Goal: Information Seeking & Learning: Learn about a topic

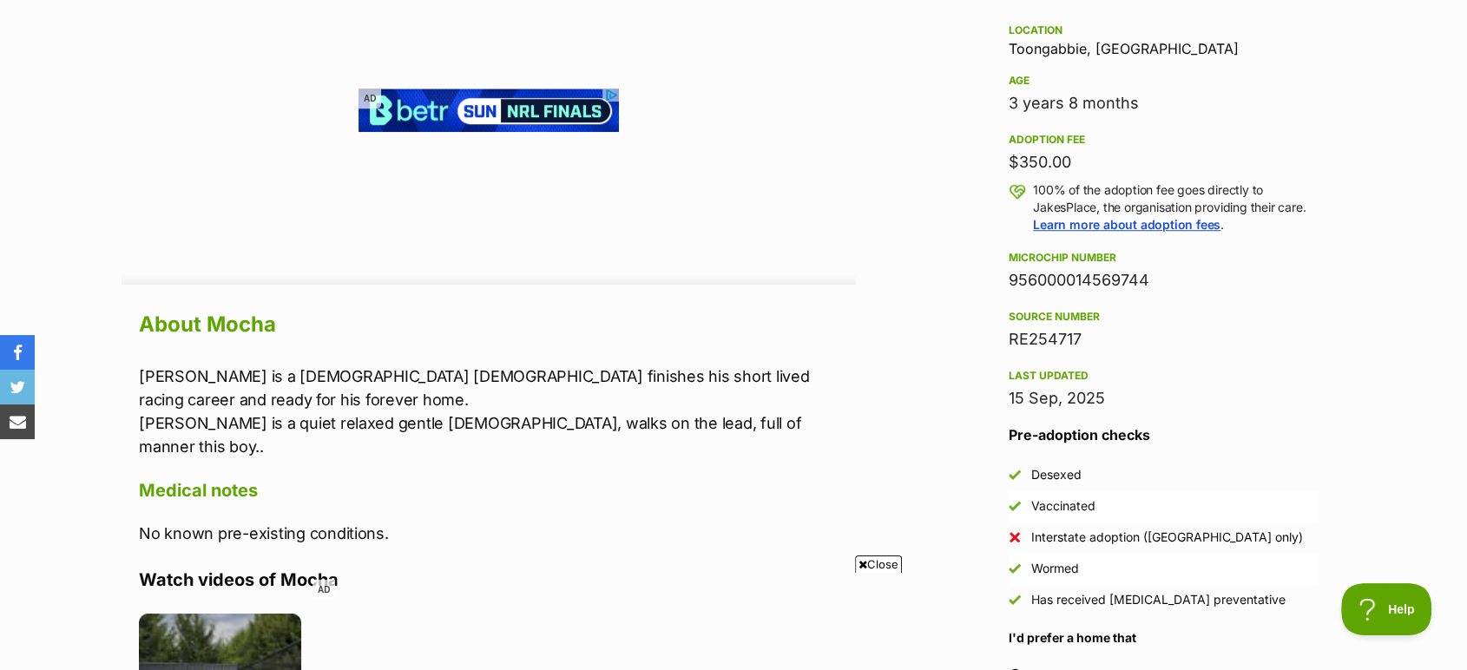
scroll to position [1253, 0]
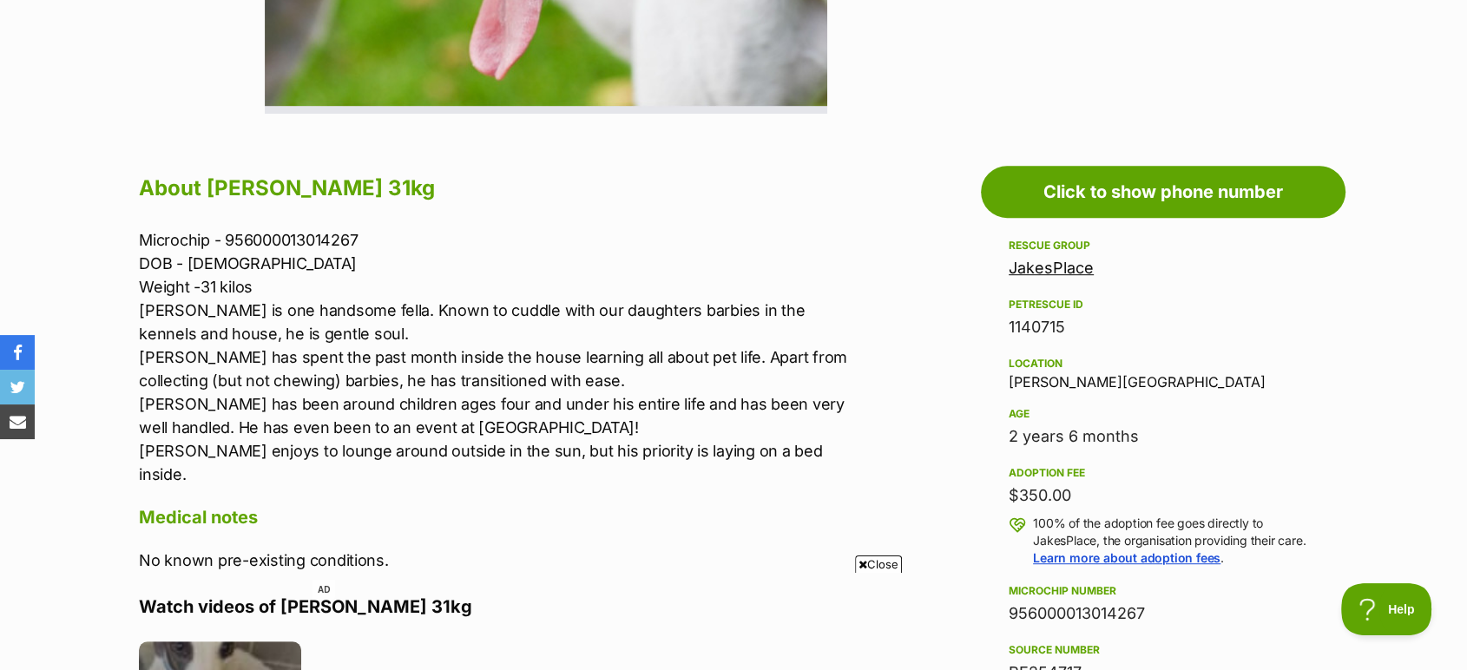
scroll to position [868, 0]
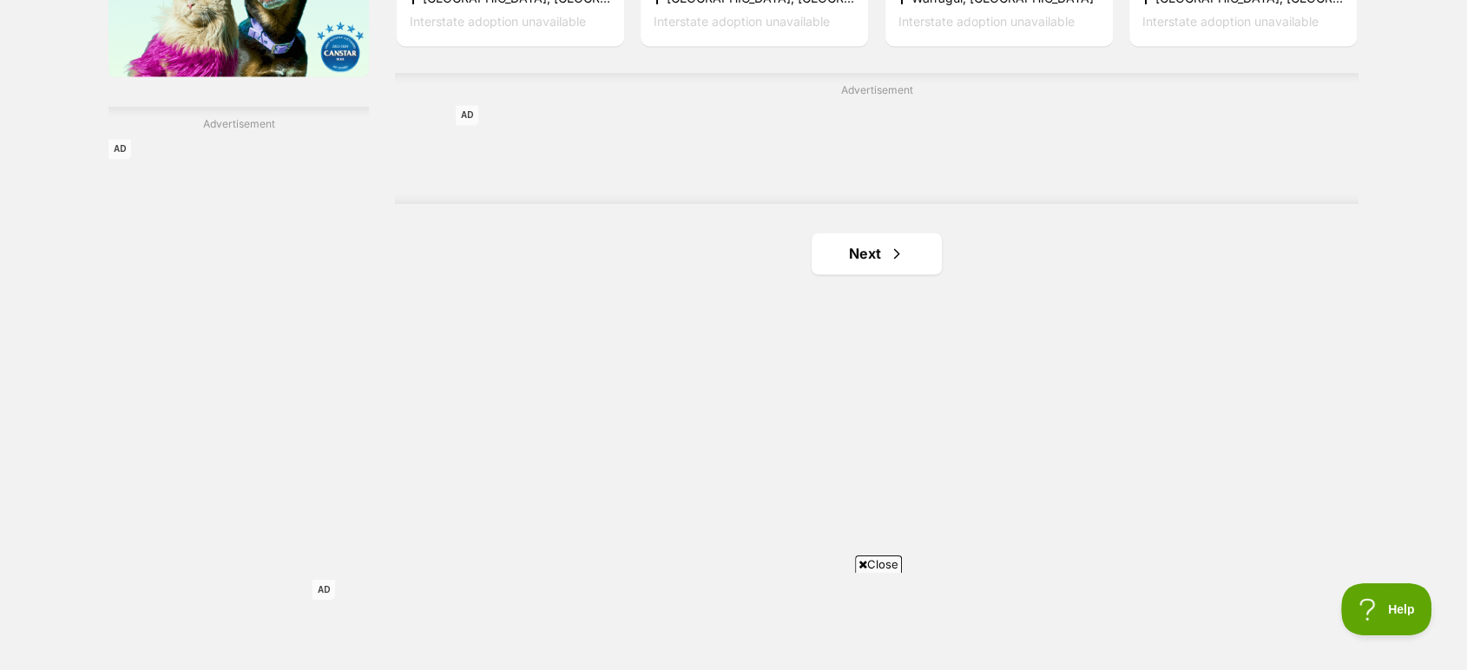
scroll to position [2989, 0]
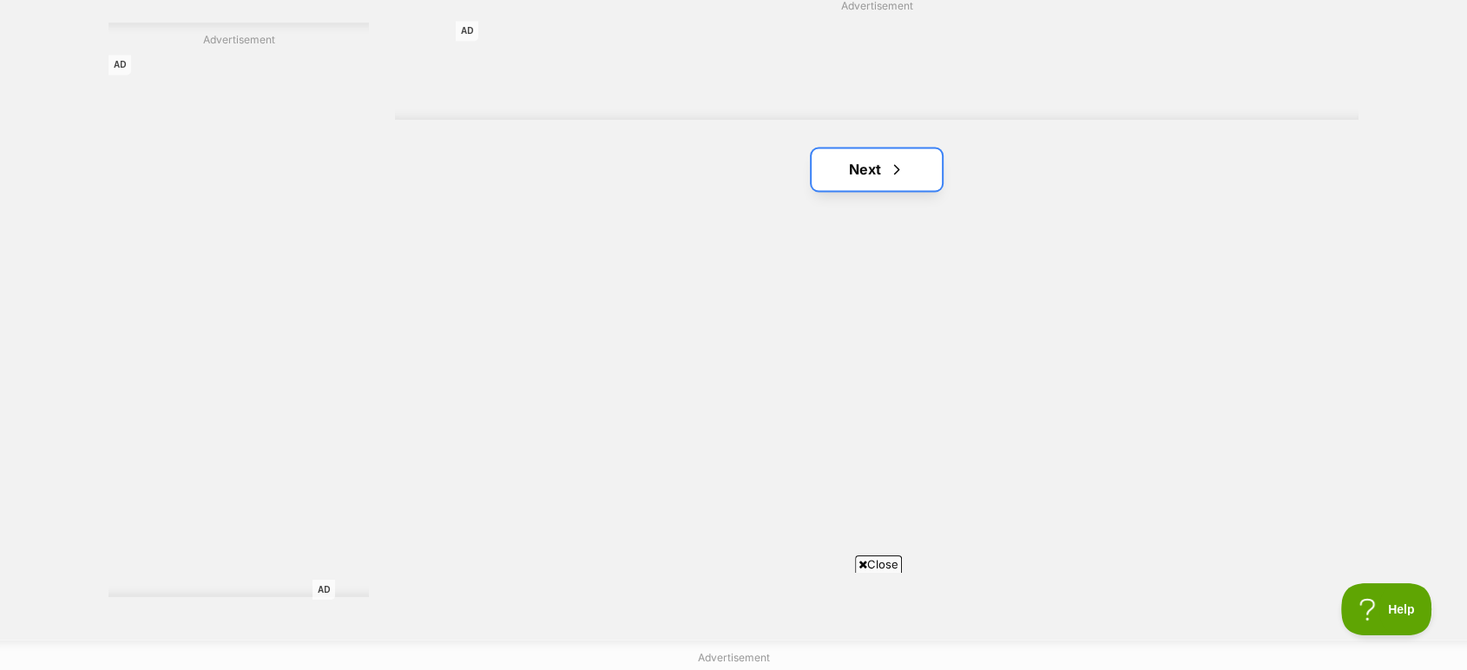
click at [896, 168] on span "Next page" at bounding box center [896, 169] width 17 height 21
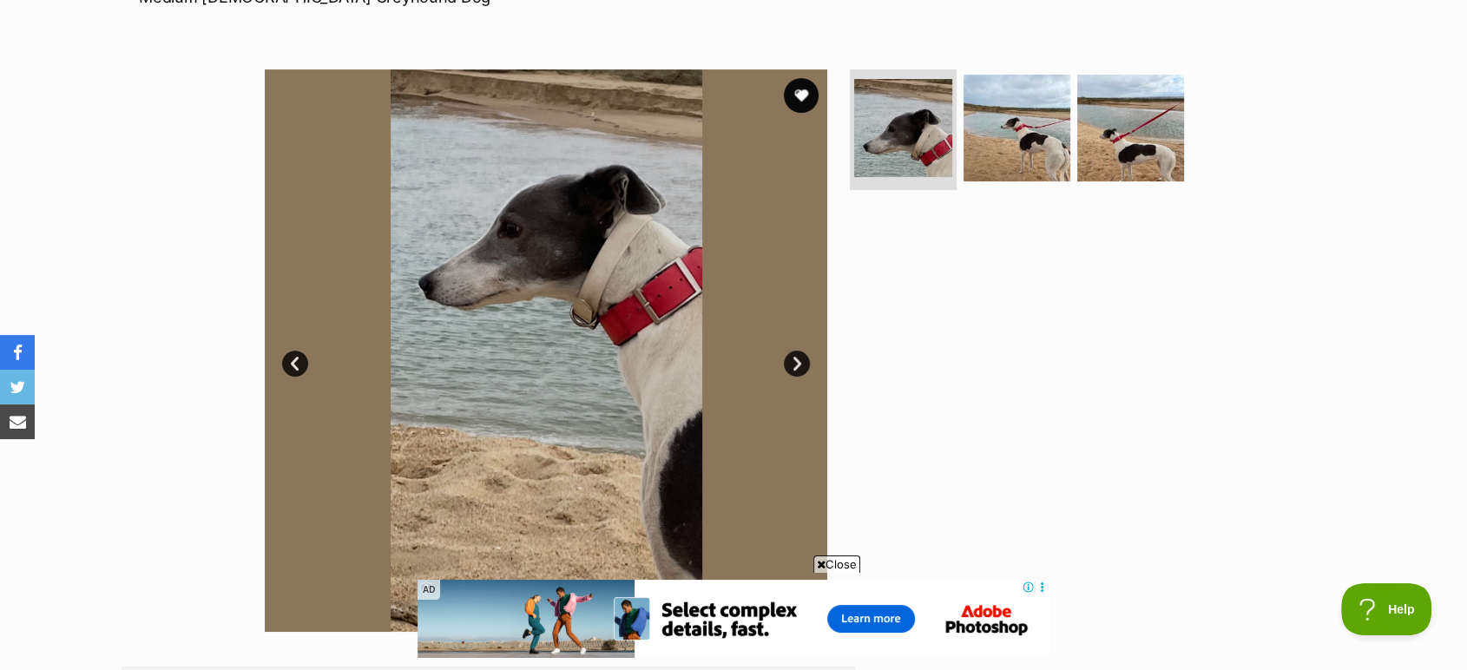
scroll to position [193, 0]
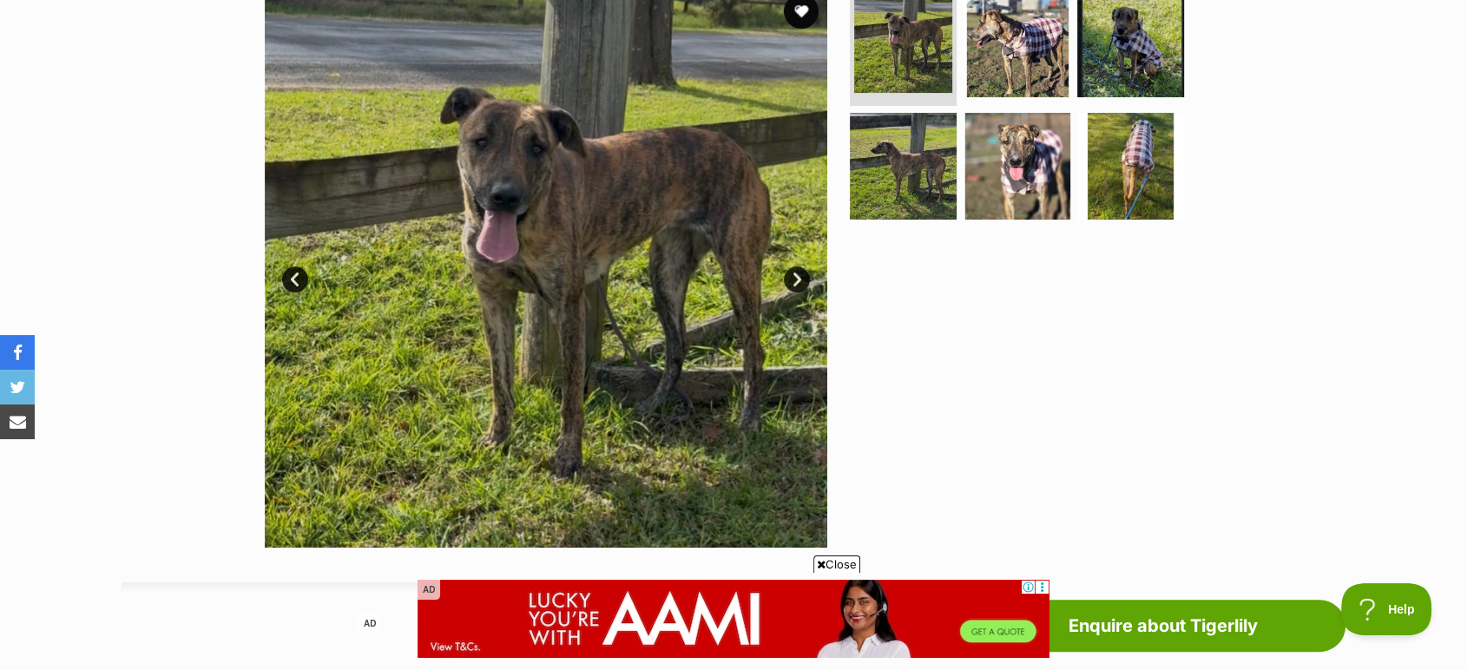
scroll to position [385, 0]
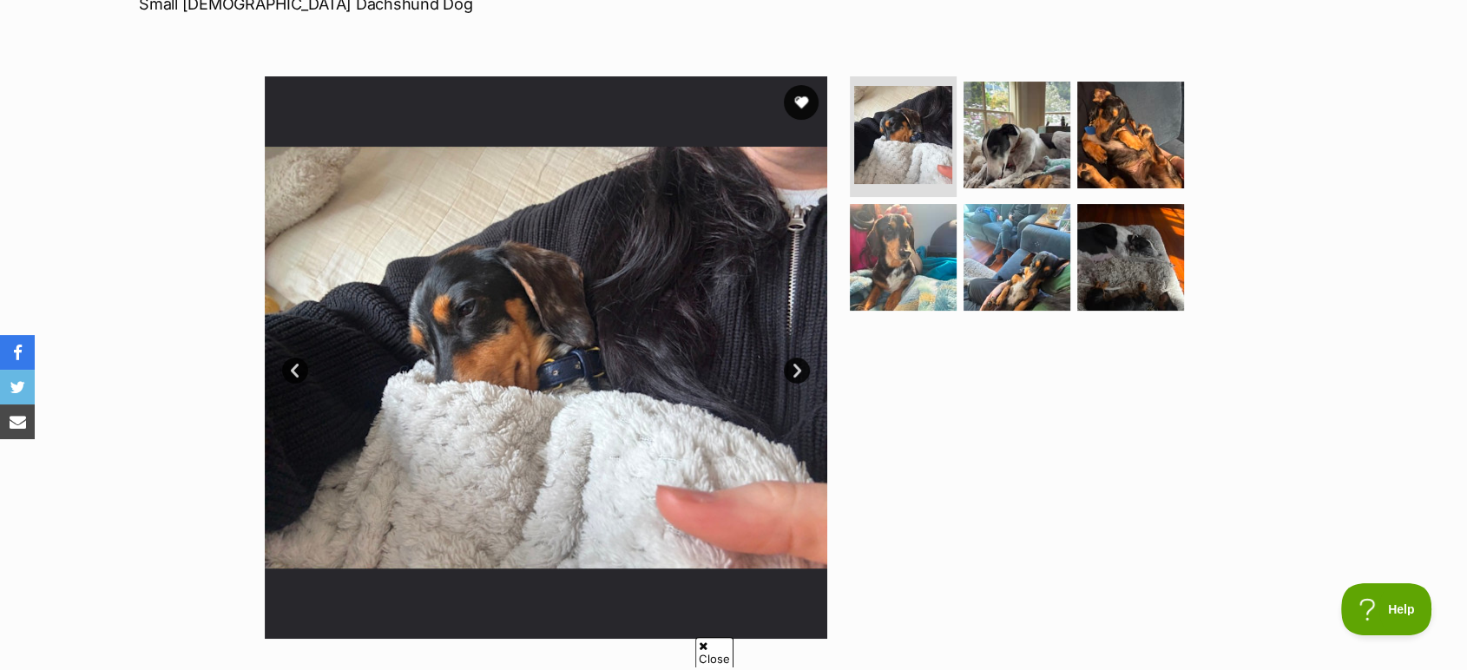
scroll to position [289, 0]
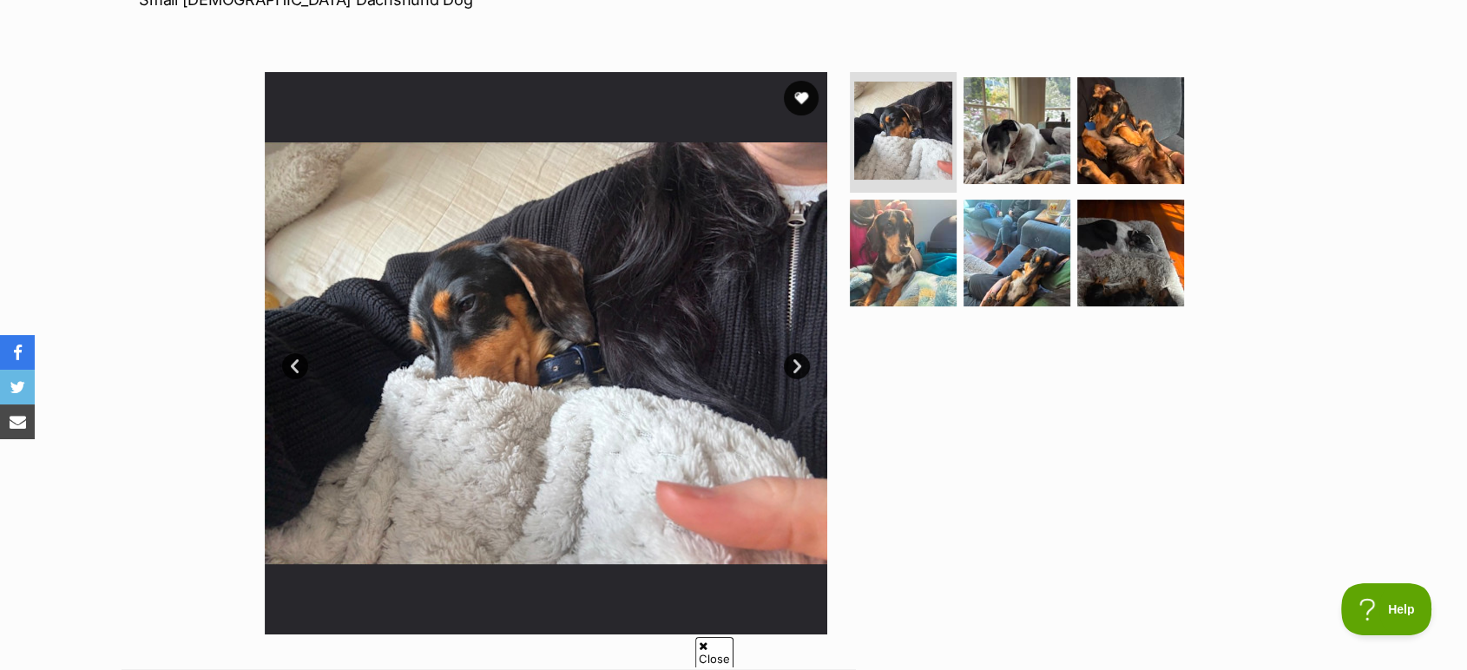
click at [792, 369] on link "Next" at bounding box center [797, 366] width 26 height 26
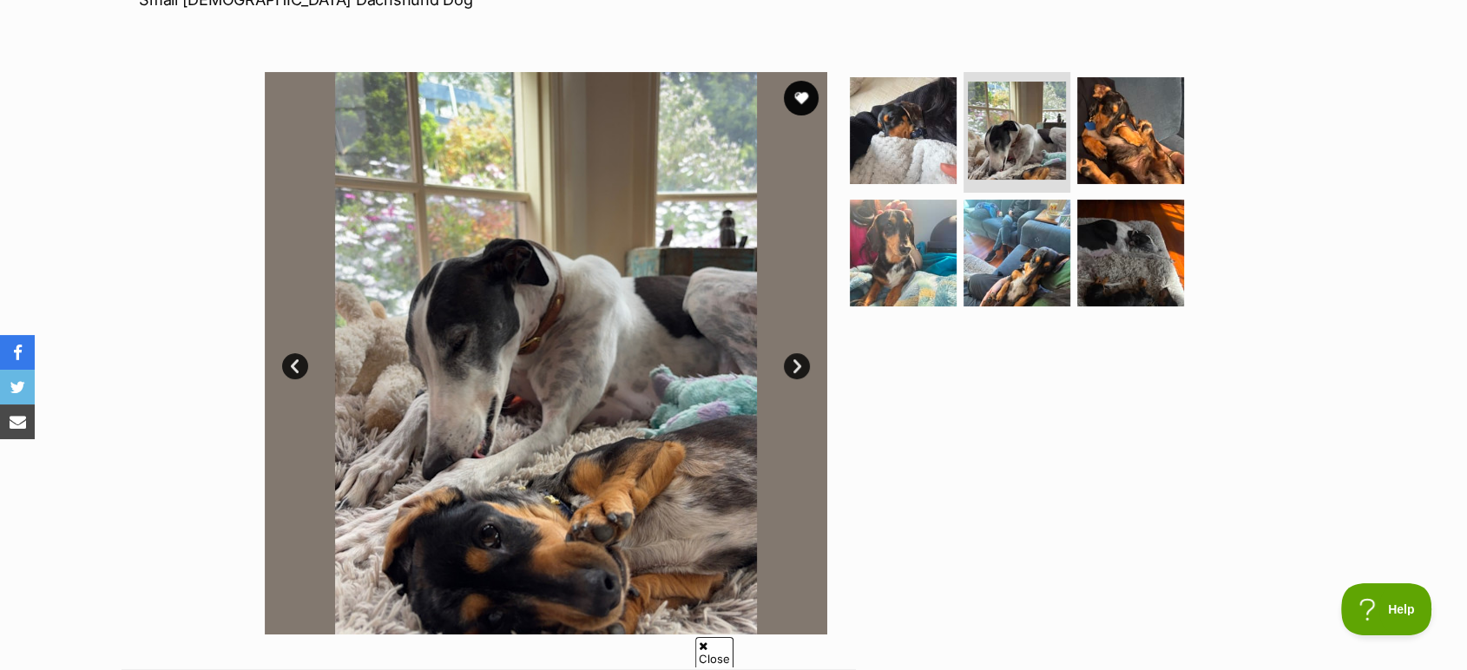
click at [792, 369] on link "Next" at bounding box center [797, 366] width 26 height 26
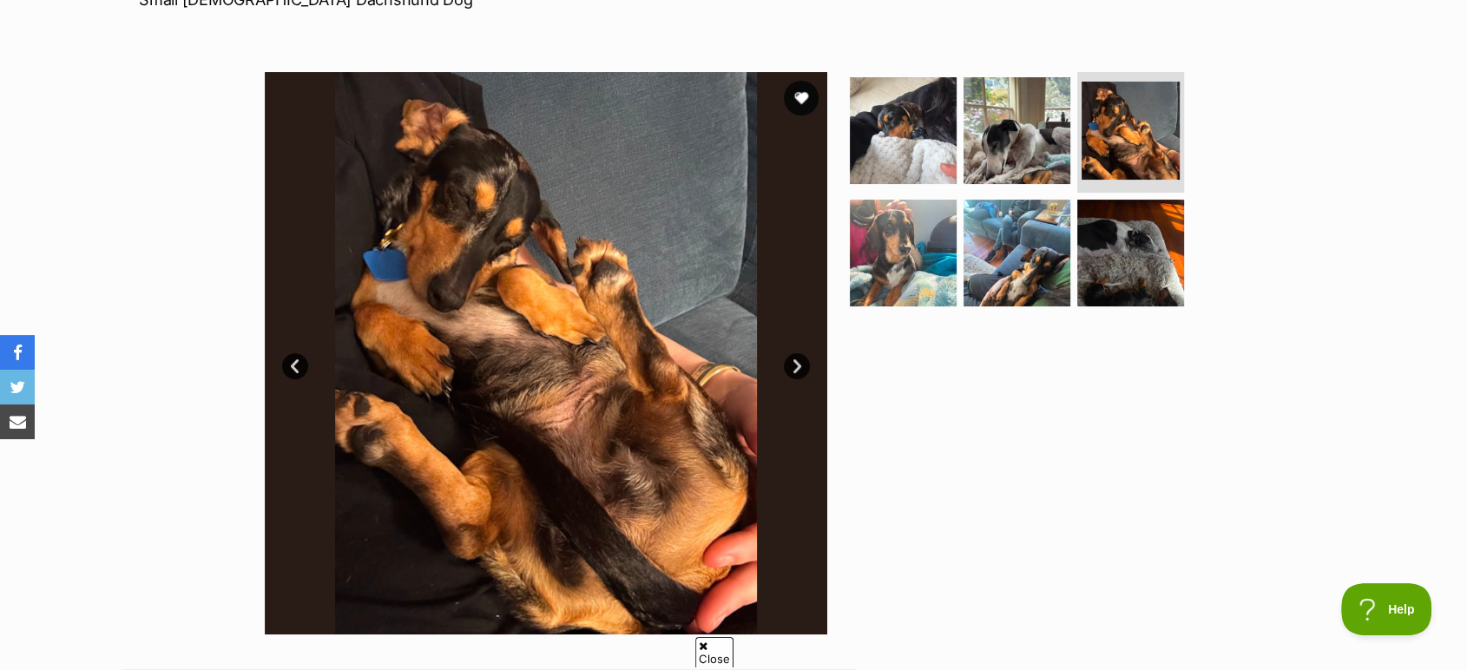
click at [792, 369] on link "Next" at bounding box center [797, 366] width 26 height 26
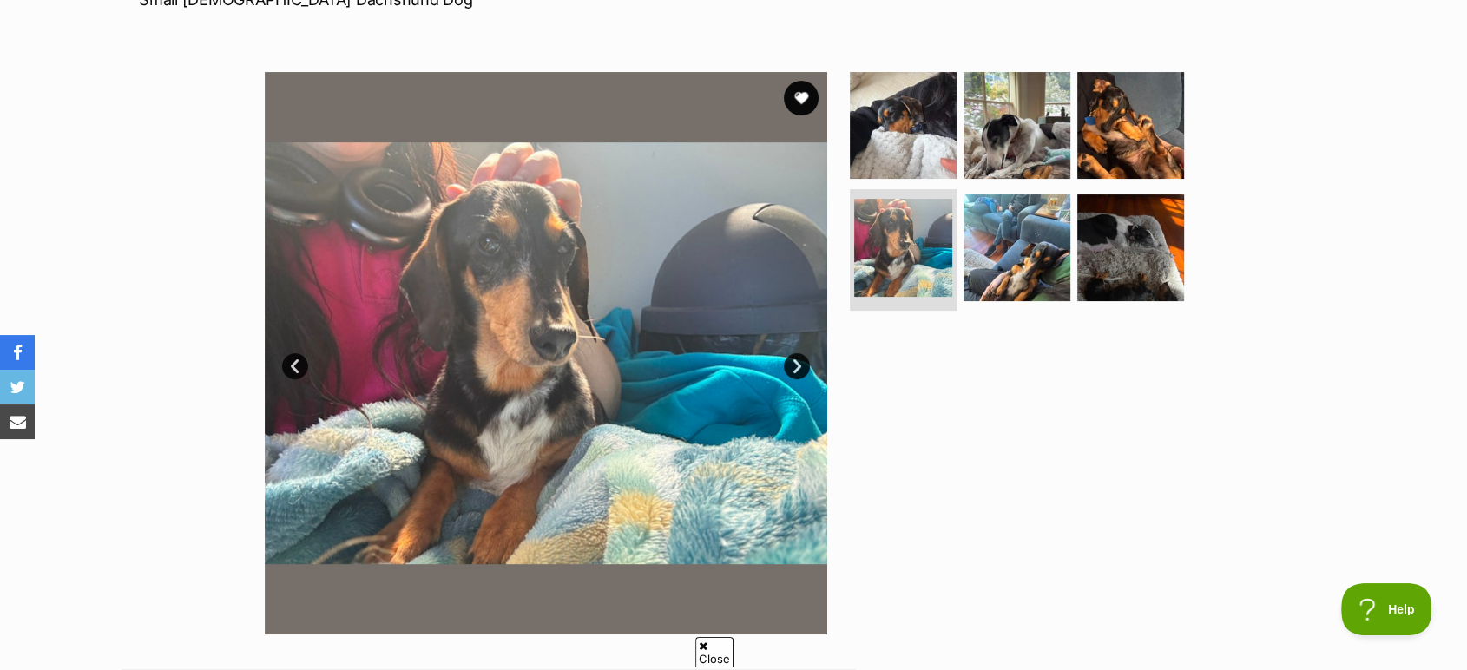
click at [792, 369] on link "Next" at bounding box center [797, 366] width 26 height 26
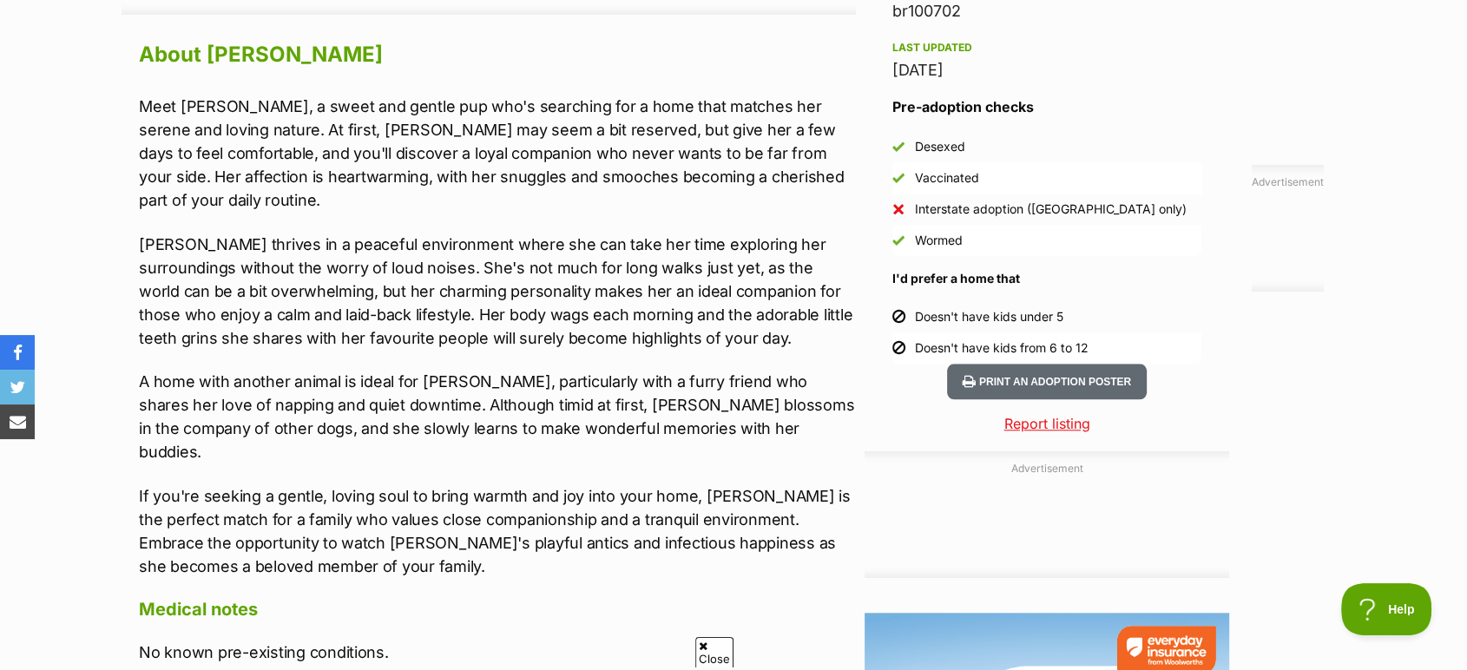
scroll to position [1542, 0]
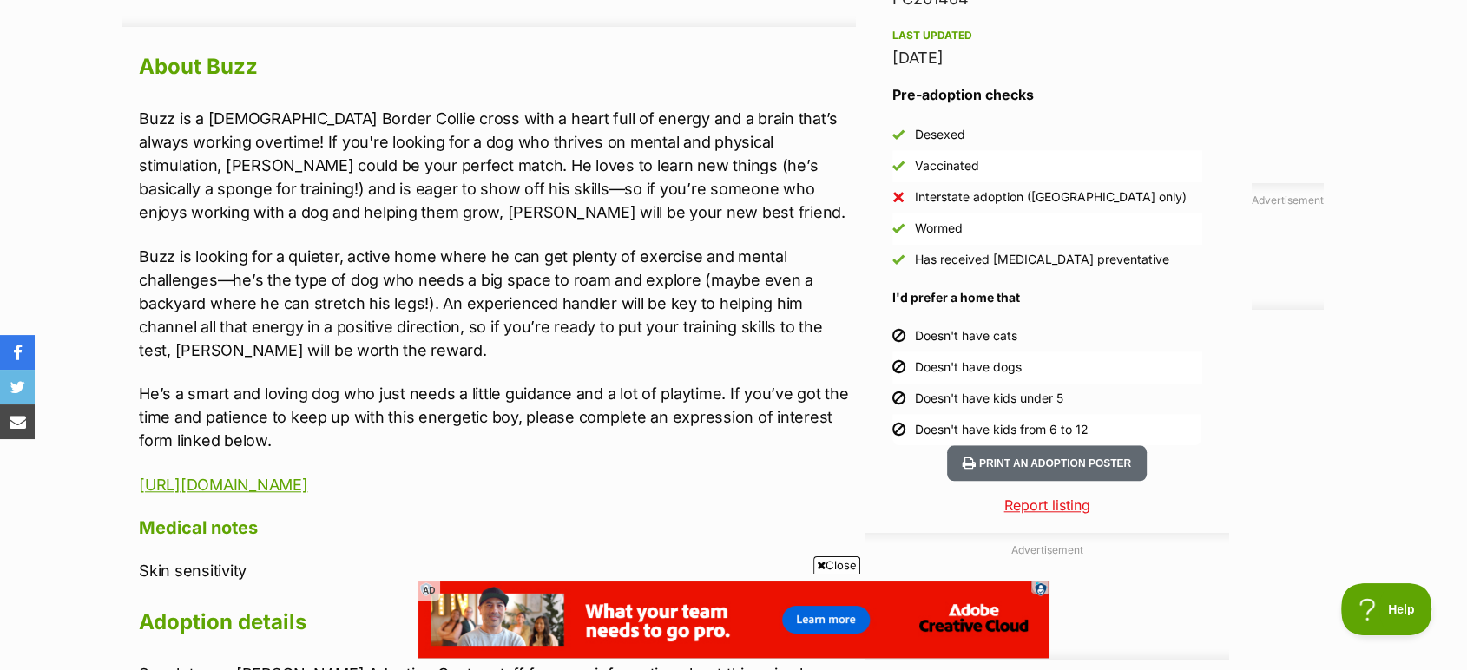
scroll to position [1542, 0]
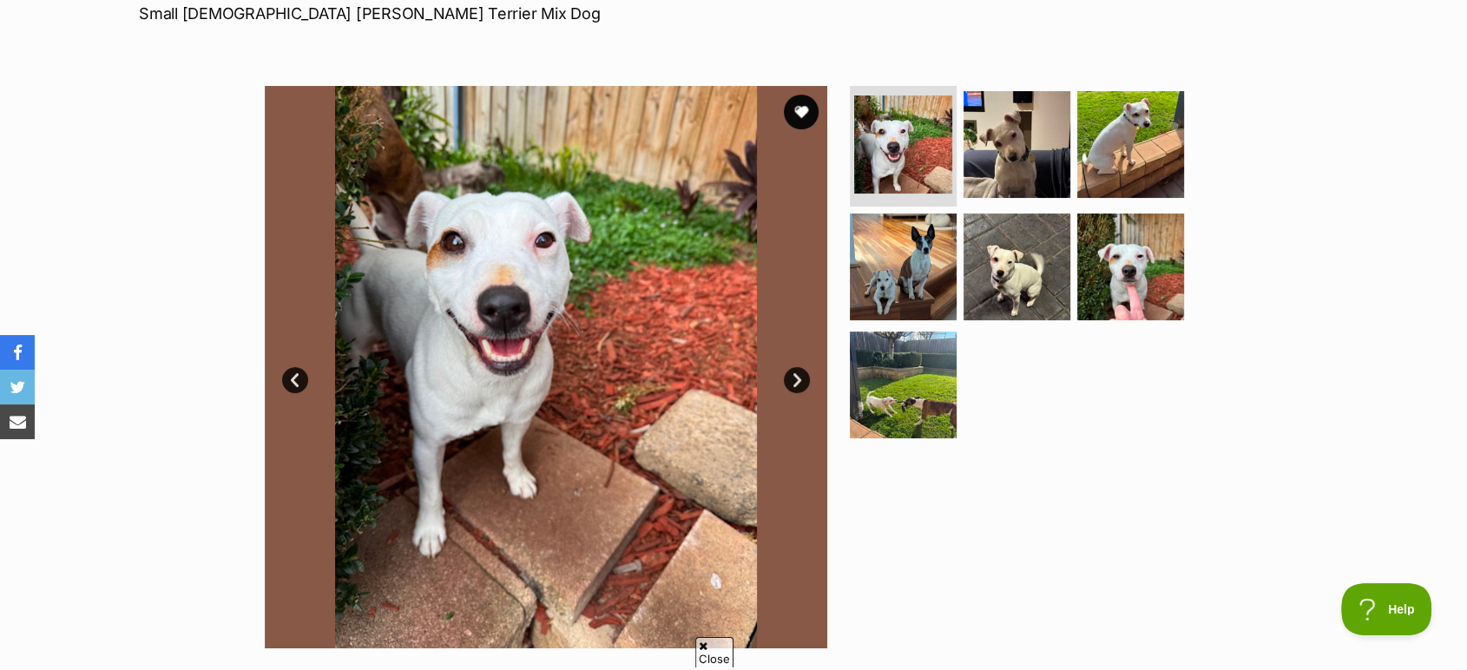
scroll to position [289, 0]
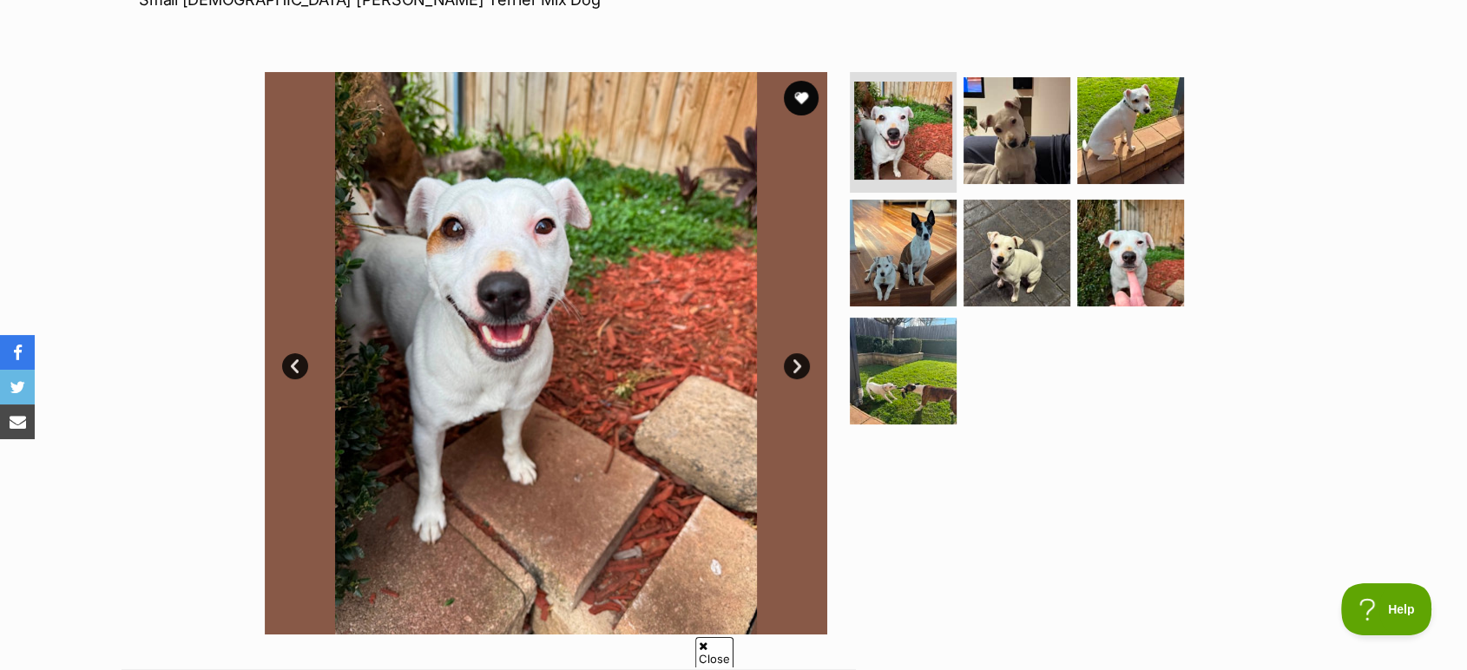
click at [792, 369] on link "Next" at bounding box center [797, 366] width 26 height 26
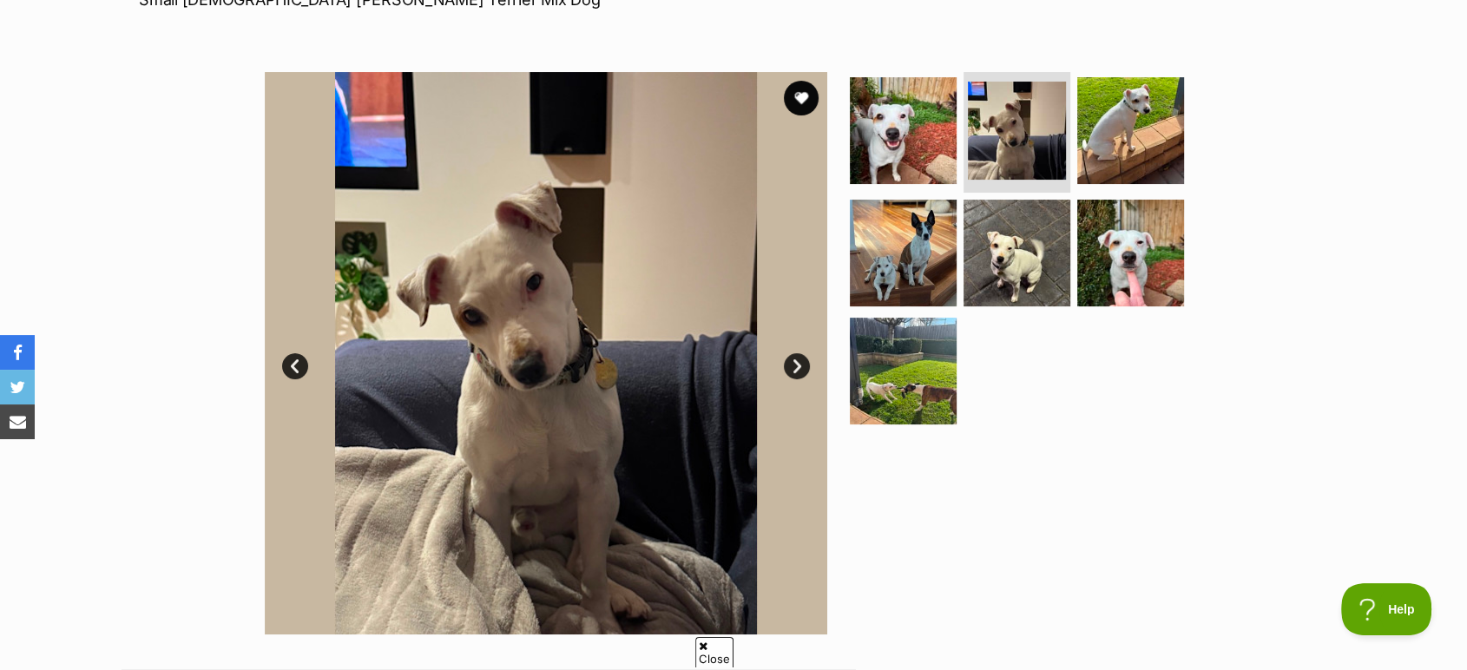
click at [792, 369] on link "Next" at bounding box center [797, 366] width 26 height 26
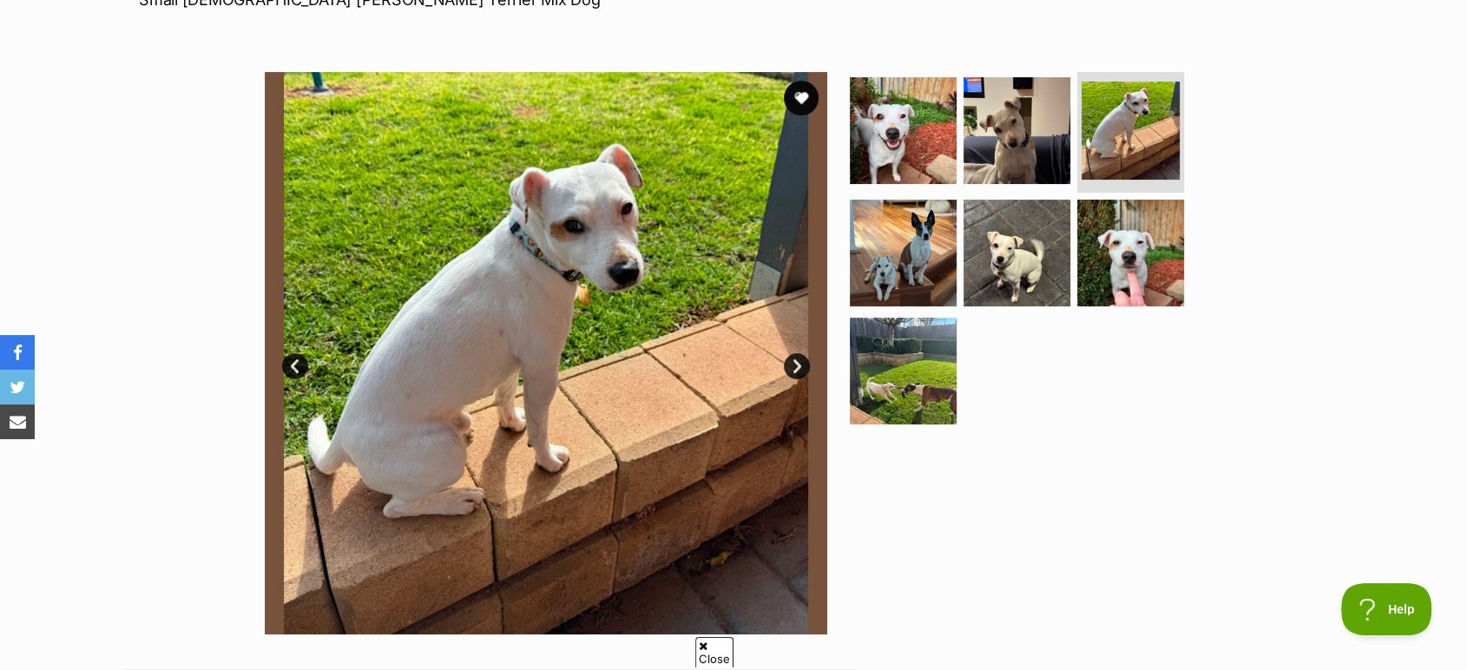
click at [792, 365] on link "Next" at bounding box center [797, 366] width 26 height 26
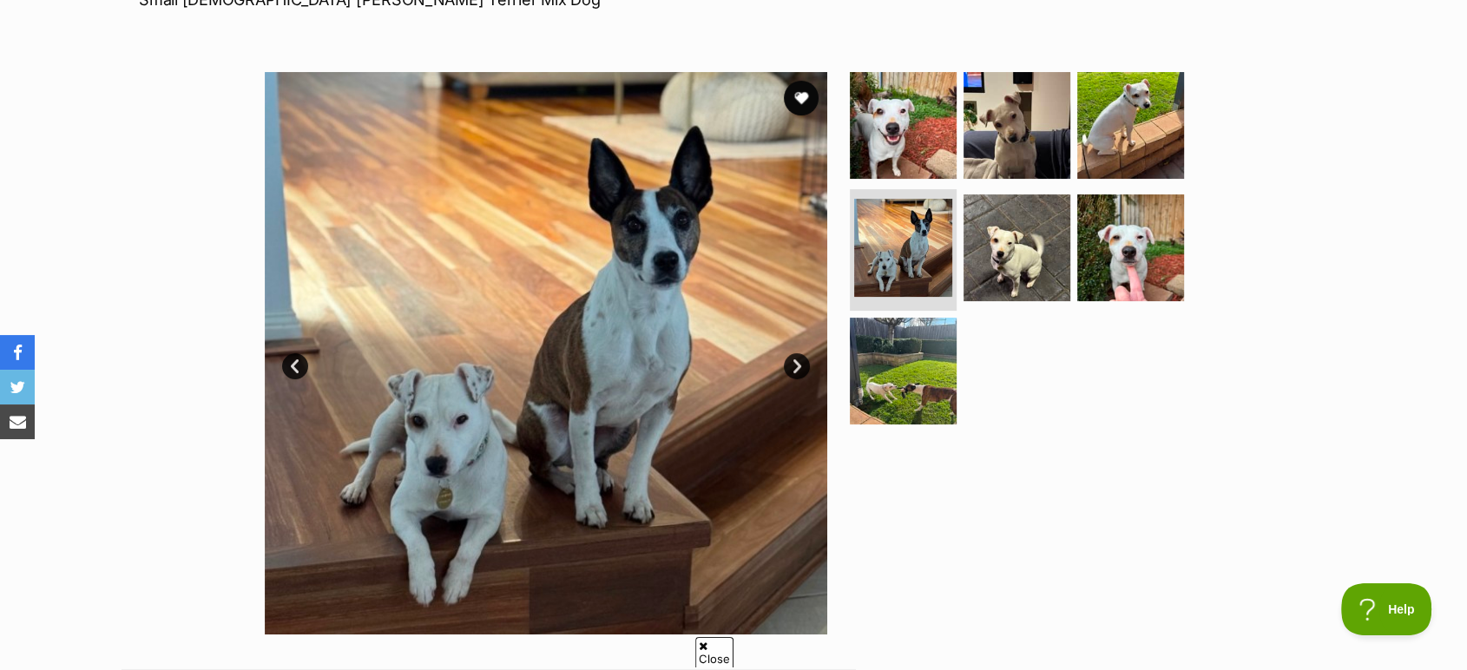
click at [792, 365] on link "Next" at bounding box center [797, 366] width 26 height 26
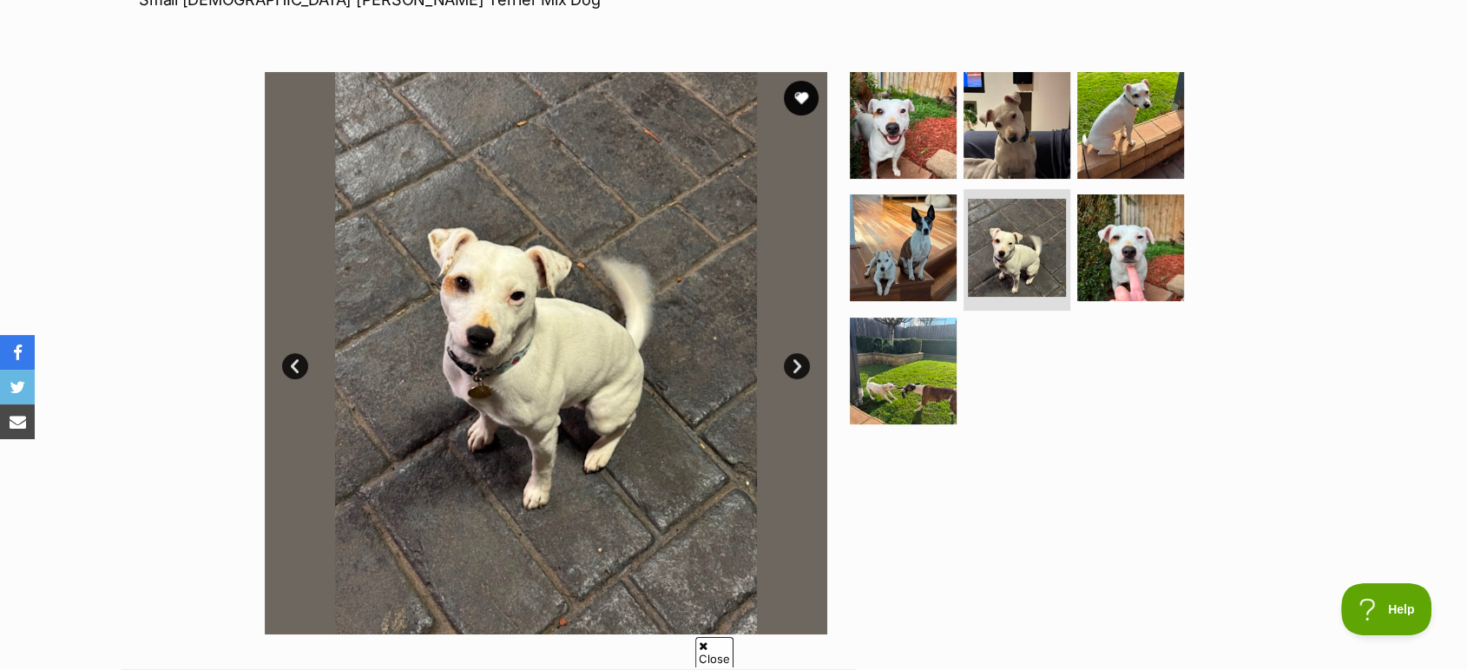
click at [792, 365] on link "Next" at bounding box center [797, 366] width 26 height 26
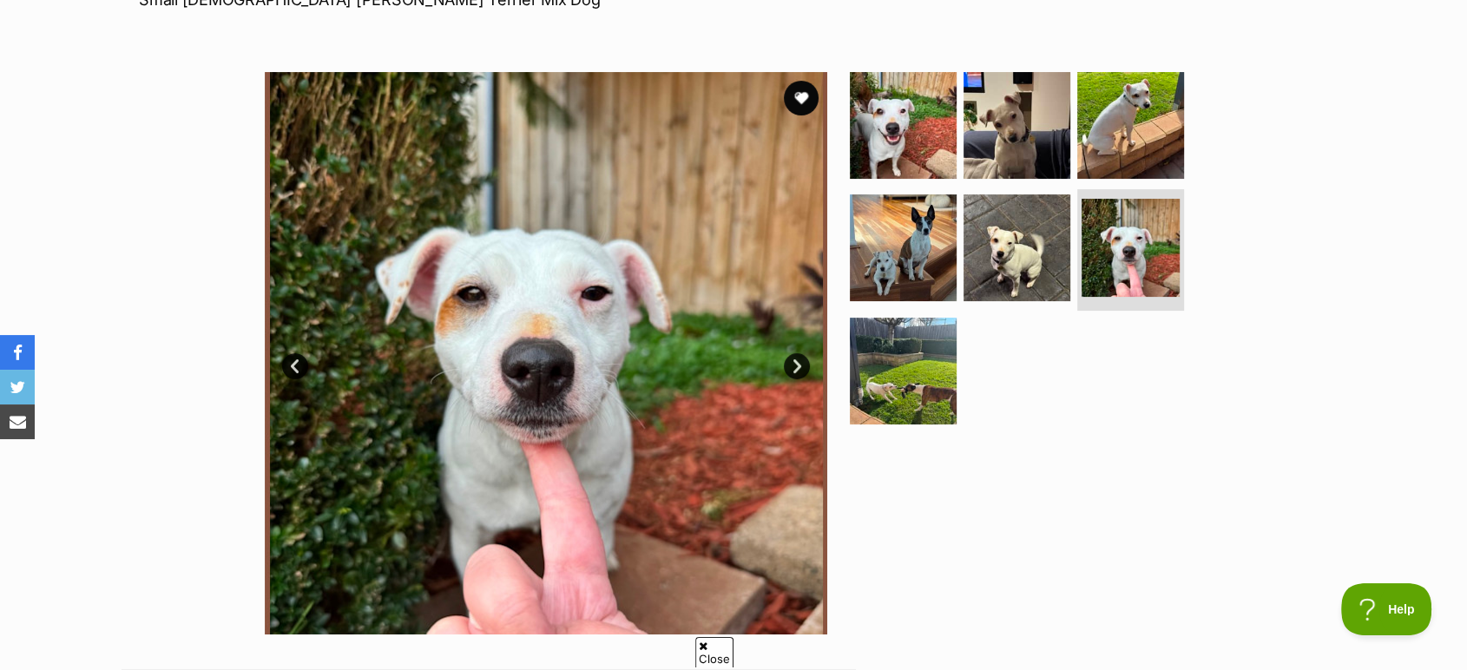
click at [792, 365] on link "Next" at bounding box center [797, 366] width 26 height 26
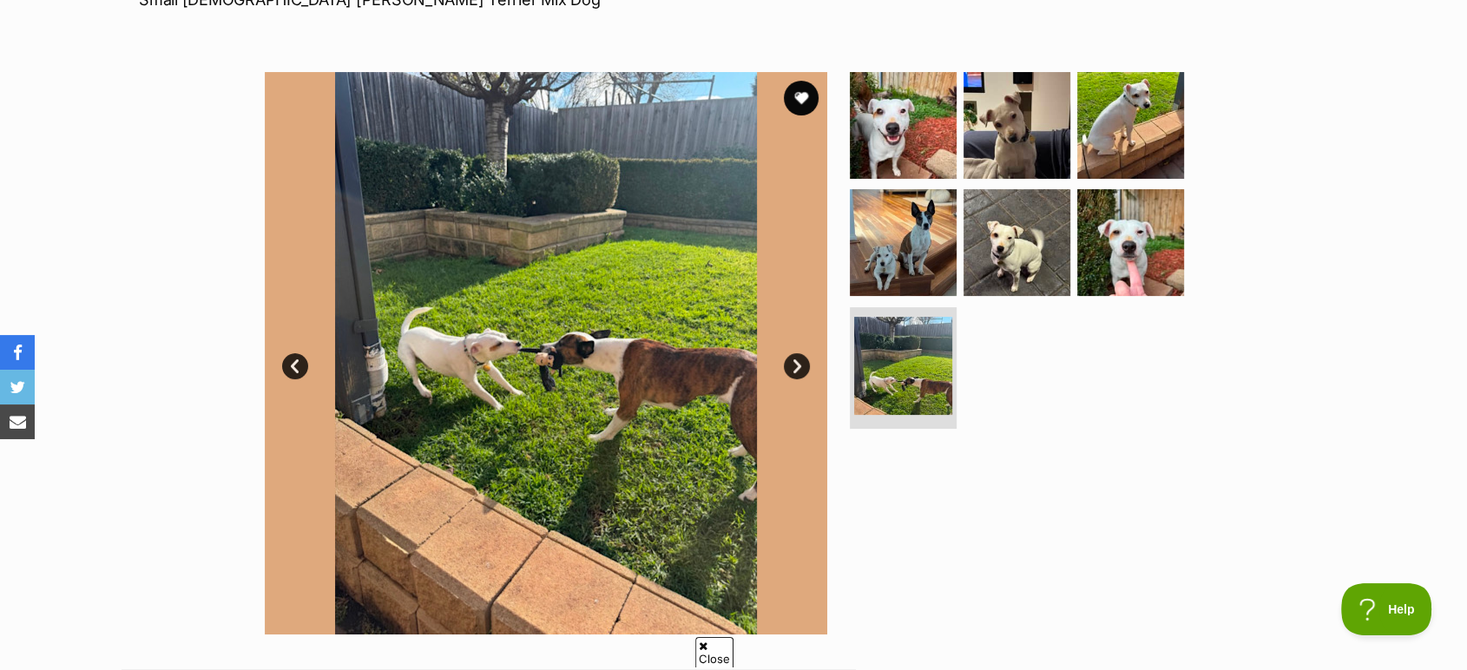
click at [792, 365] on link "Next" at bounding box center [797, 366] width 26 height 26
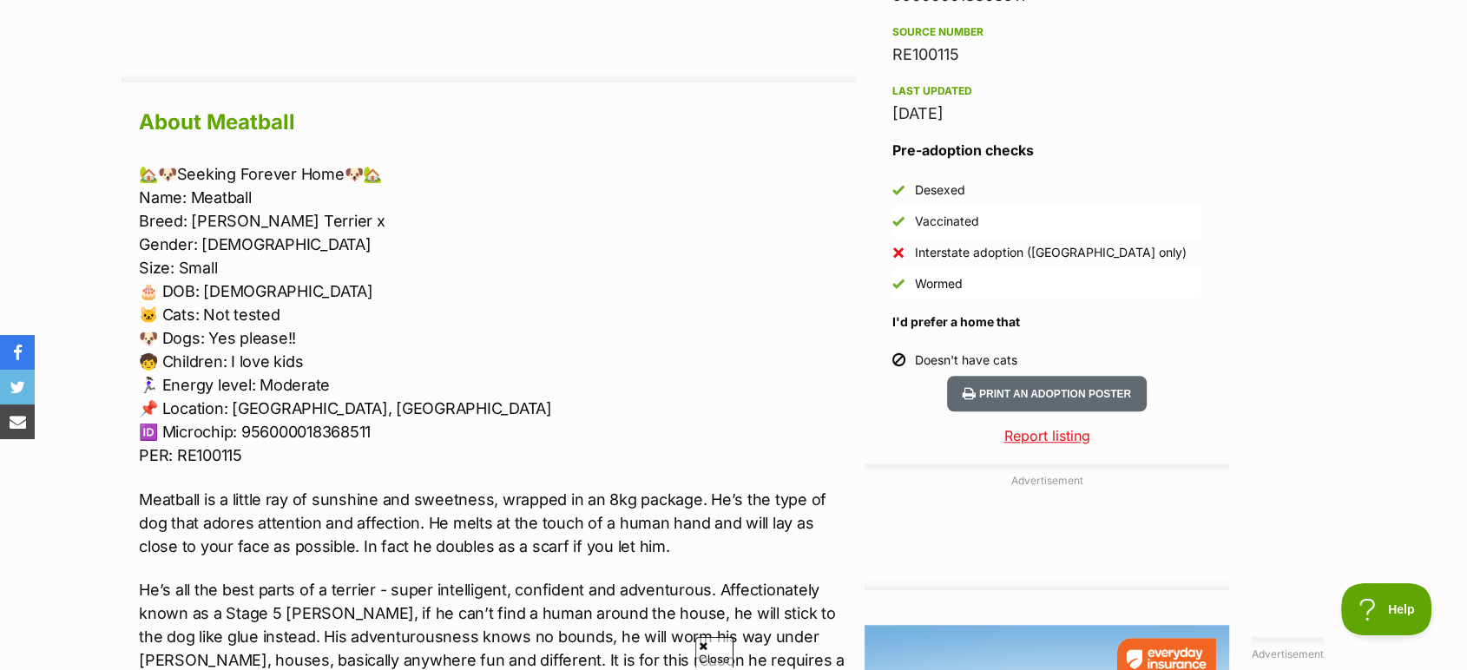
scroll to position [1446, 0]
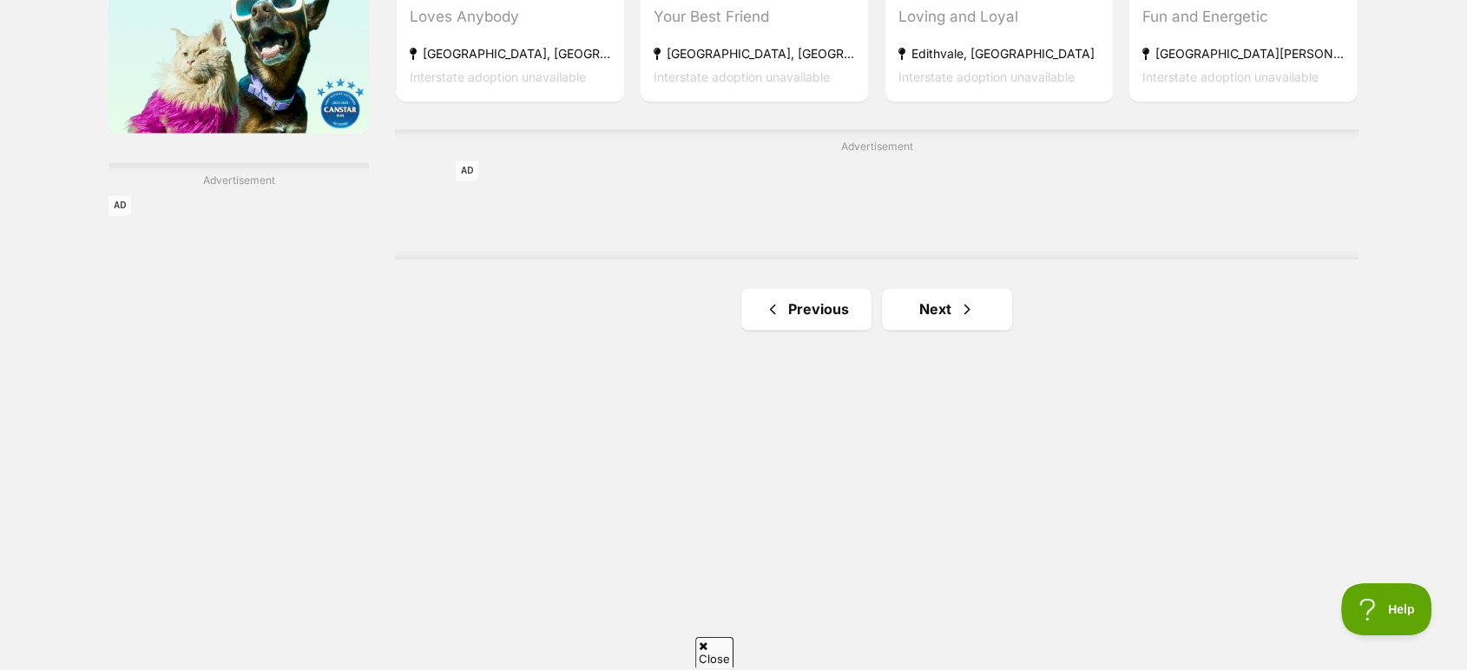
scroll to position [2893, 0]
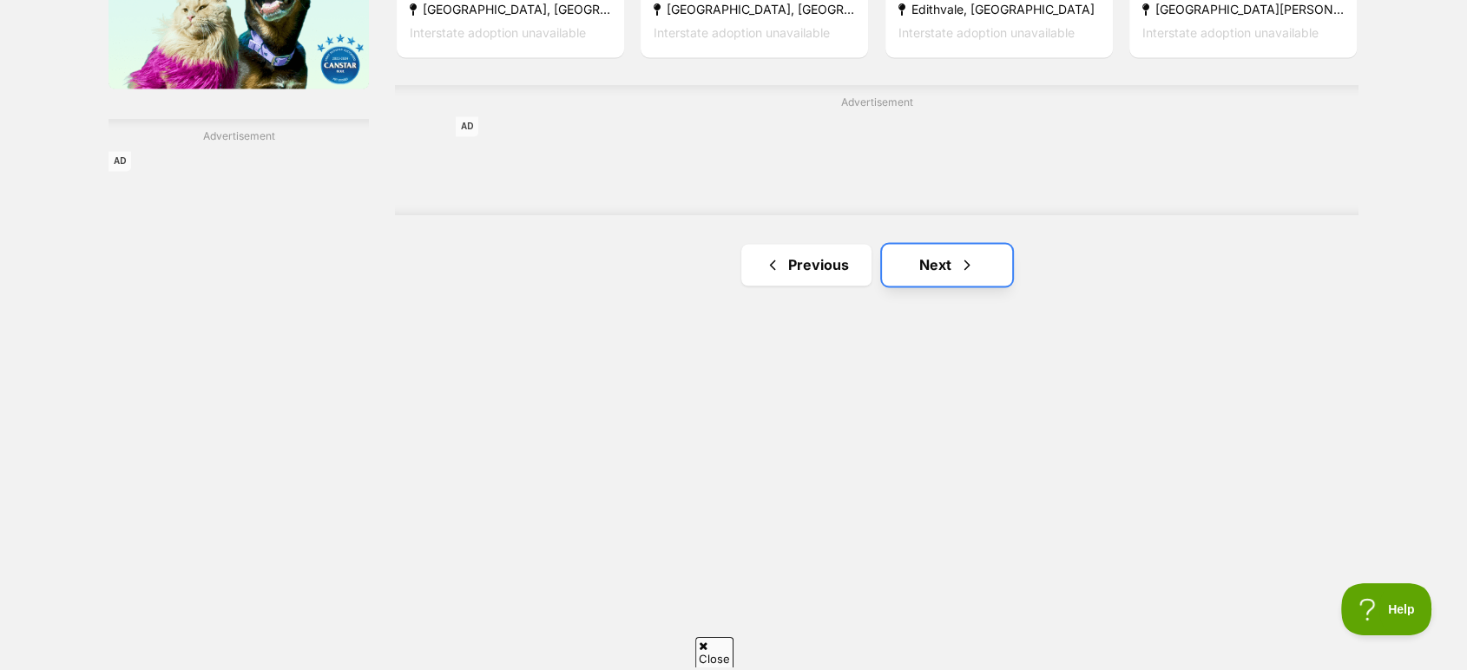
click at [912, 278] on link "Next" at bounding box center [947, 265] width 130 height 42
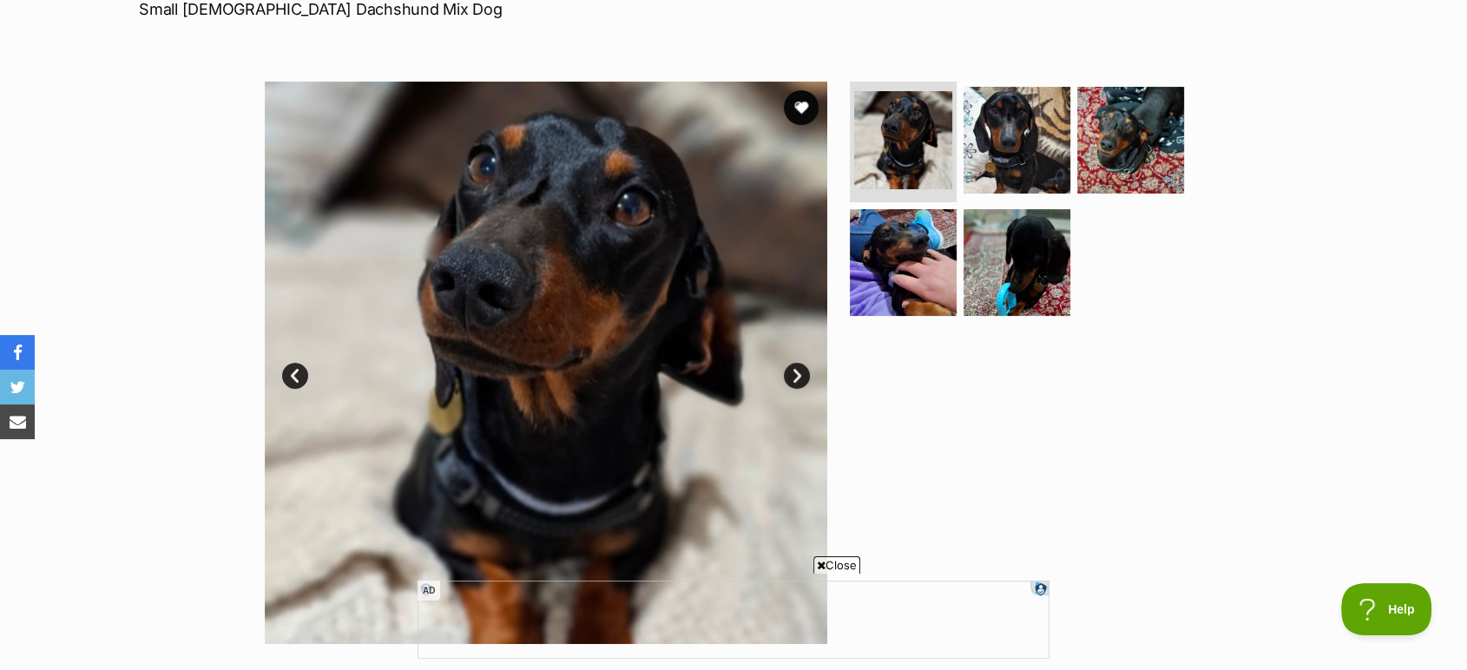
scroll to position [289, 0]
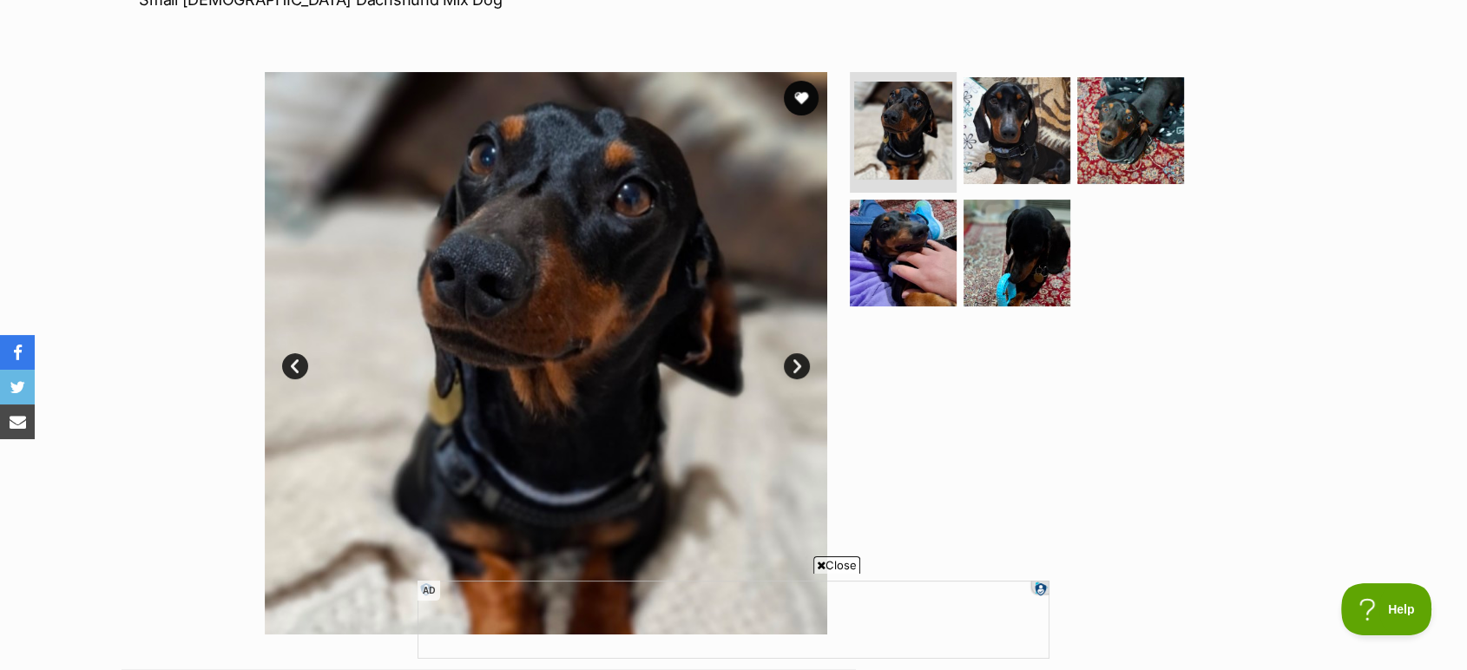
click at [798, 364] on link "Next" at bounding box center [797, 366] width 26 height 26
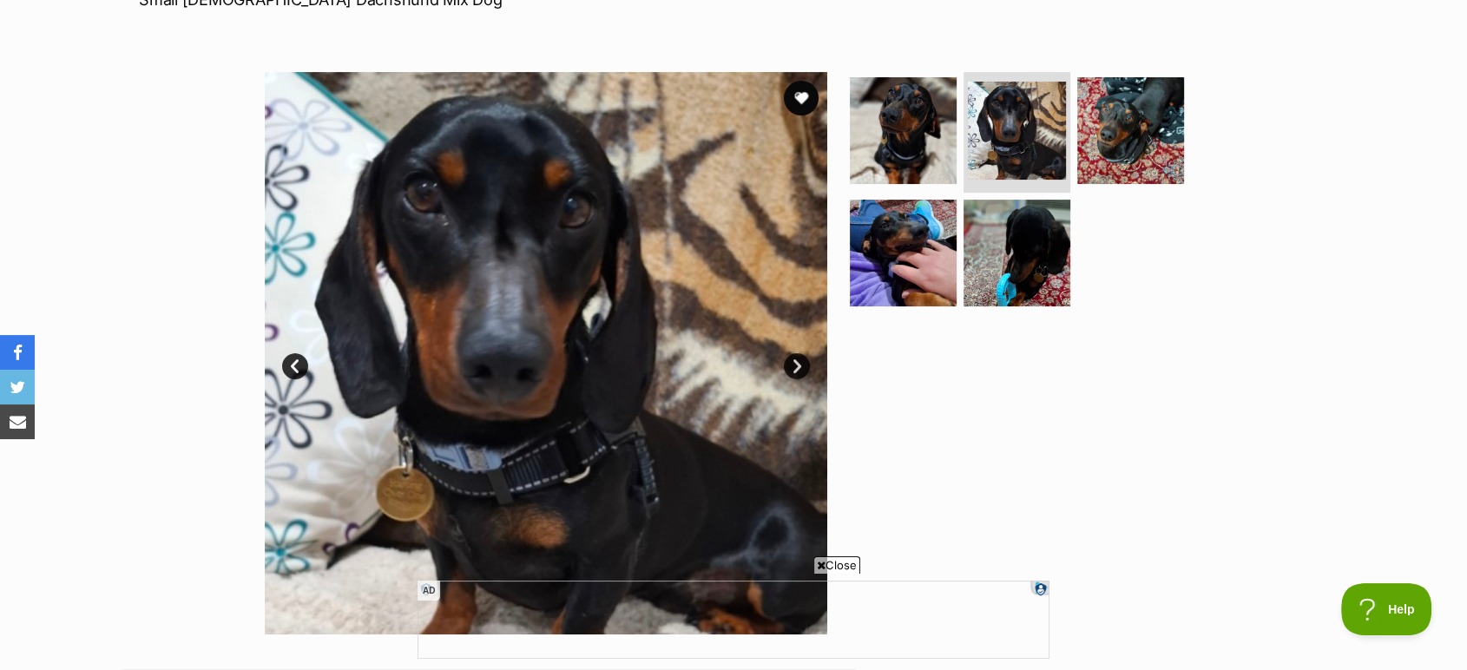
click at [798, 364] on link "Next" at bounding box center [797, 366] width 26 height 26
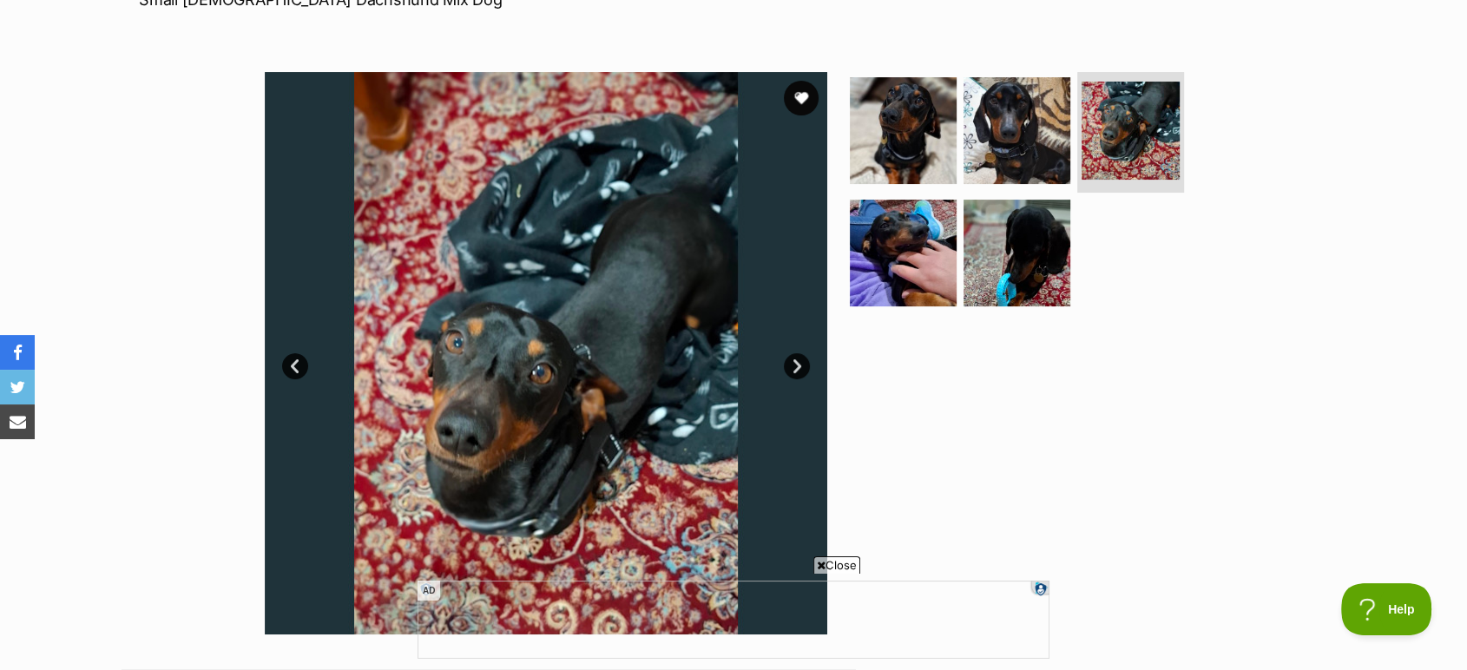
click at [798, 364] on link "Next" at bounding box center [797, 366] width 26 height 26
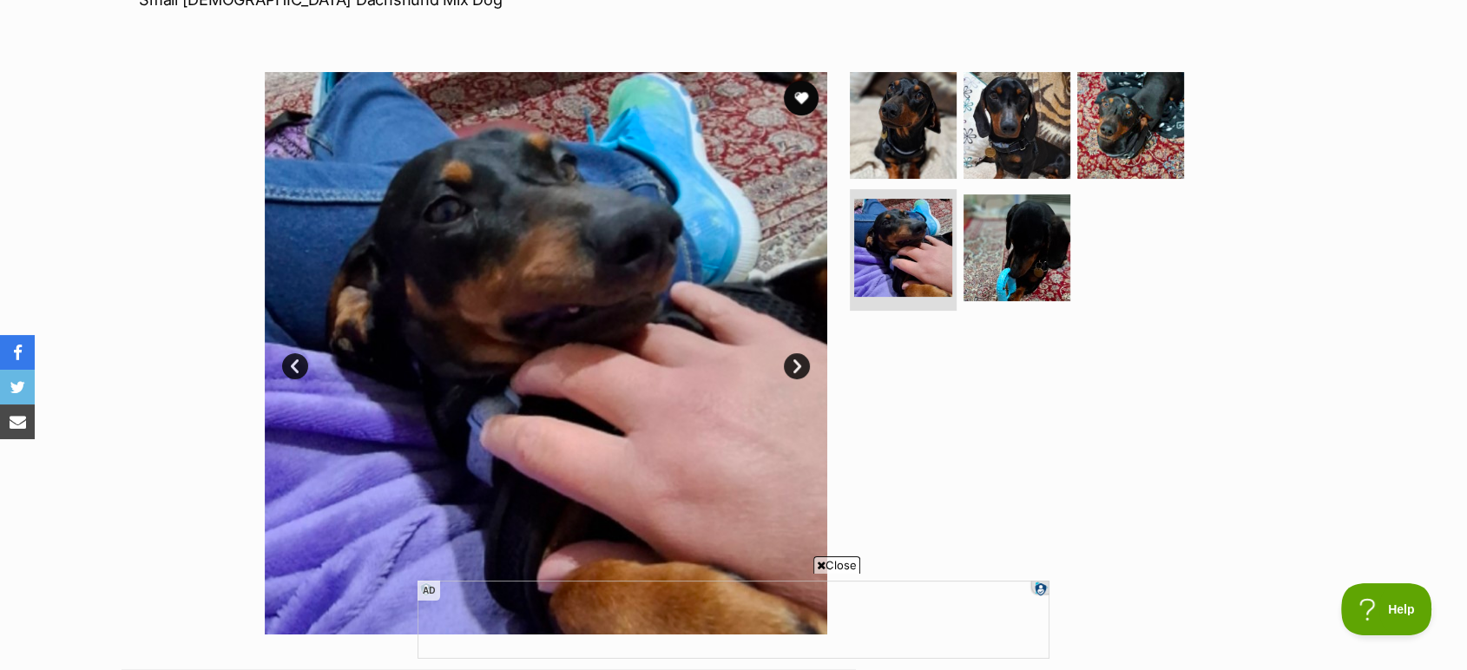
click at [798, 364] on link "Next" at bounding box center [797, 366] width 26 height 26
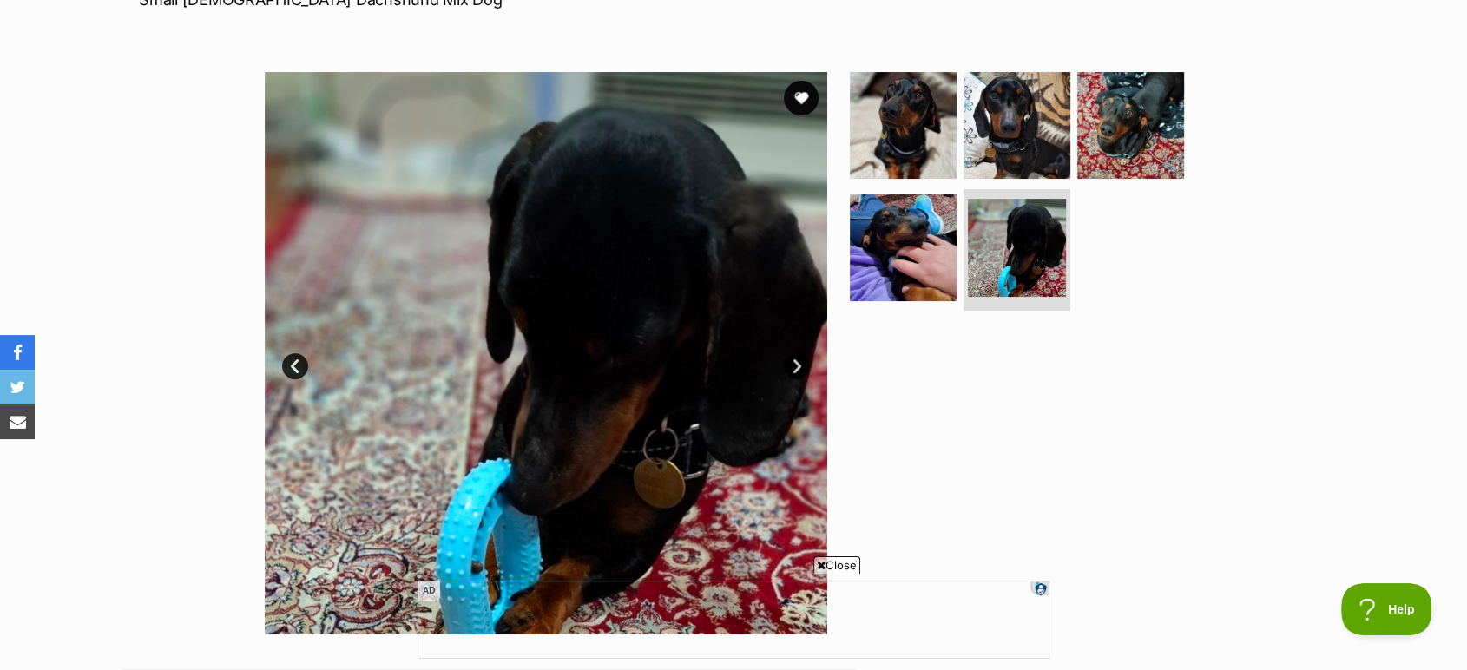
click at [798, 364] on link "Next" at bounding box center [797, 366] width 26 height 26
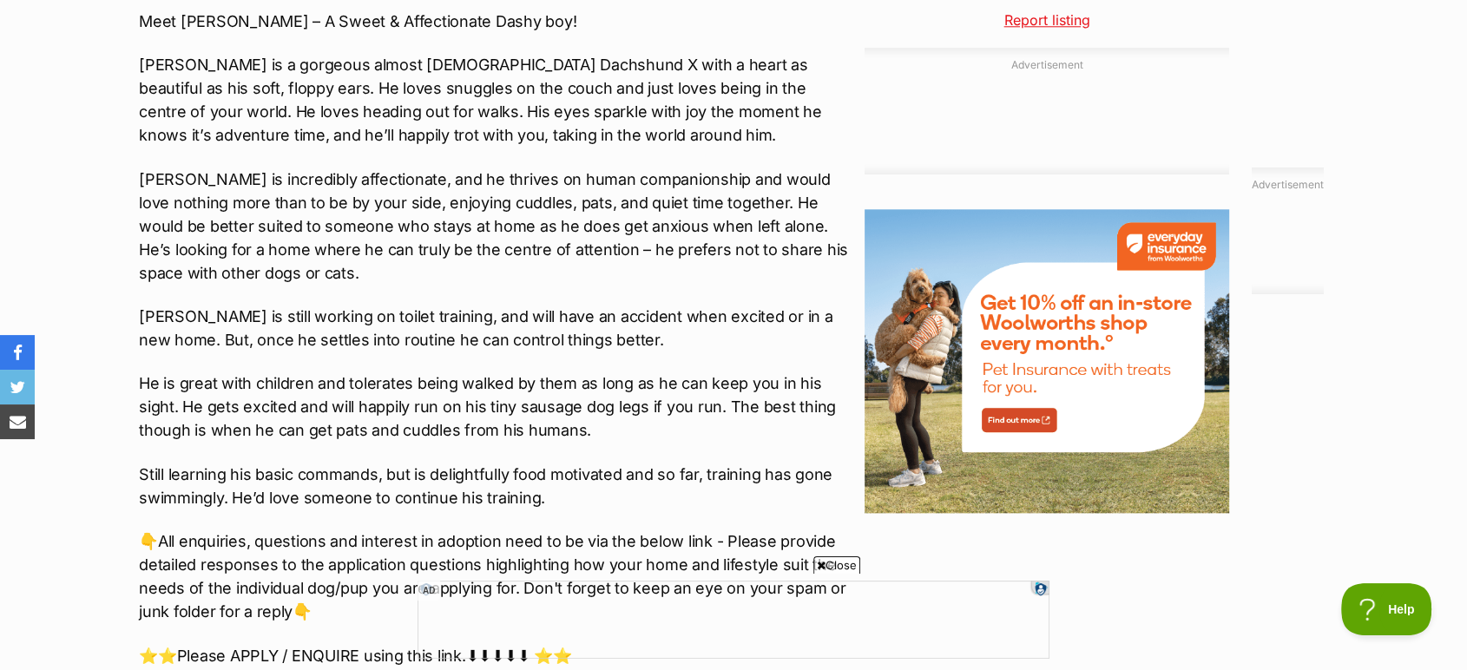
scroll to position [1928, 0]
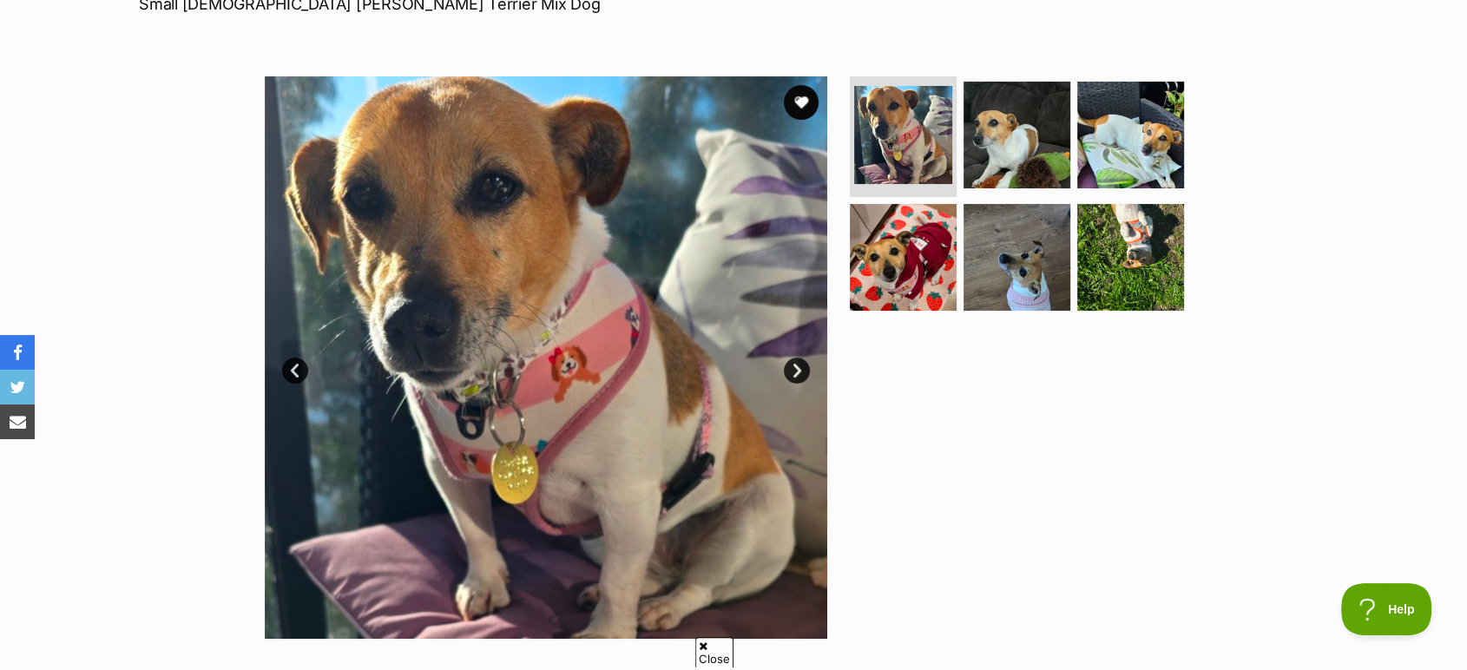
scroll to position [289, 0]
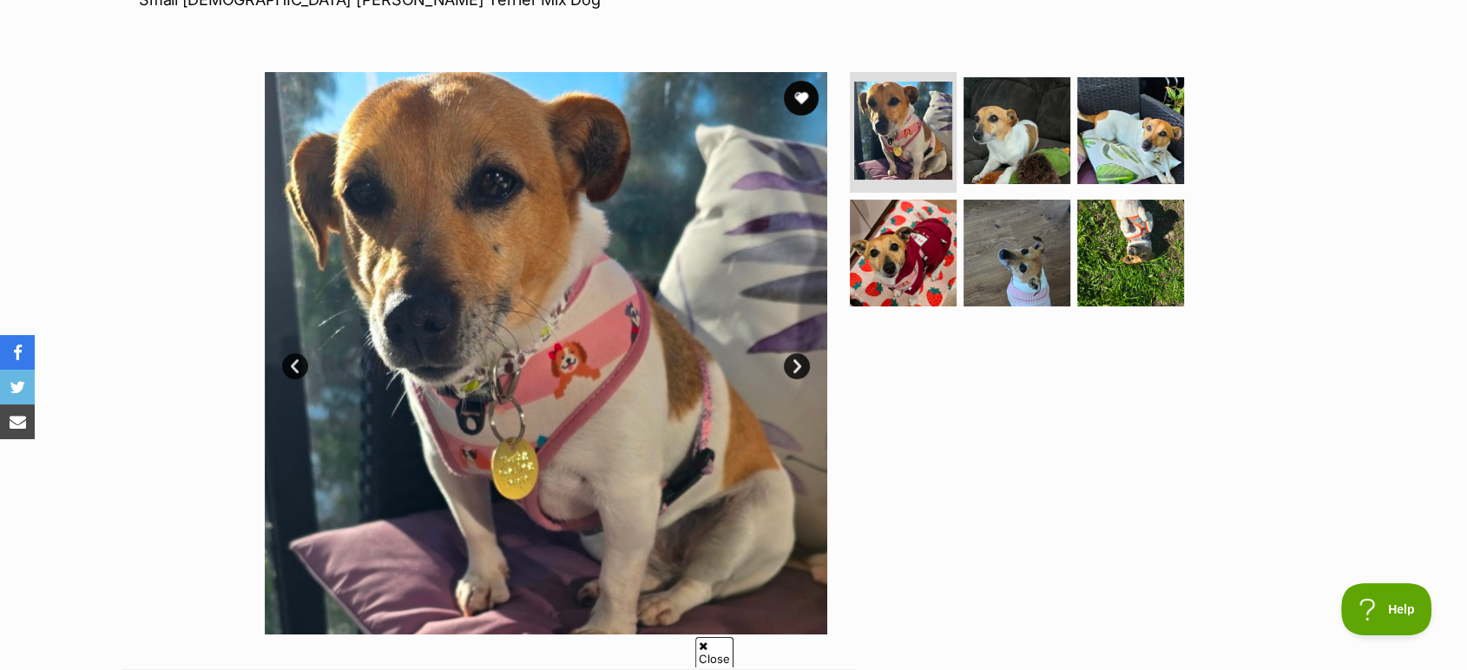
click at [798, 364] on link "Next" at bounding box center [797, 366] width 26 height 26
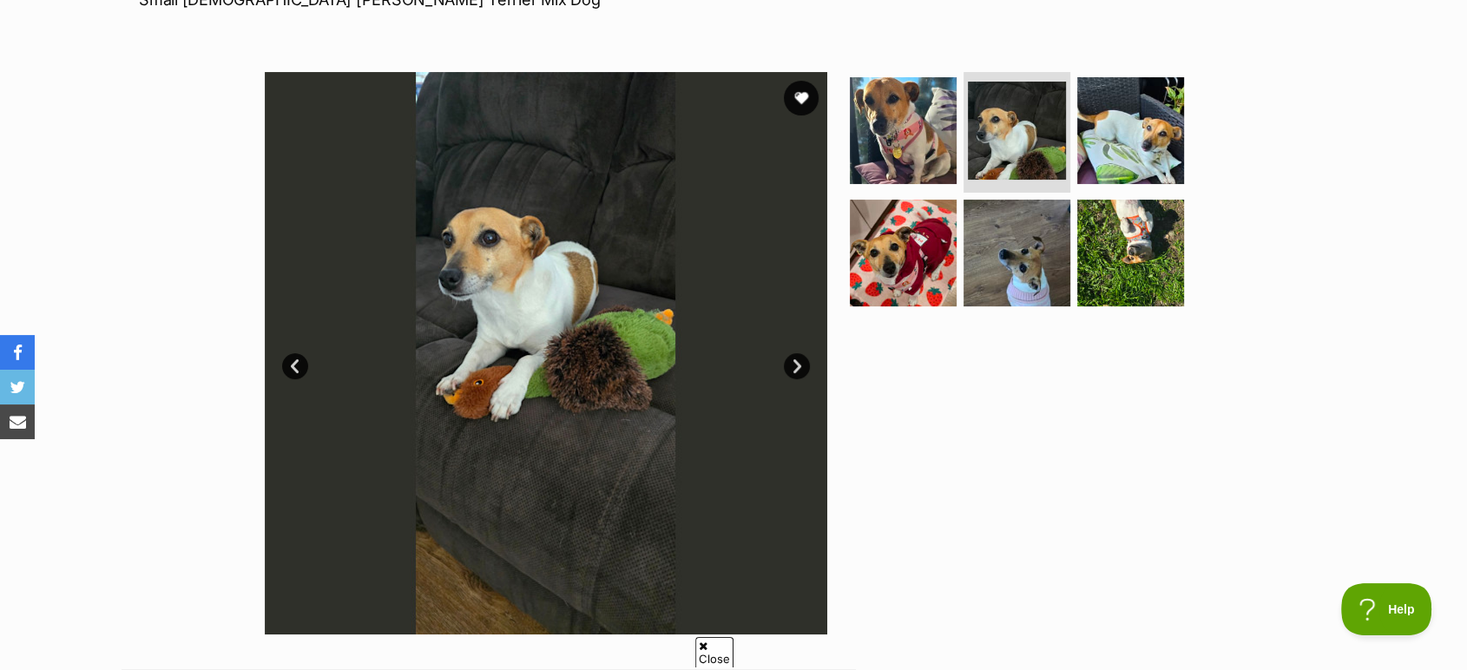
click at [798, 364] on link "Next" at bounding box center [797, 366] width 26 height 26
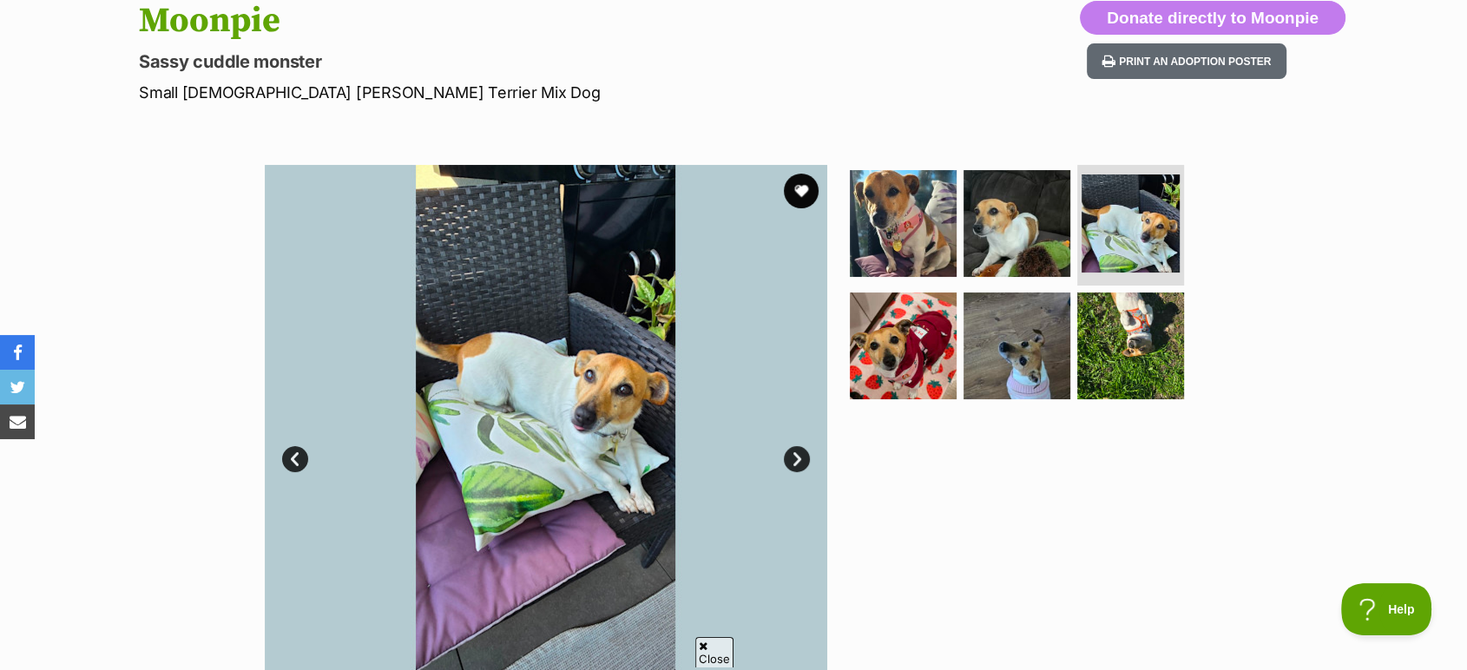
scroll to position [0, 0]
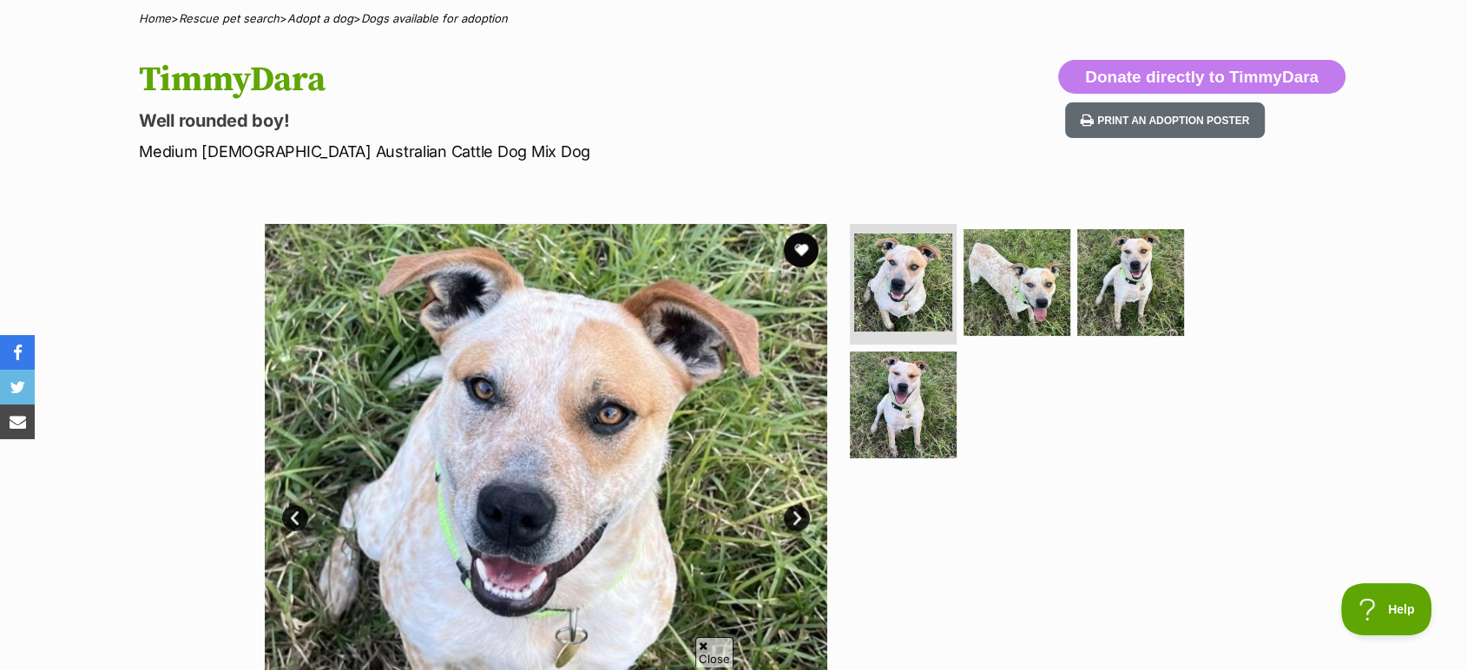
scroll to position [193, 0]
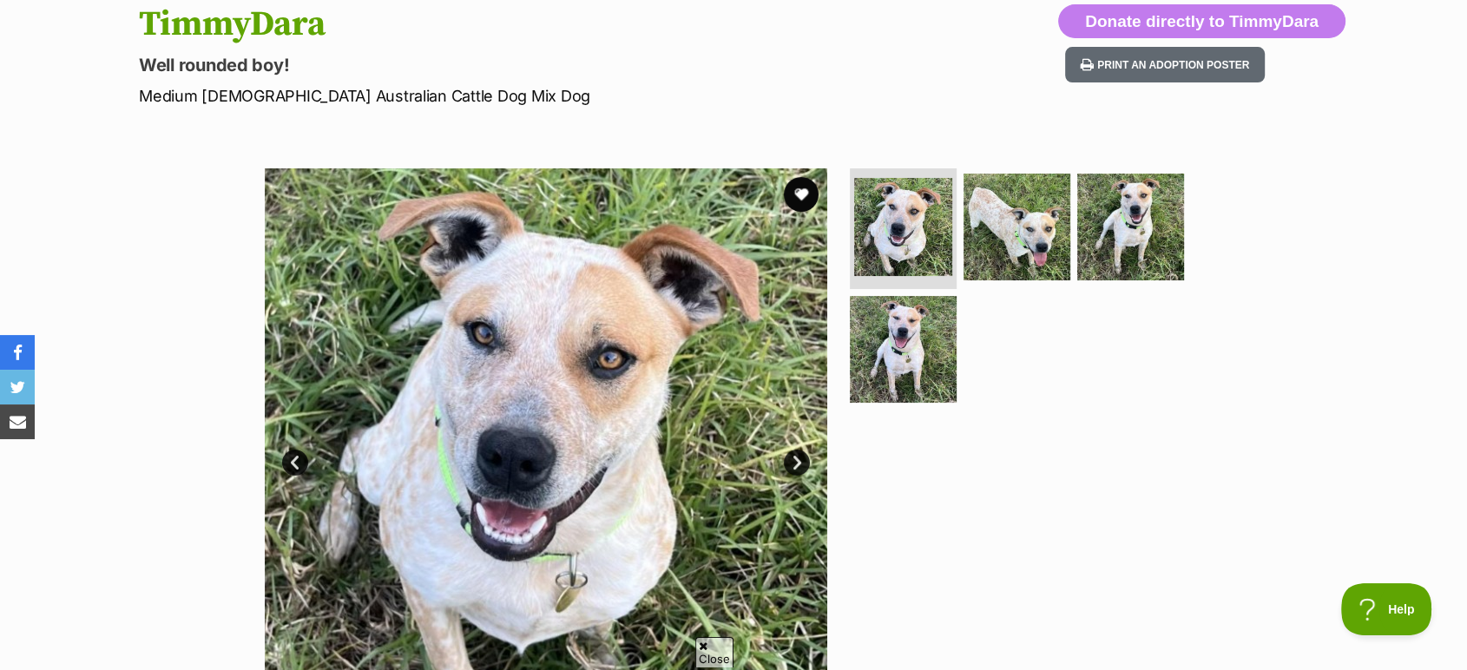
click at [798, 463] on link "Next" at bounding box center [797, 463] width 26 height 26
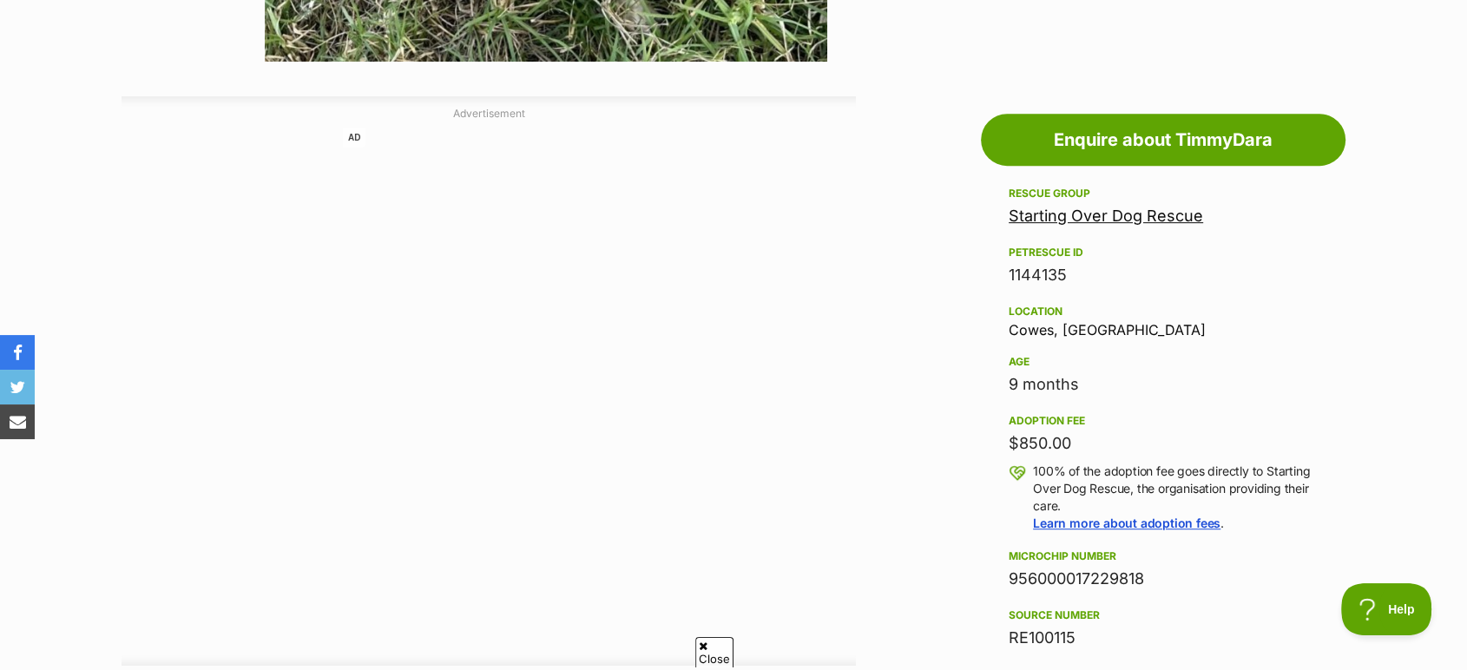
scroll to position [868, 0]
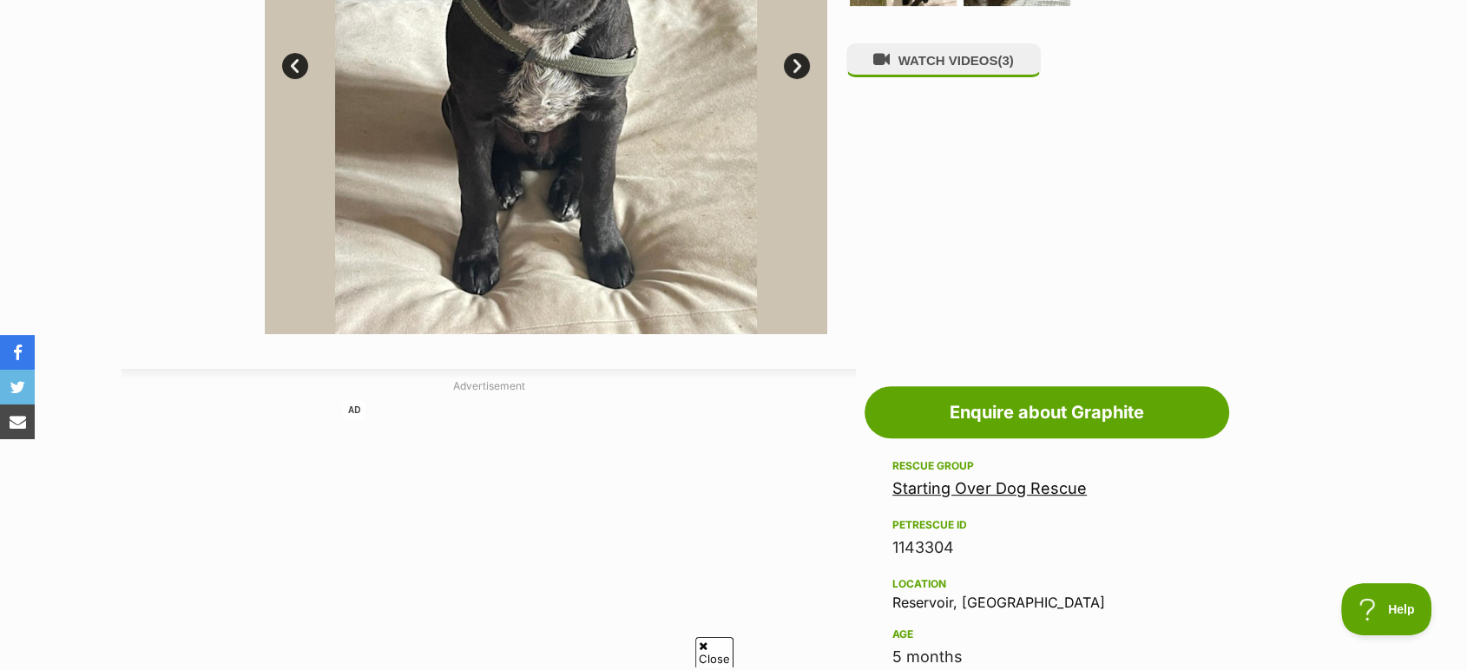
scroll to position [674, 0]
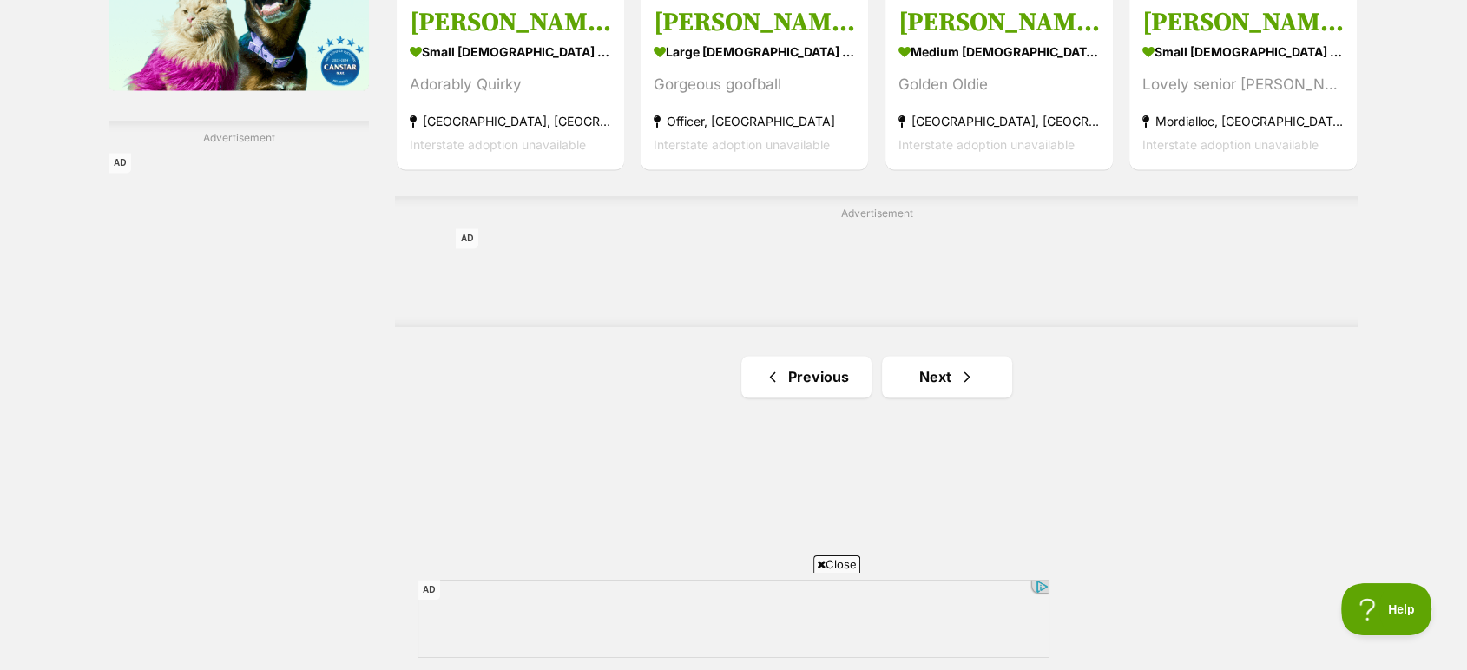
scroll to position [2893, 0]
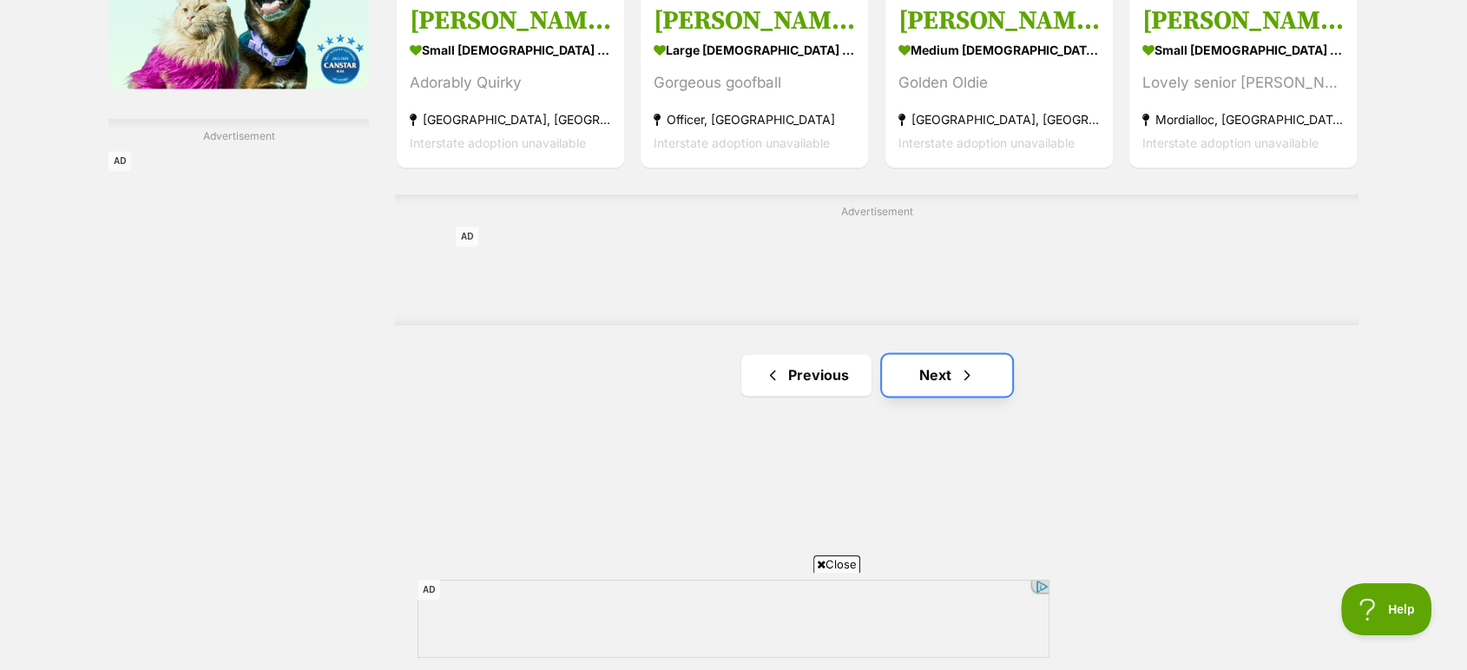
click at [972, 371] on span "Next page" at bounding box center [966, 374] width 17 height 21
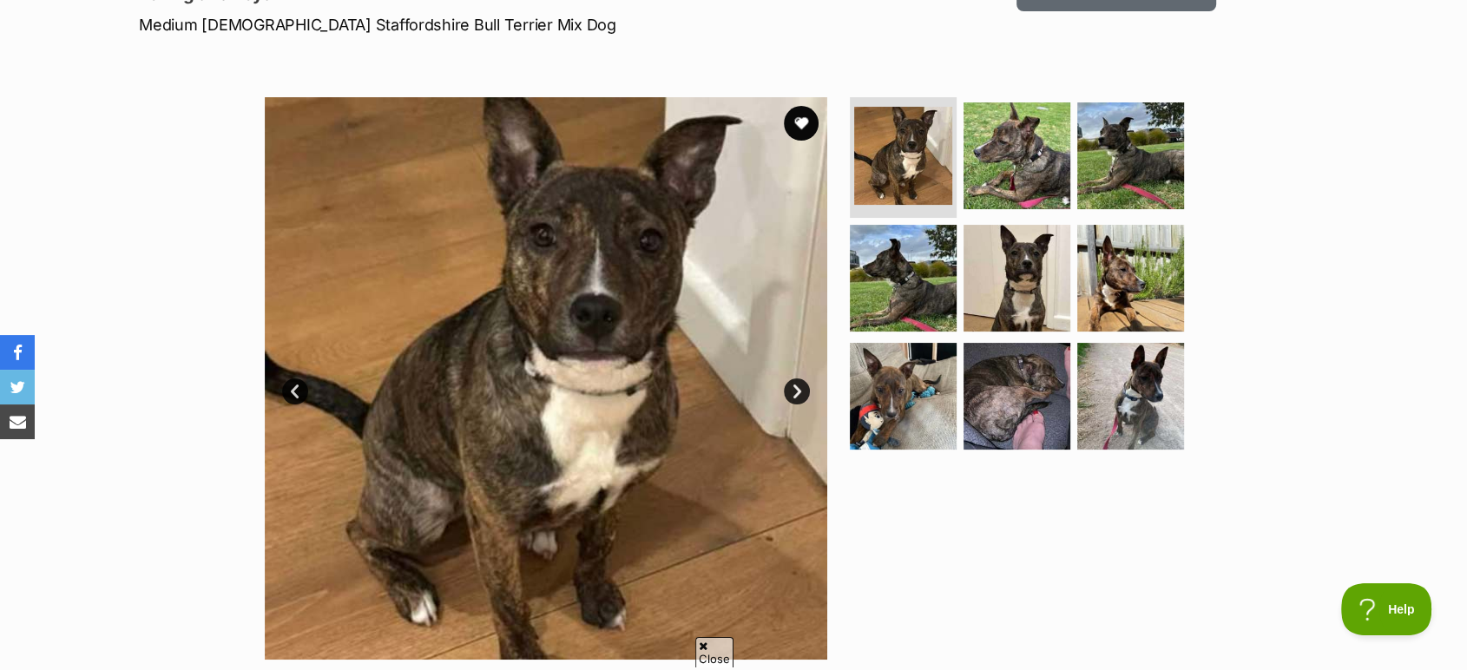
scroll to position [289, 0]
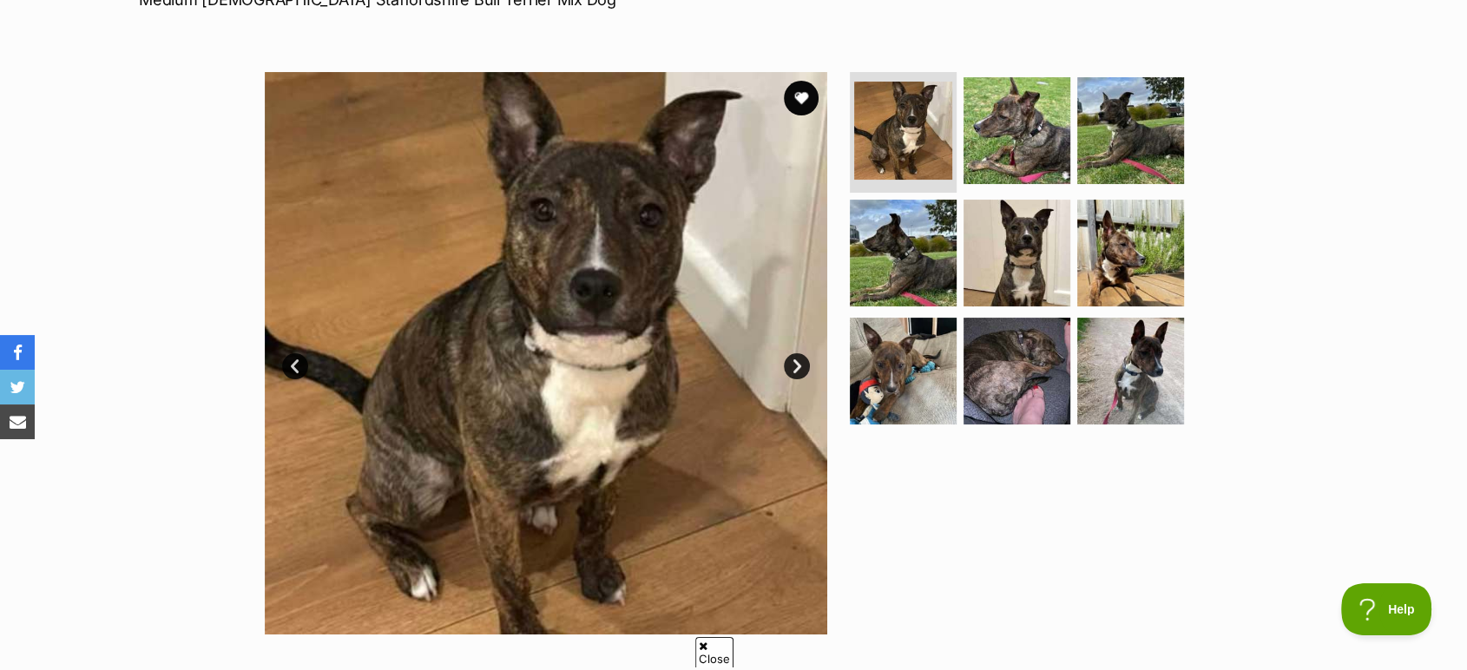
click at [795, 367] on link "Next" at bounding box center [797, 366] width 26 height 26
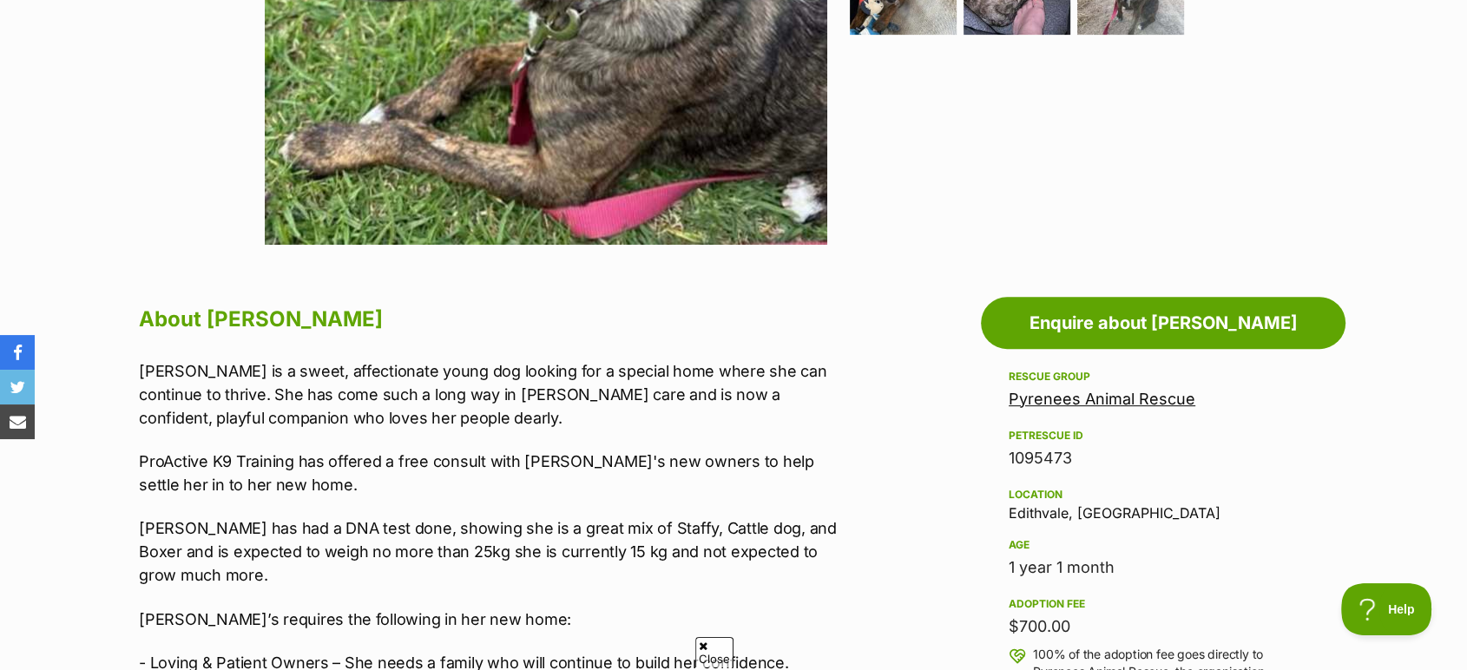
scroll to position [771, 0]
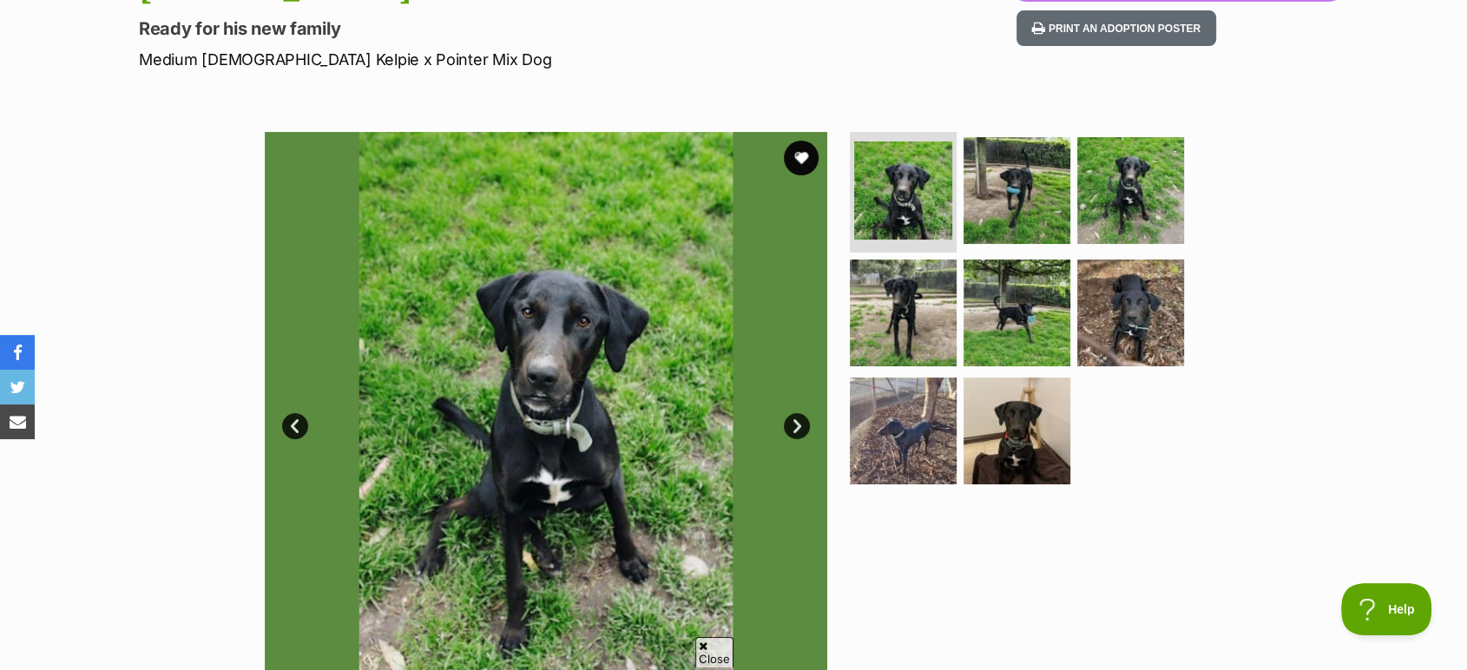
scroll to position [289, 0]
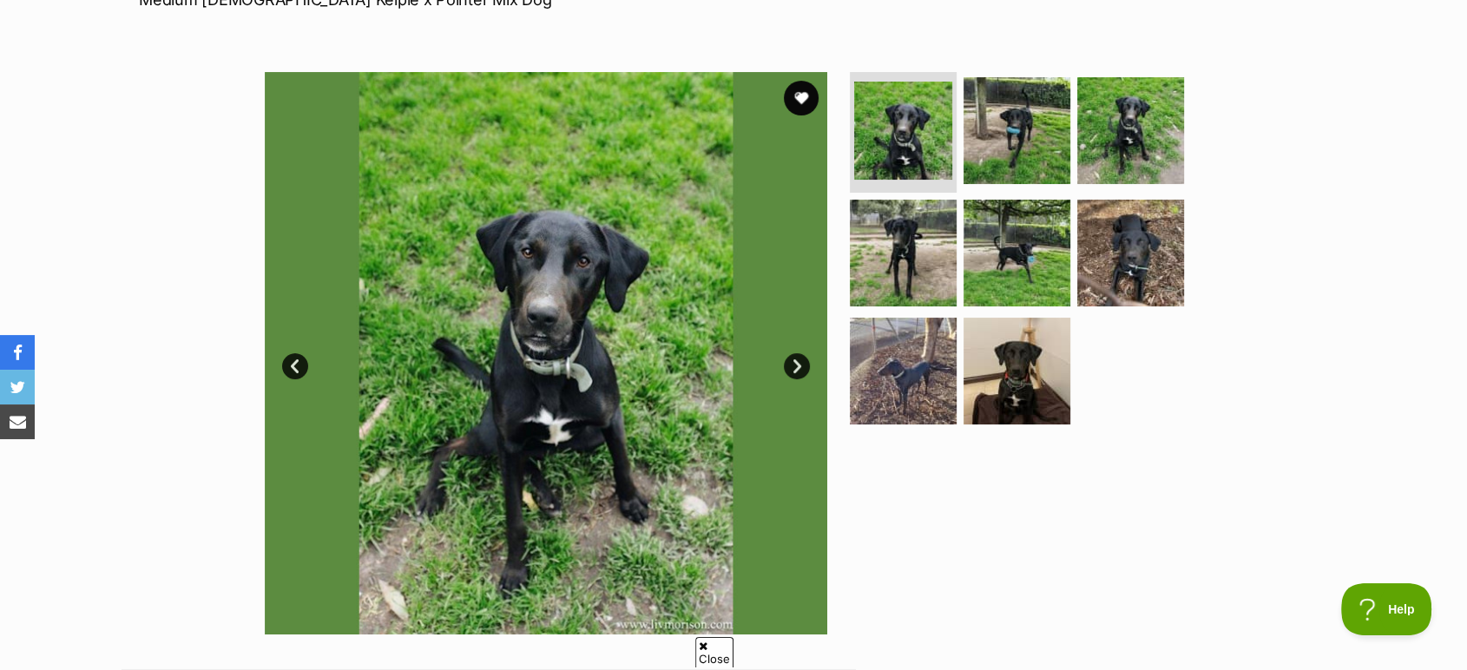
click at [798, 361] on link "Next" at bounding box center [797, 366] width 26 height 26
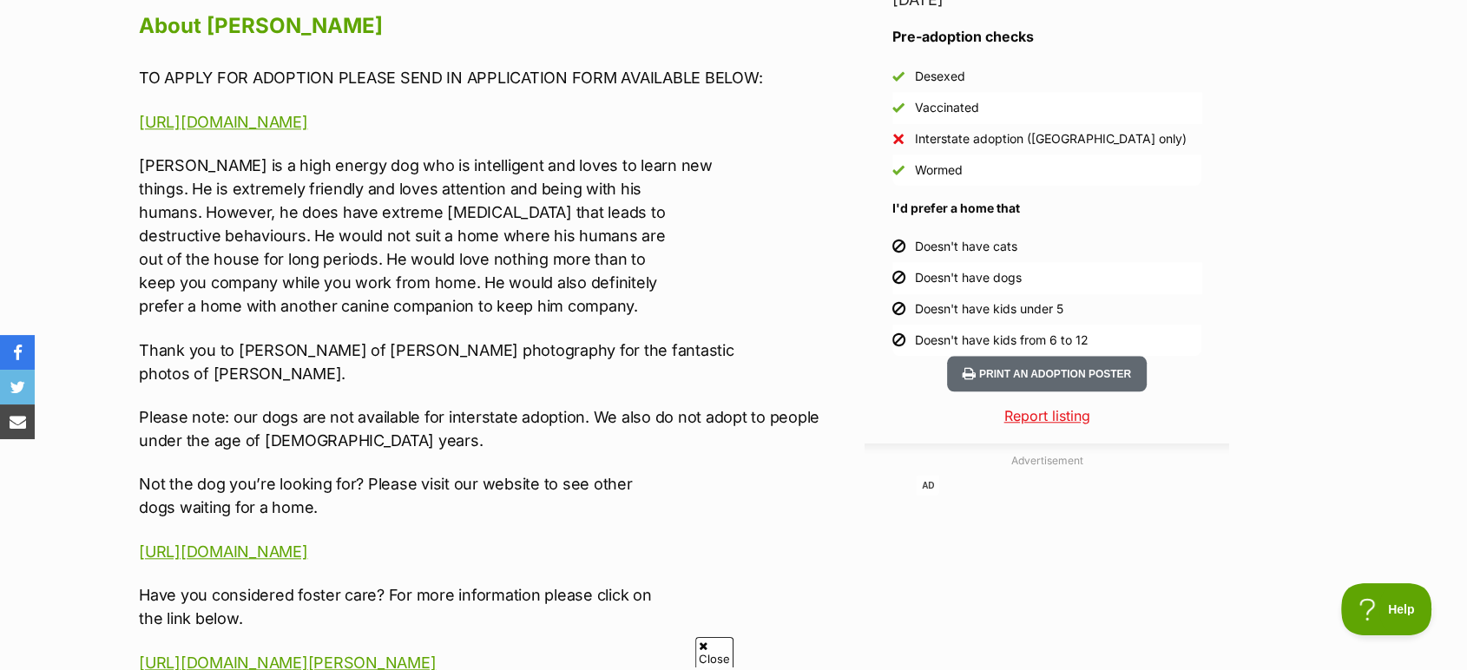
scroll to position [1542, 0]
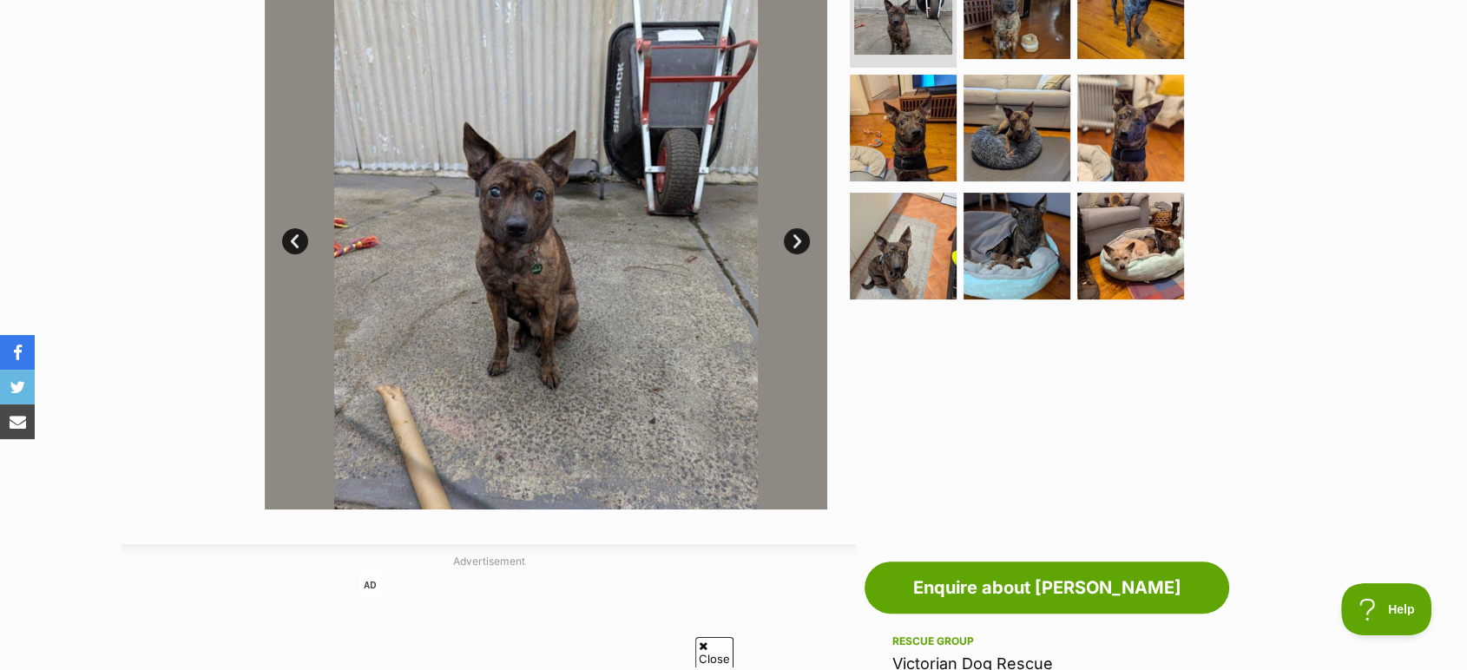
scroll to position [385, 0]
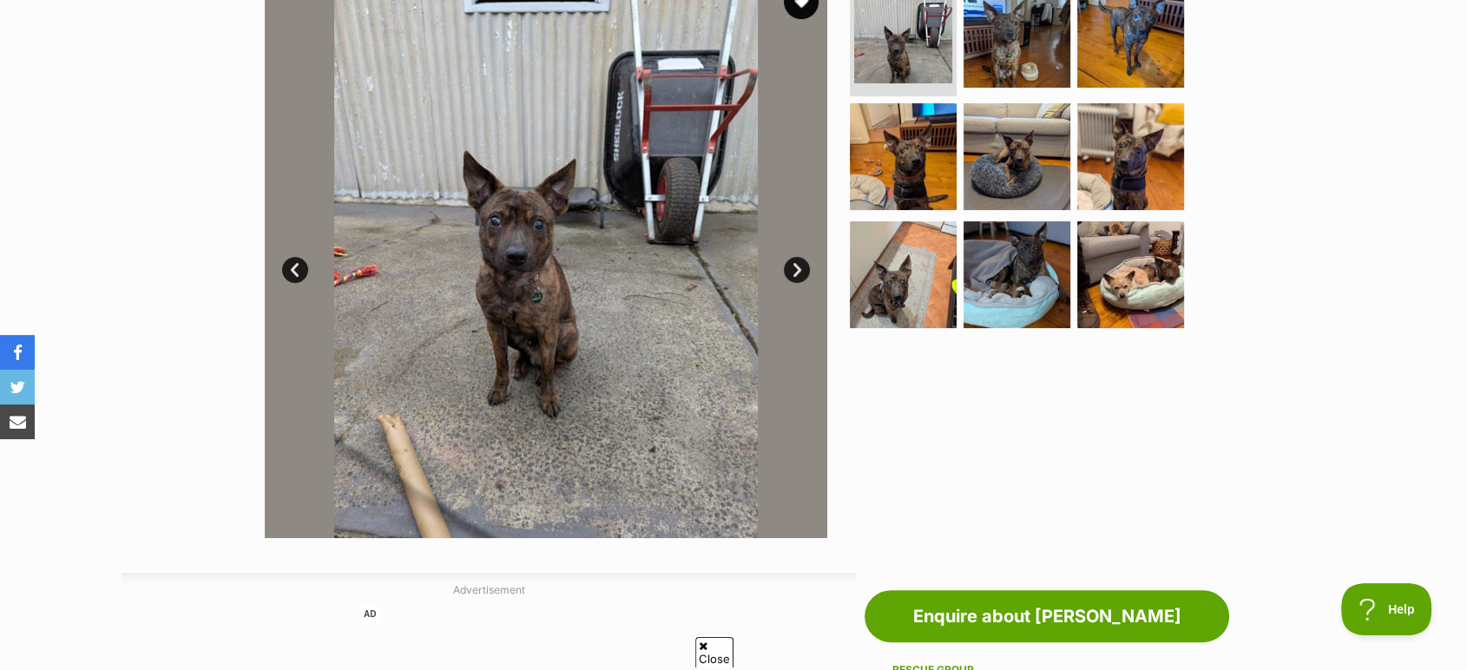
click at [798, 274] on link "Next" at bounding box center [797, 270] width 26 height 26
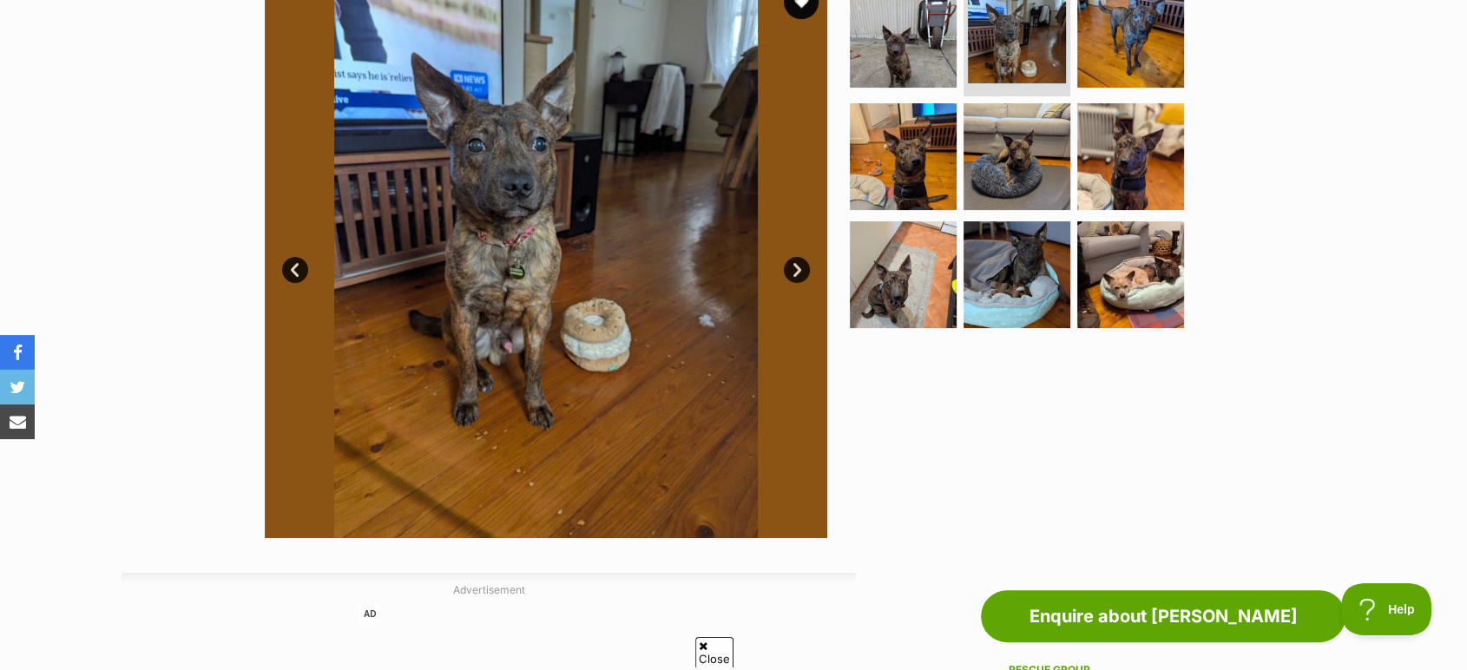
click at [798, 274] on link "Next" at bounding box center [797, 270] width 26 height 26
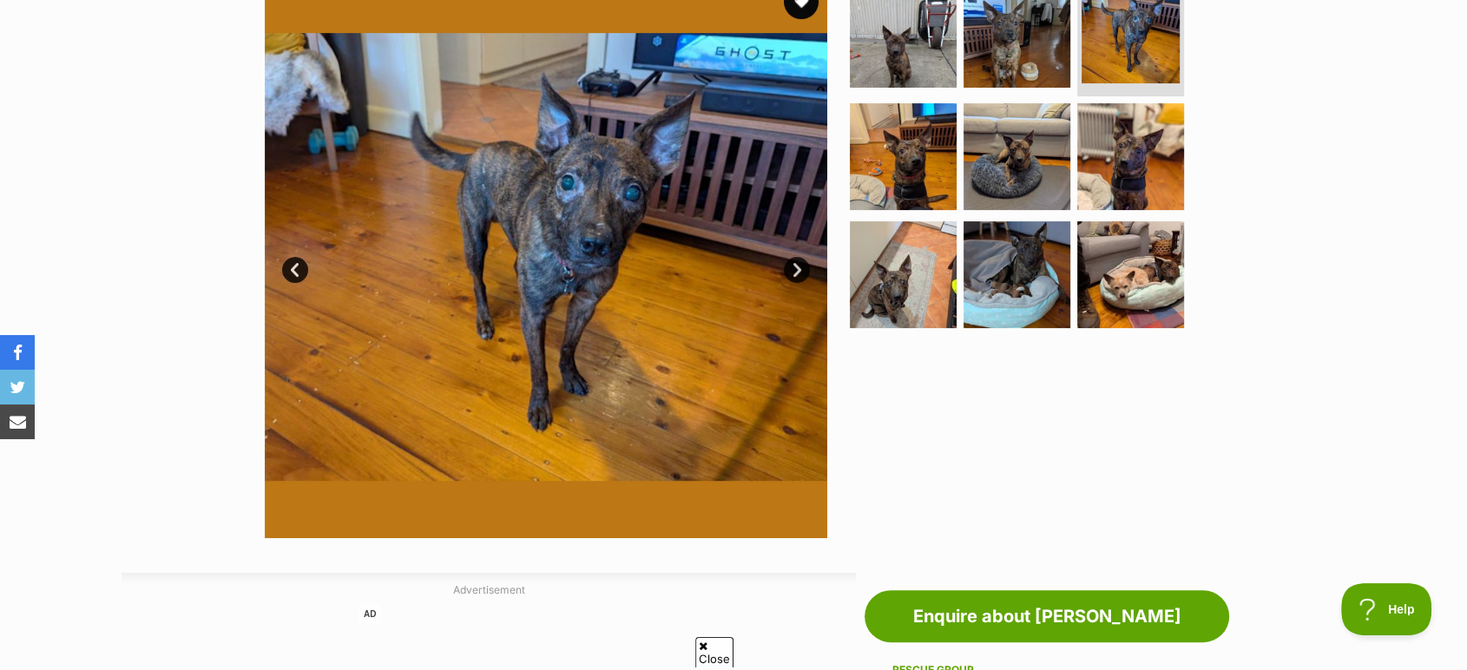
click at [798, 274] on link "Next" at bounding box center [797, 270] width 26 height 26
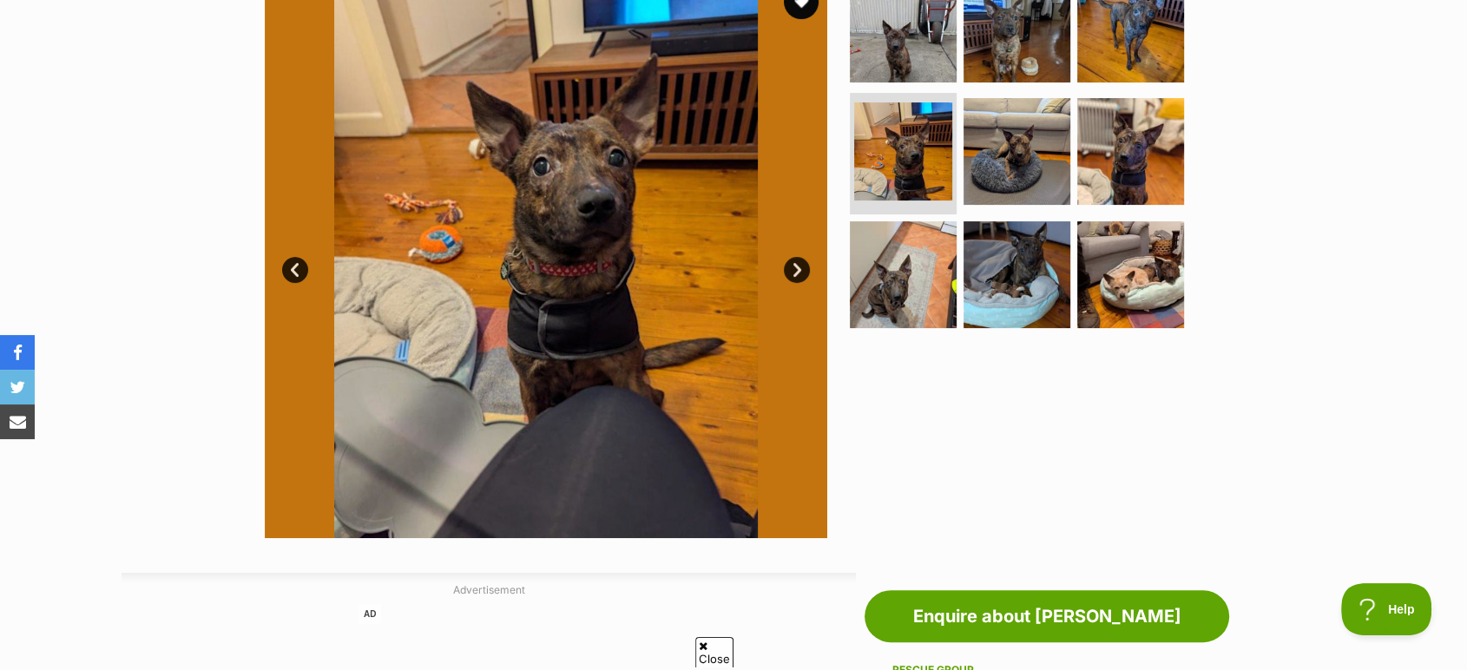
click at [798, 274] on link "Next" at bounding box center [797, 270] width 26 height 26
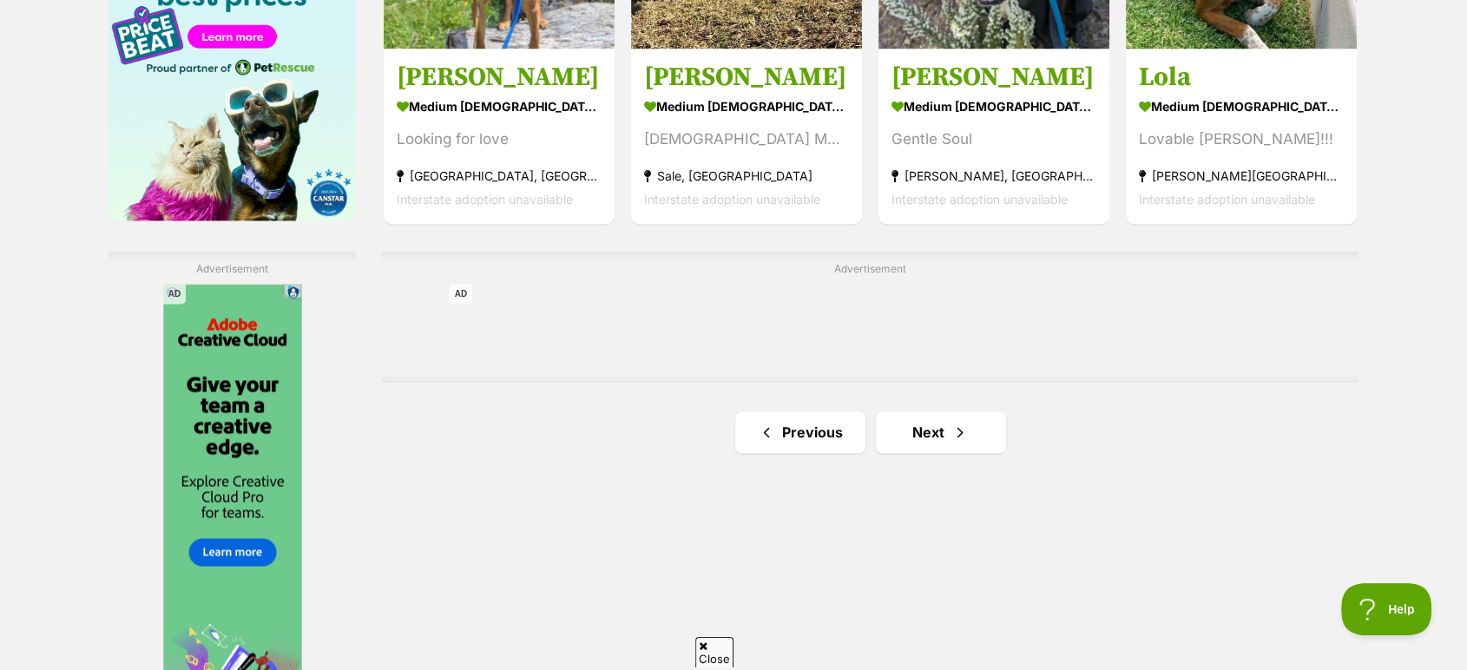
scroll to position [2796, 0]
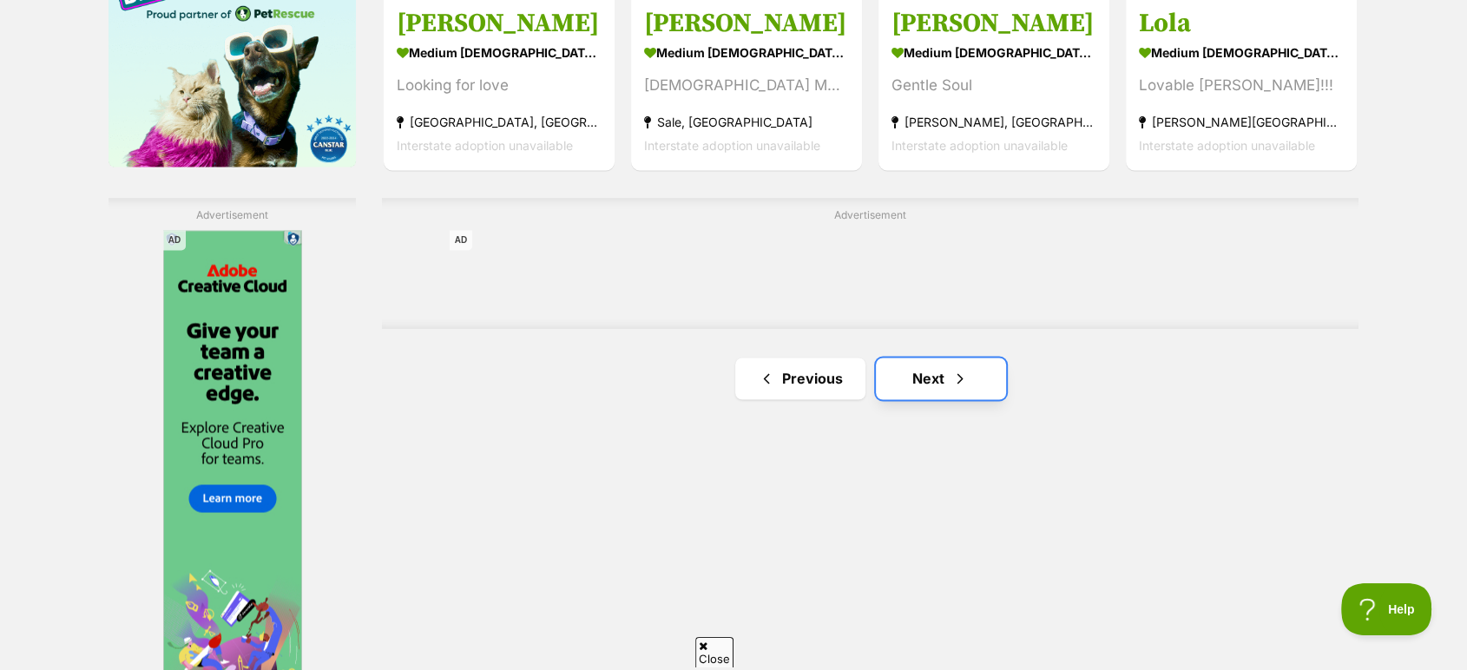
click at [982, 393] on link "Next" at bounding box center [941, 379] width 130 height 42
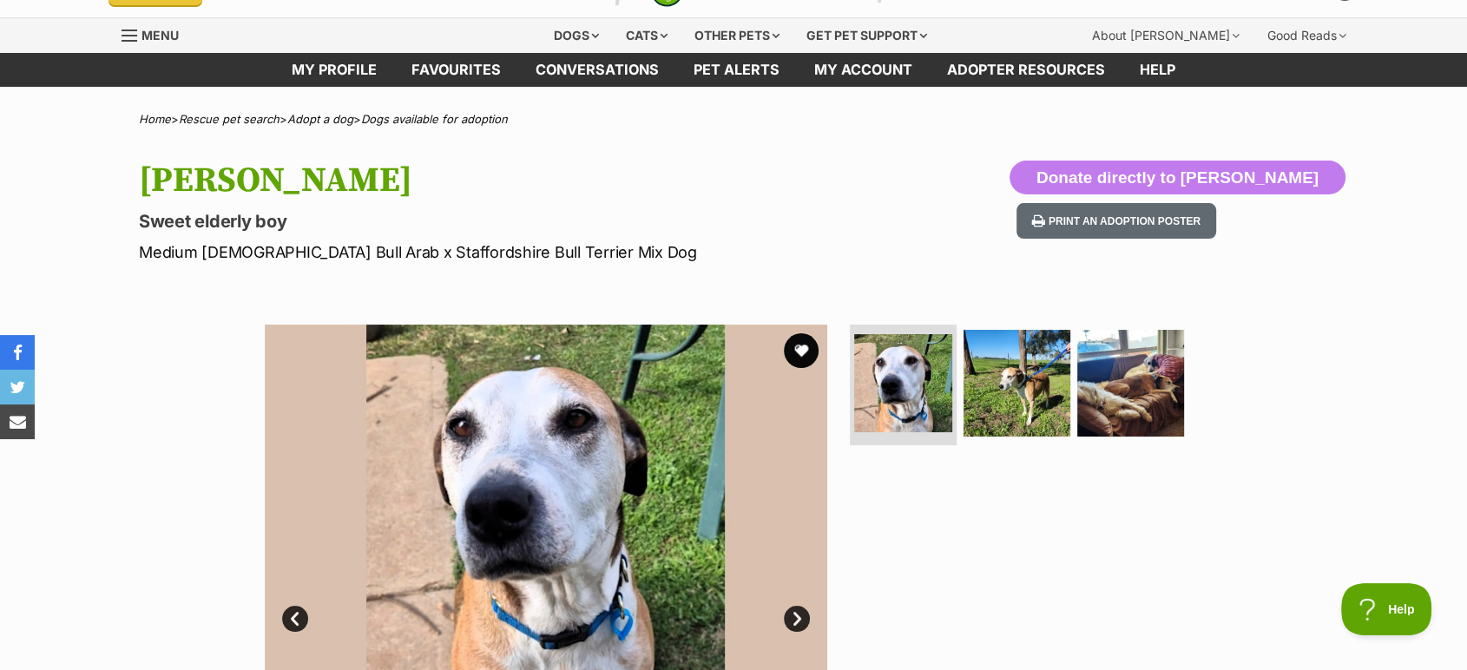
scroll to position [193, 0]
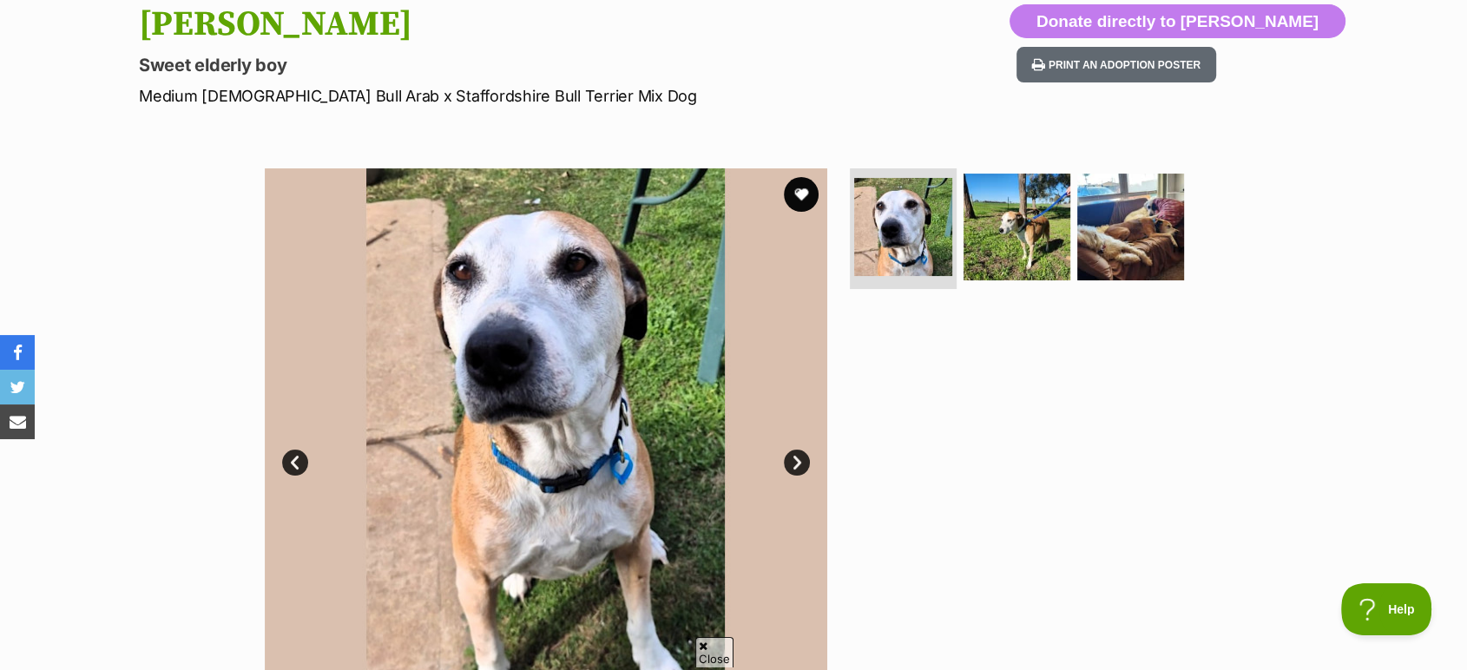
click at [793, 467] on link "Next" at bounding box center [797, 463] width 26 height 26
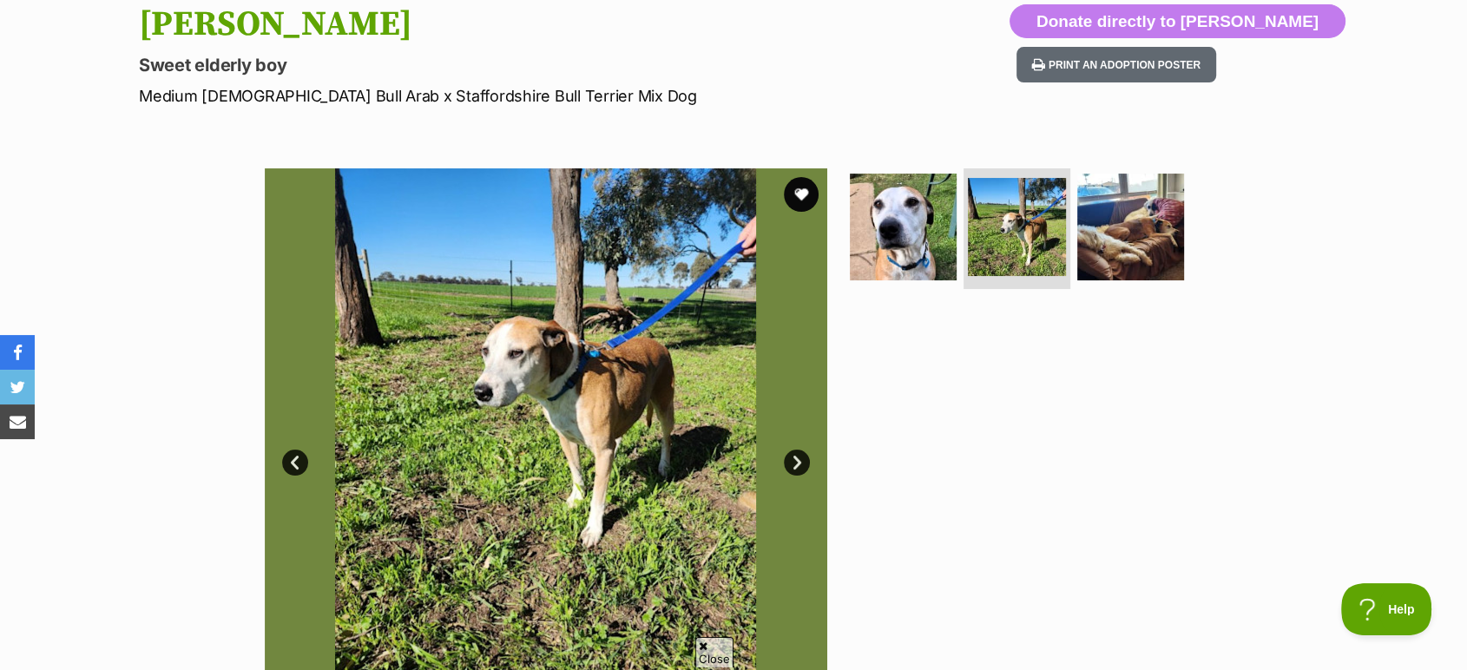
click at [793, 467] on link "Next" at bounding box center [797, 463] width 26 height 26
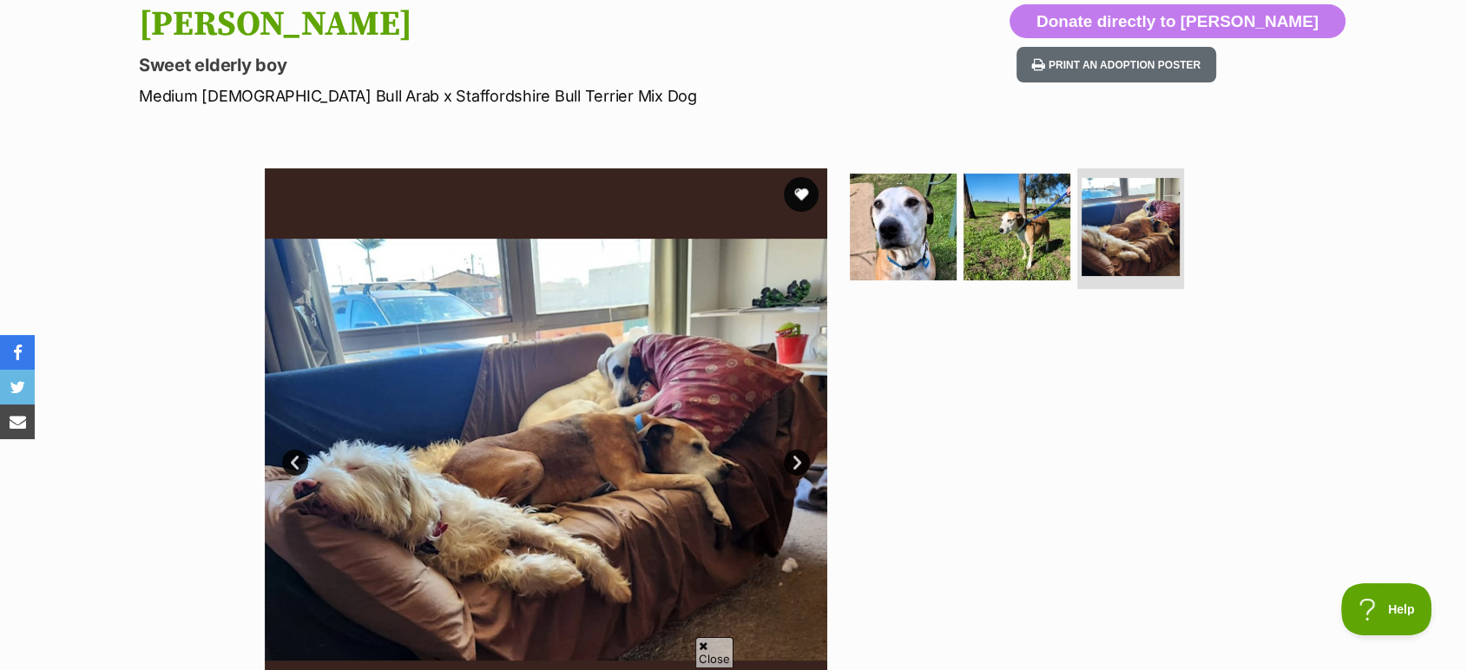
click at [793, 467] on link "Next" at bounding box center [797, 463] width 26 height 26
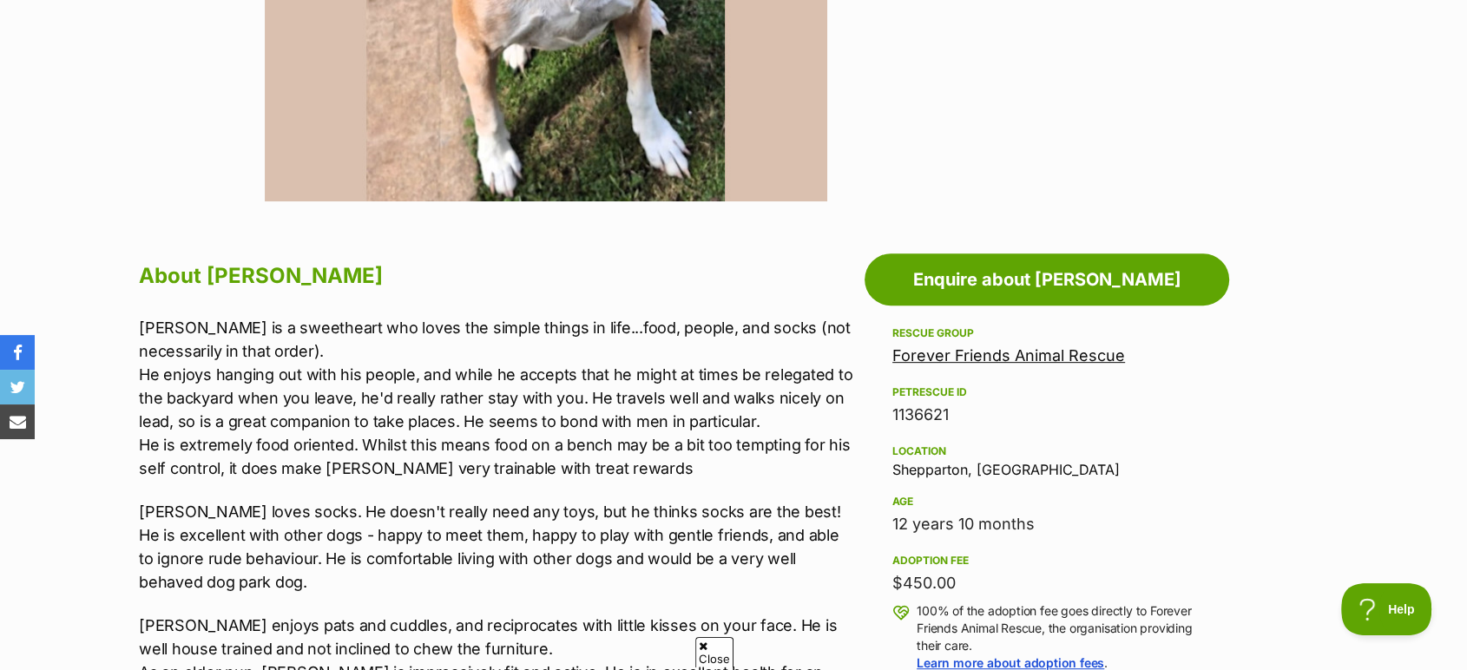
scroll to position [771, 0]
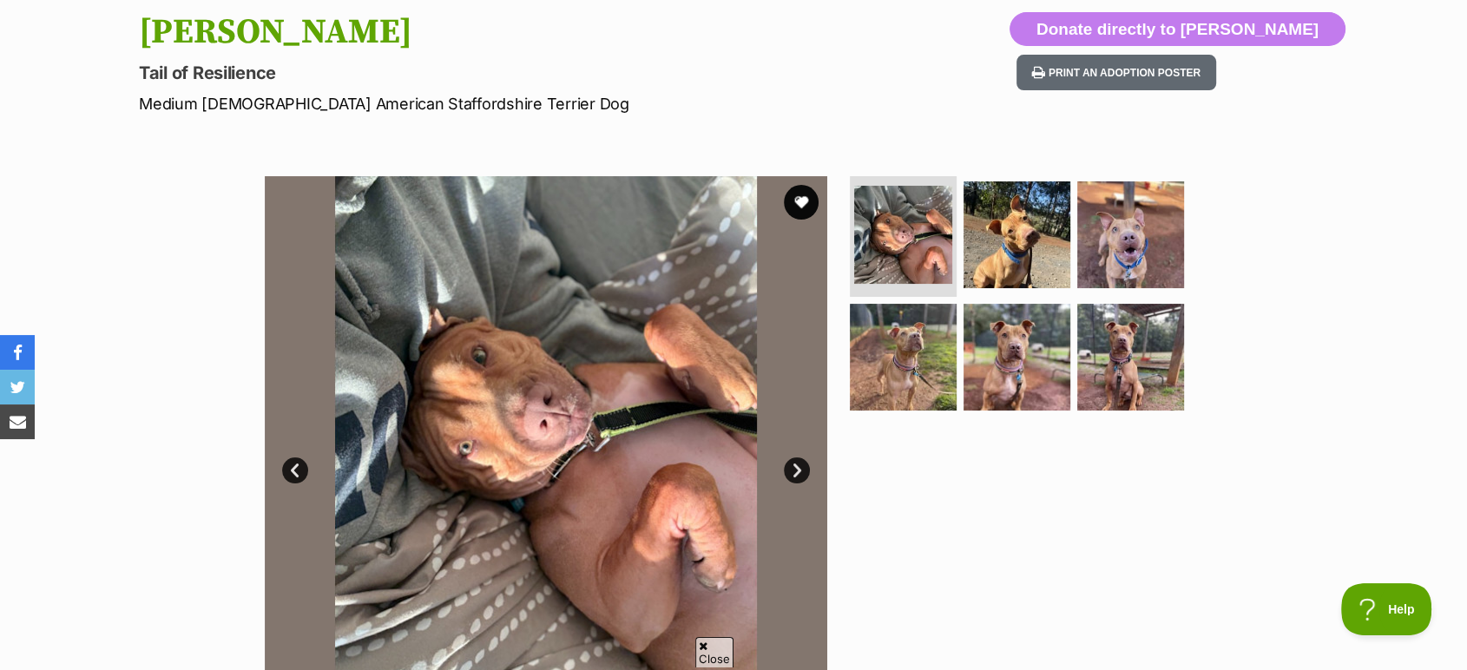
scroll to position [193, 0]
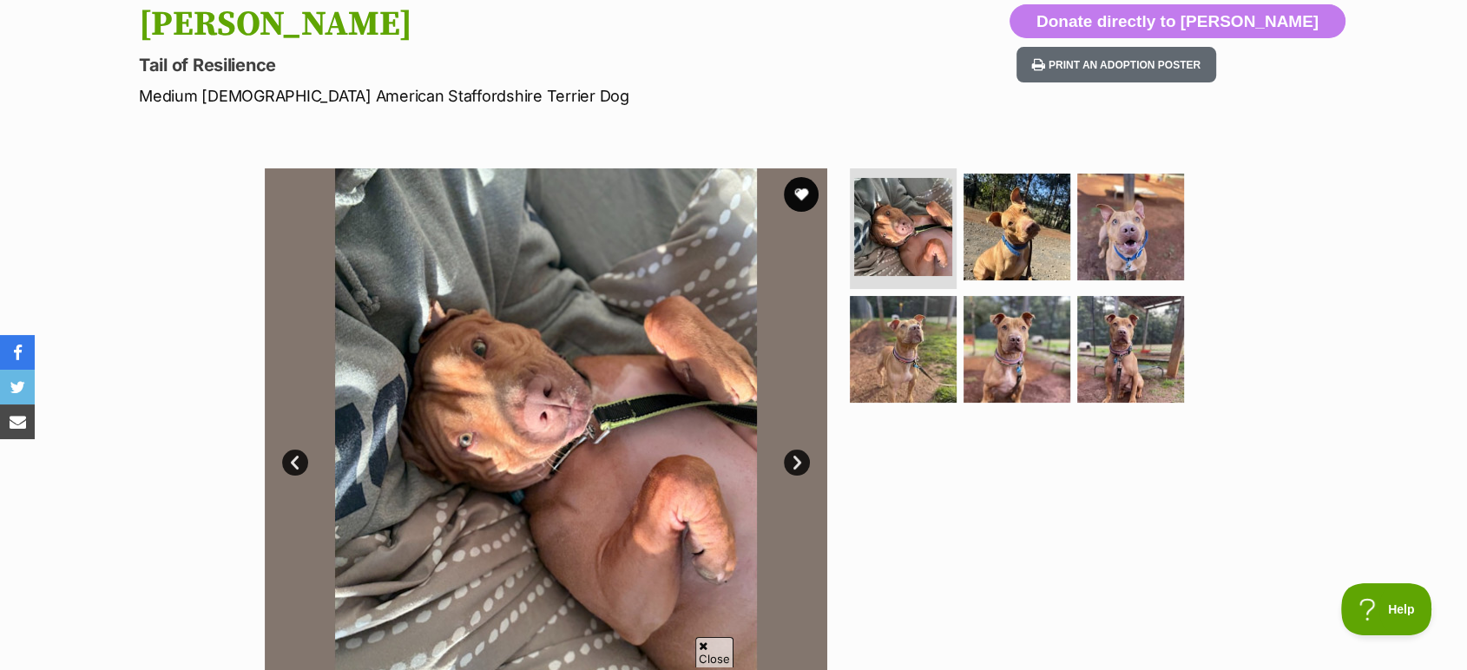
click at [801, 462] on link "Next" at bounding box center [797, 463] width 26 height 26
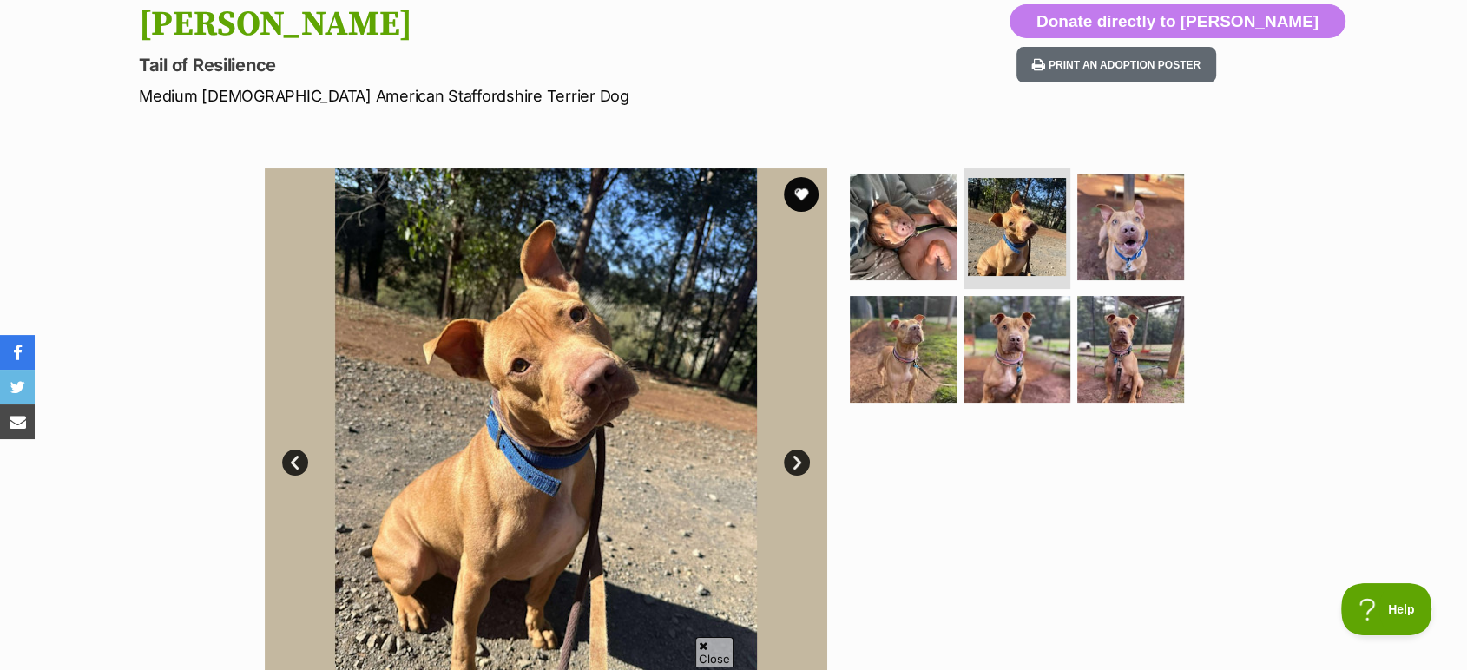
click at [802, 464] on link "Next" at bounding box center [797, 463] width 26 height 26
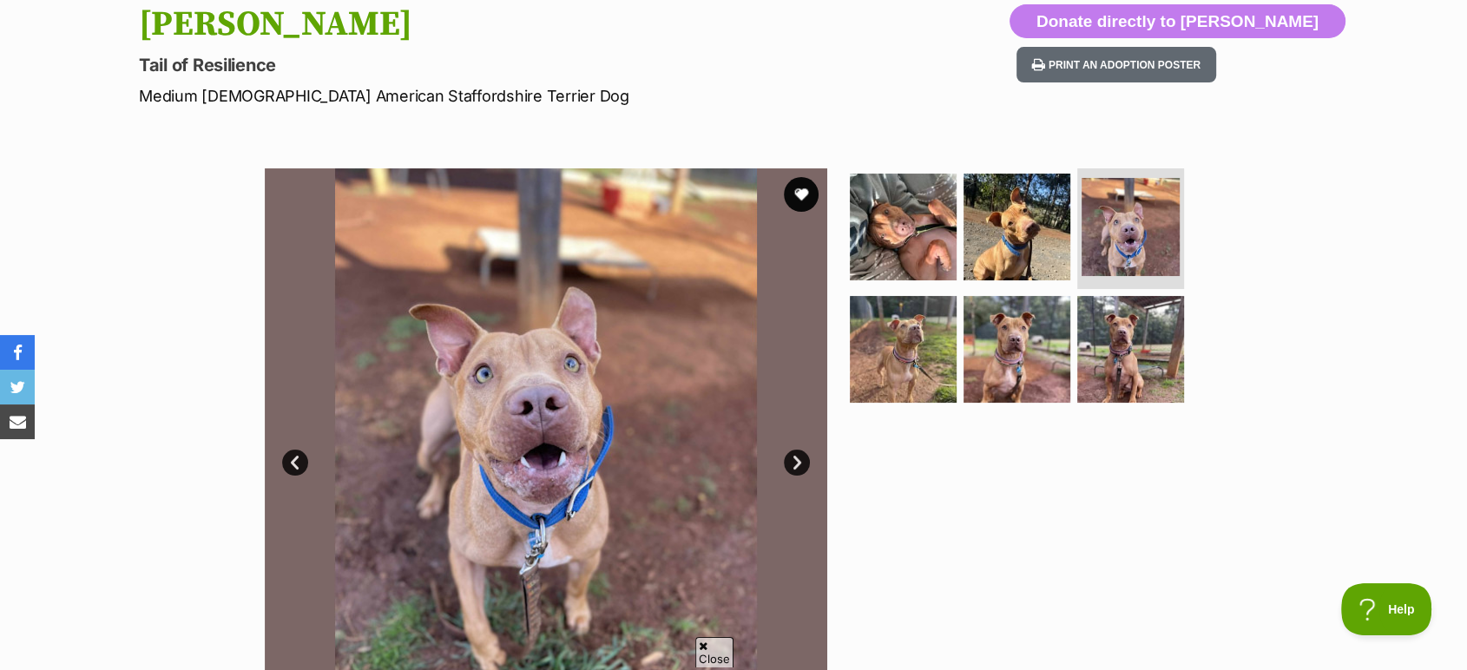
click at [802, 464] on link "Next" at bounding box center [797, 463] width 26 height 26
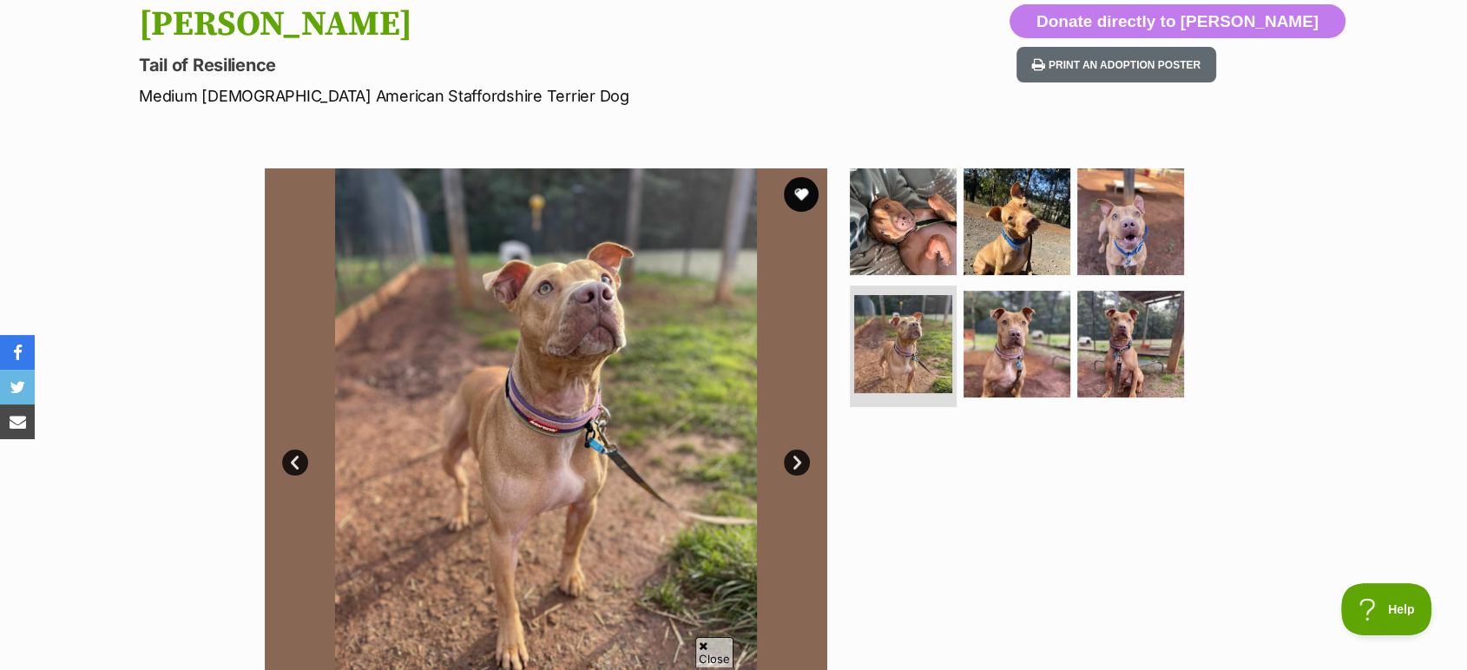
click at [802, 464] on link "Next" at bounding box center [797, 463] width 26 height 26
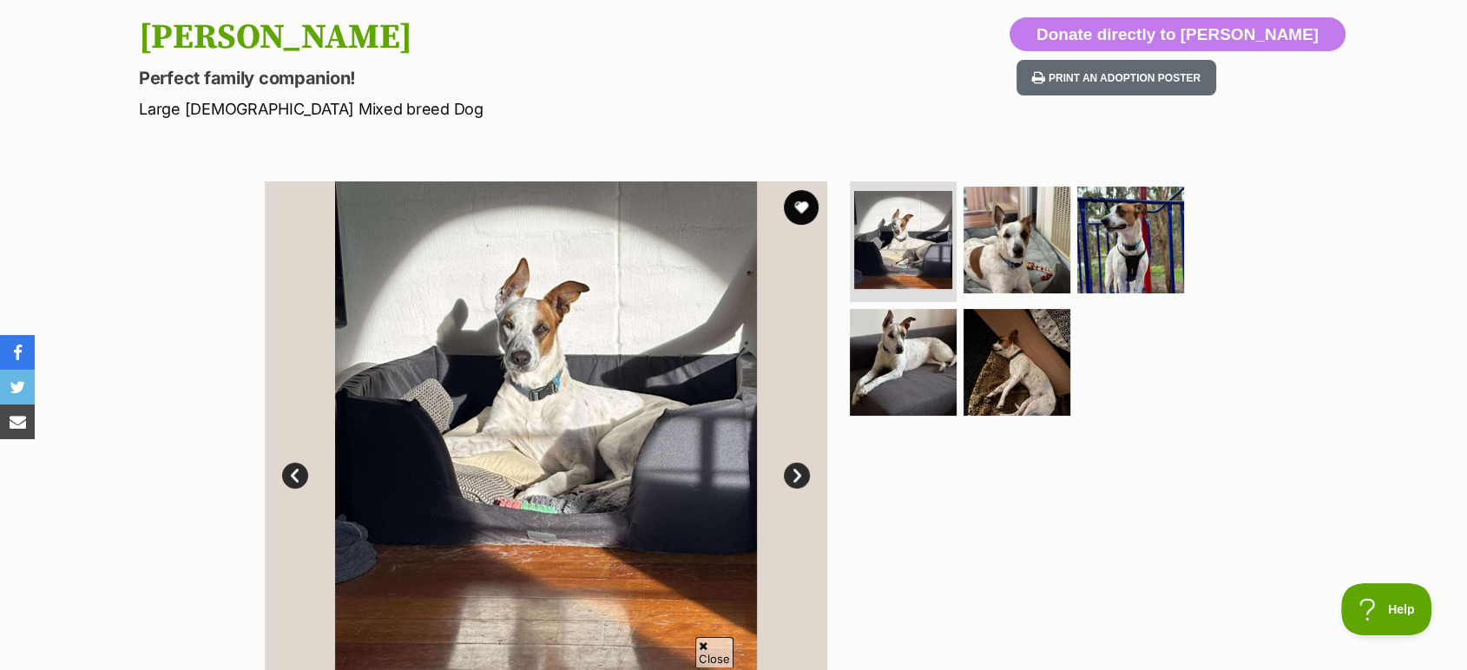
scroll to position [193, 0]
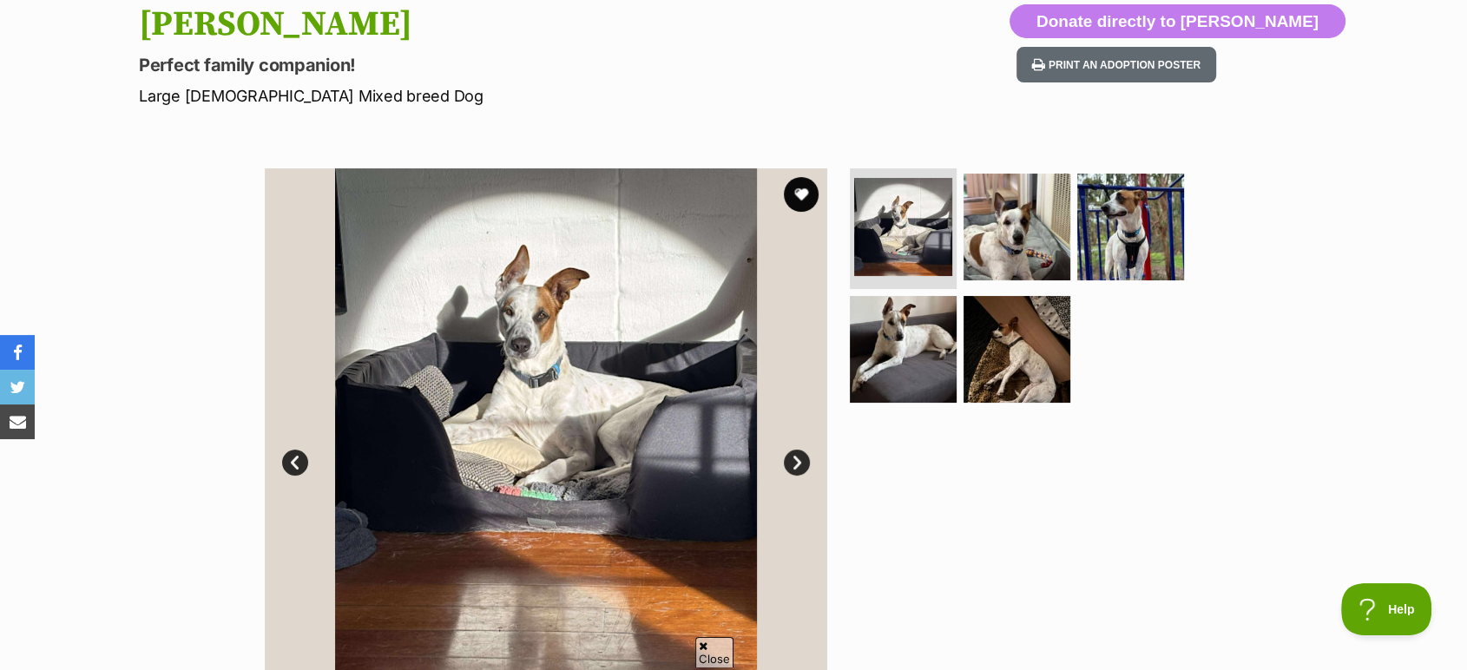
click at [801, 458] on link "Next" at bounding box center [797, 463] width 26 height 26
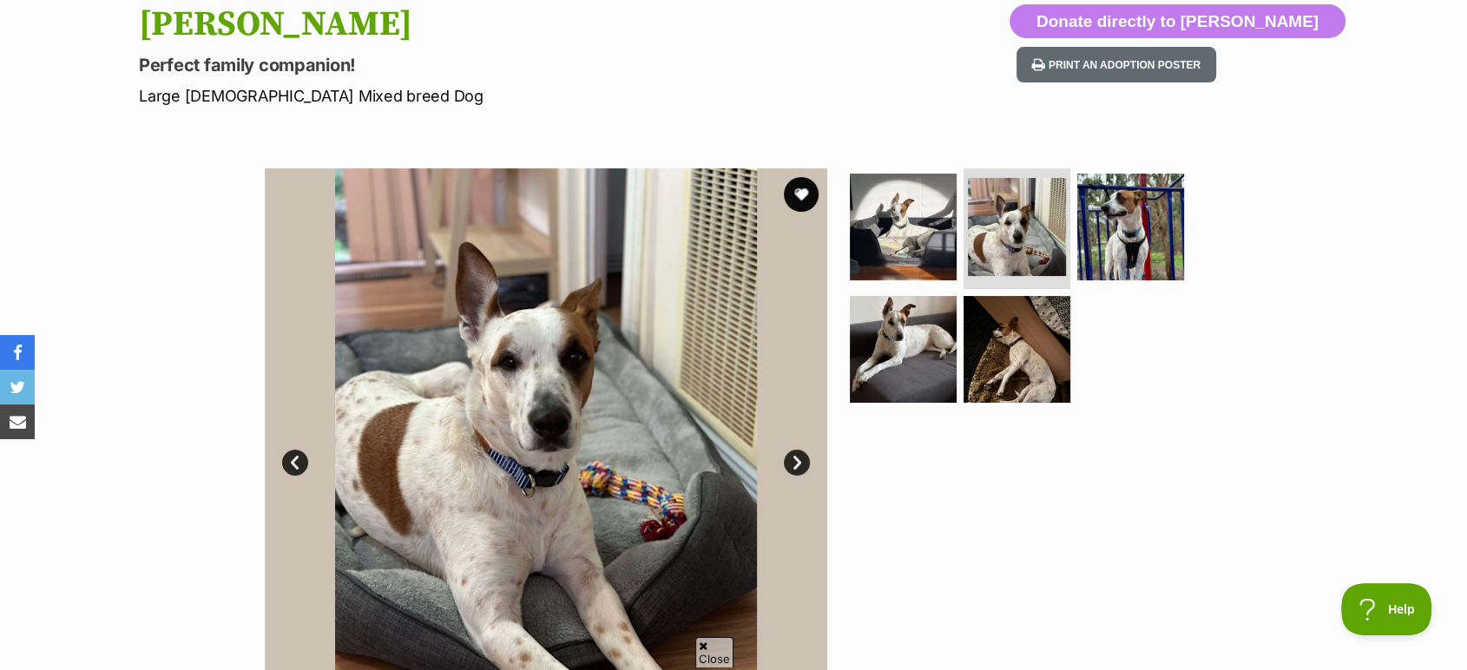
click at [801, 458] on link "Next" at bounding box center [797, 463] width 26 height 26
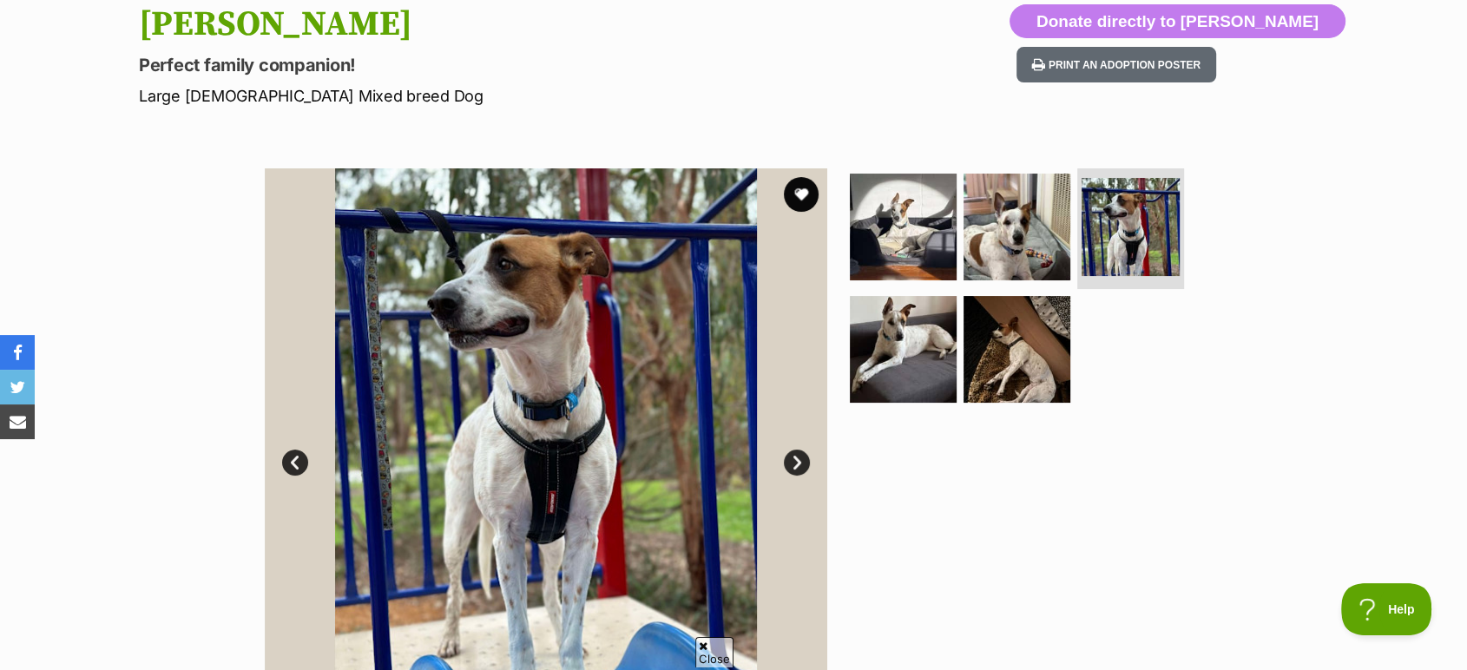
click at [801, 458] on link "Next" at bounding box center [797, 463] width 26 height 26
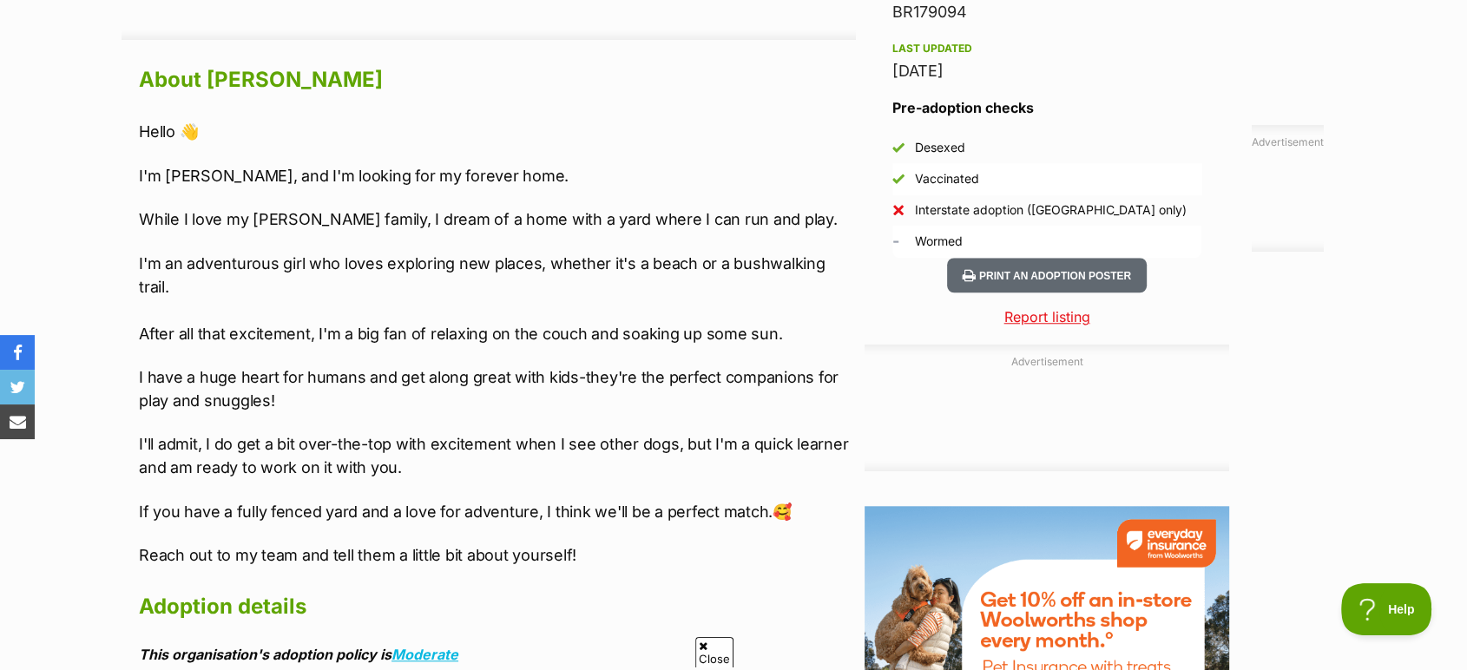
scroll to position [1542, 0]
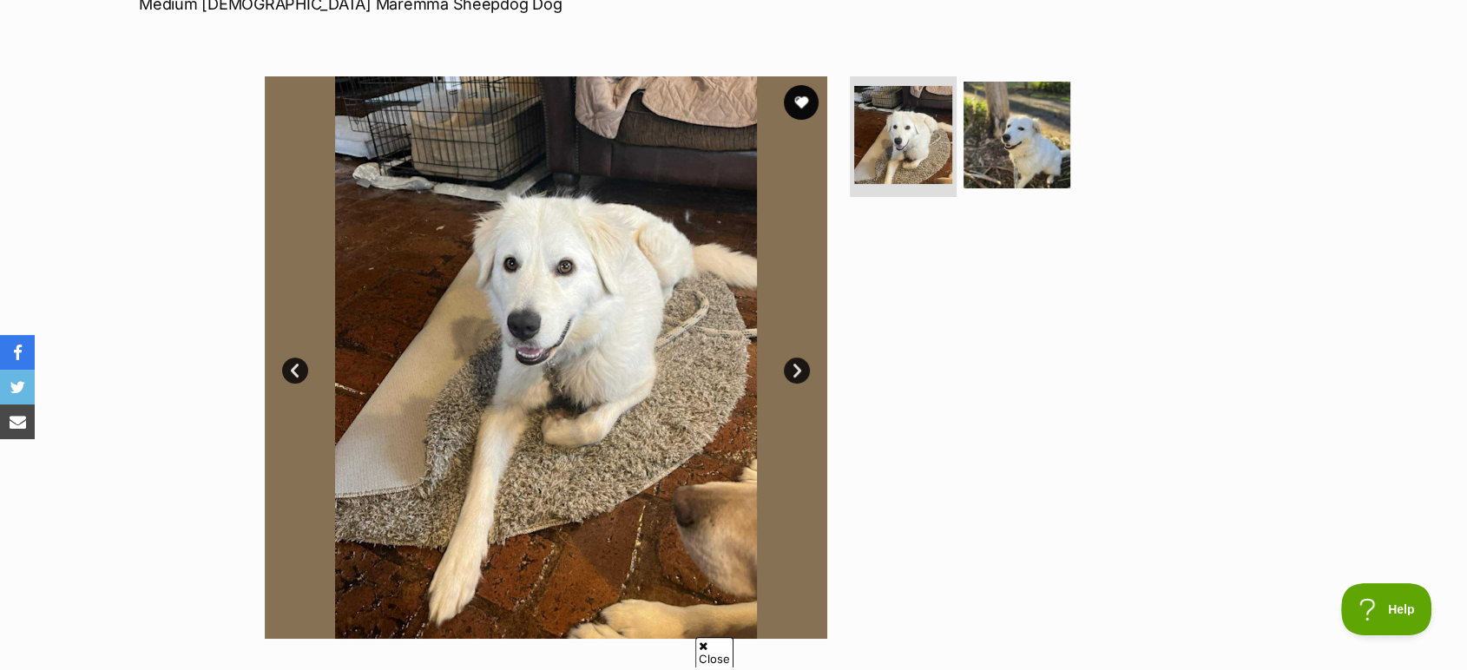
scroll to position [289, 0]
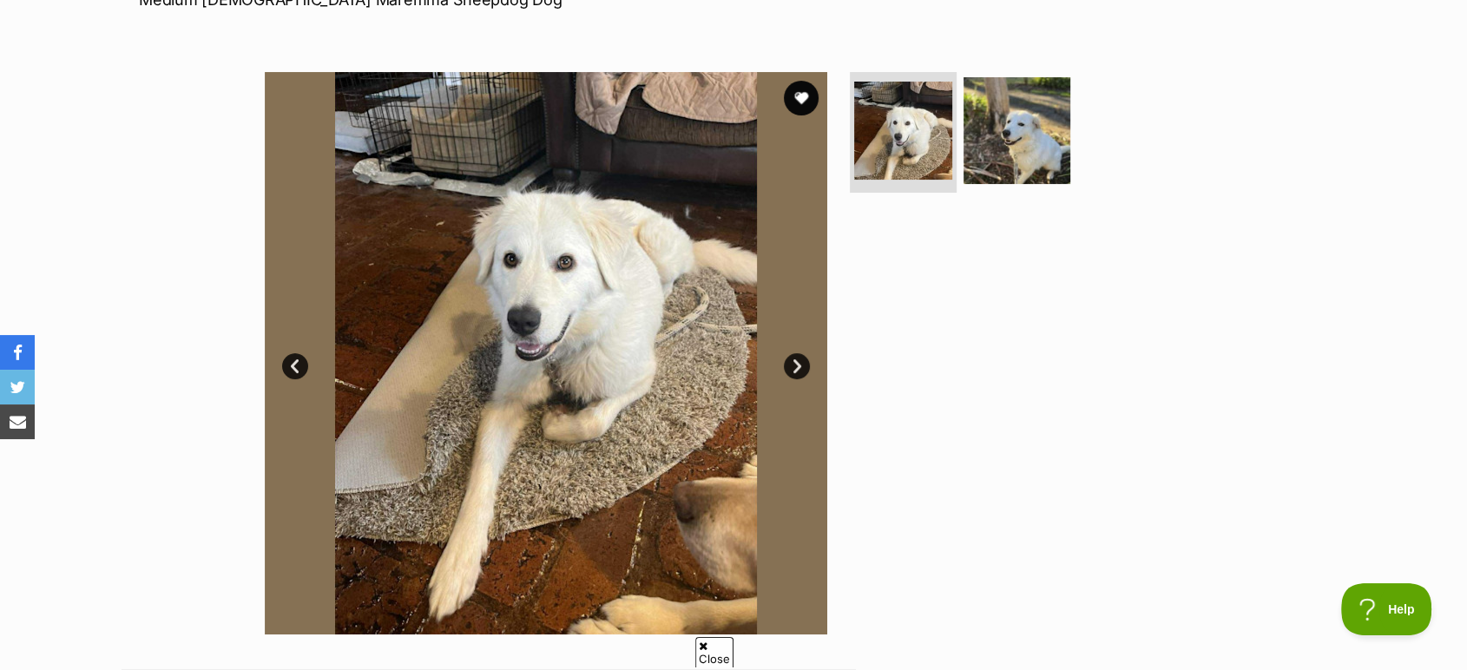
click at [803, 363] on link "Next" at bounding box center [797, 366] width 26 height 26
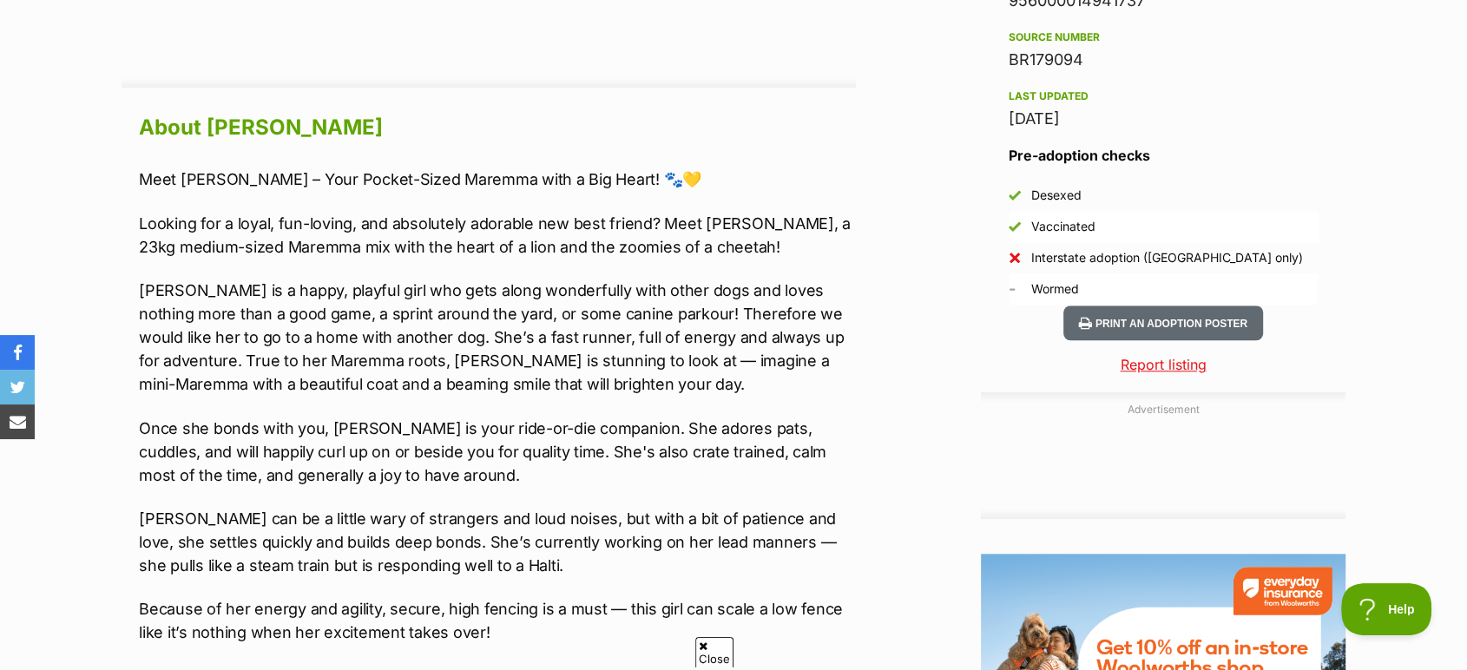
scroll to position [1446, 0]
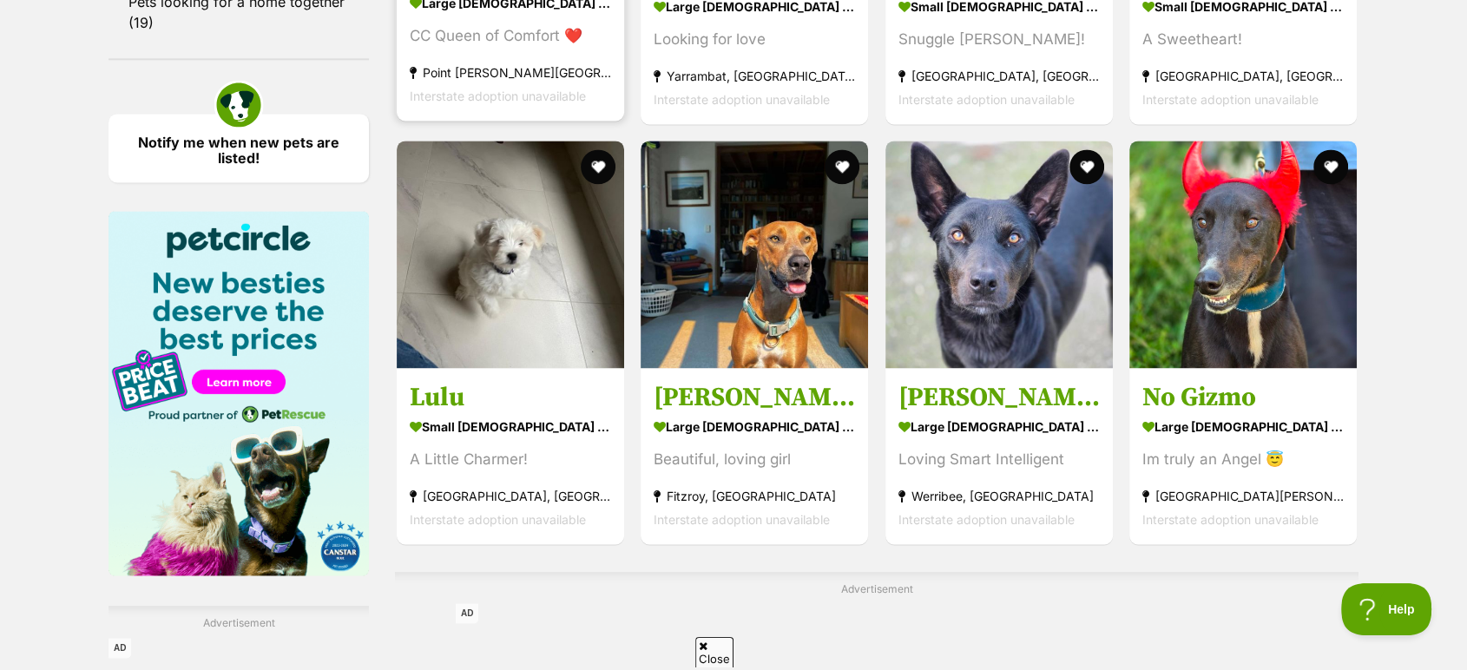
scroll to position [2410, 0]
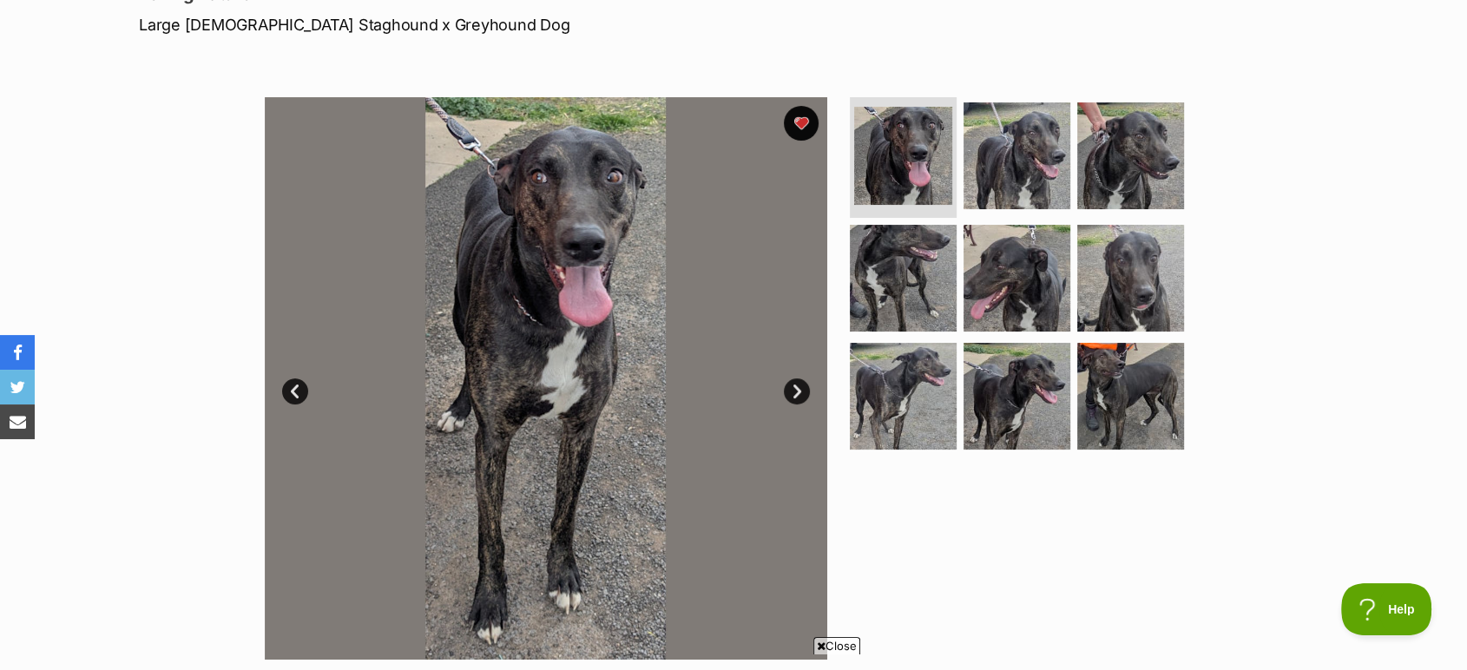
scroll to position [246, 0]
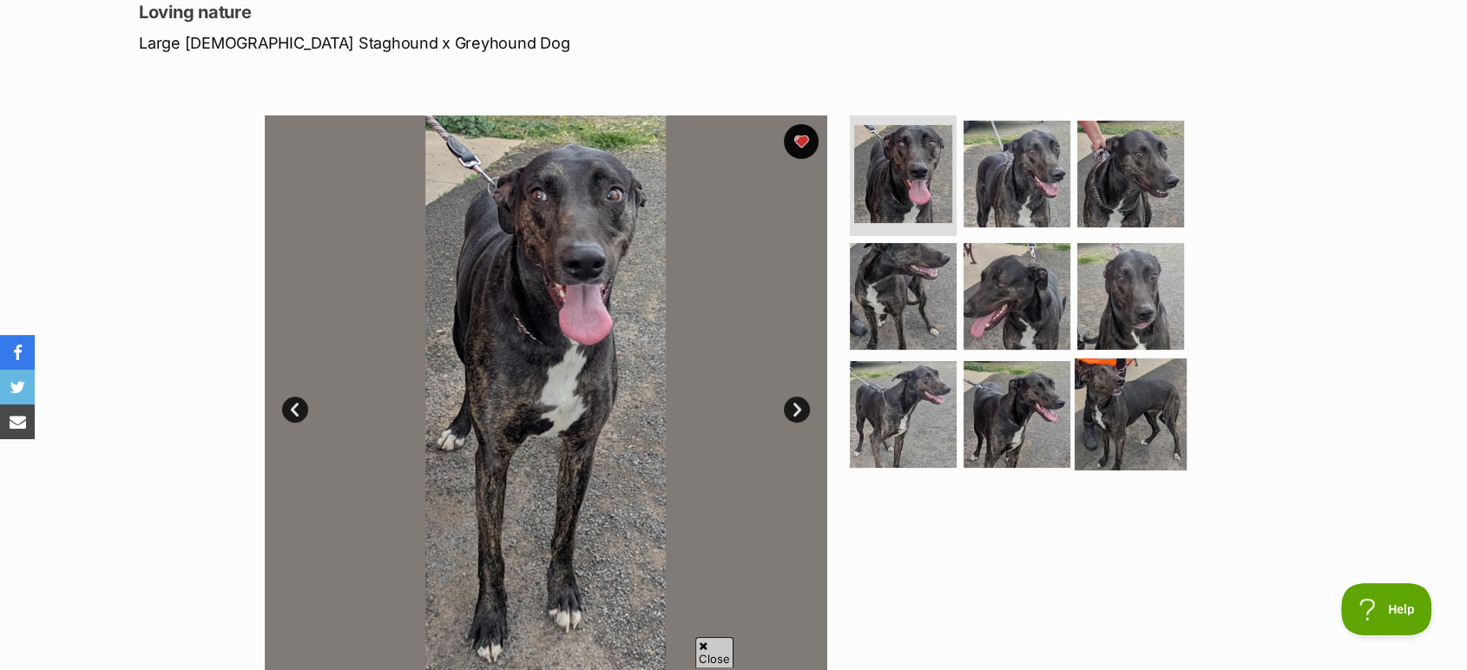
click at [1116, 397] on img at bounding box center [1130, 414] width 112 height 112
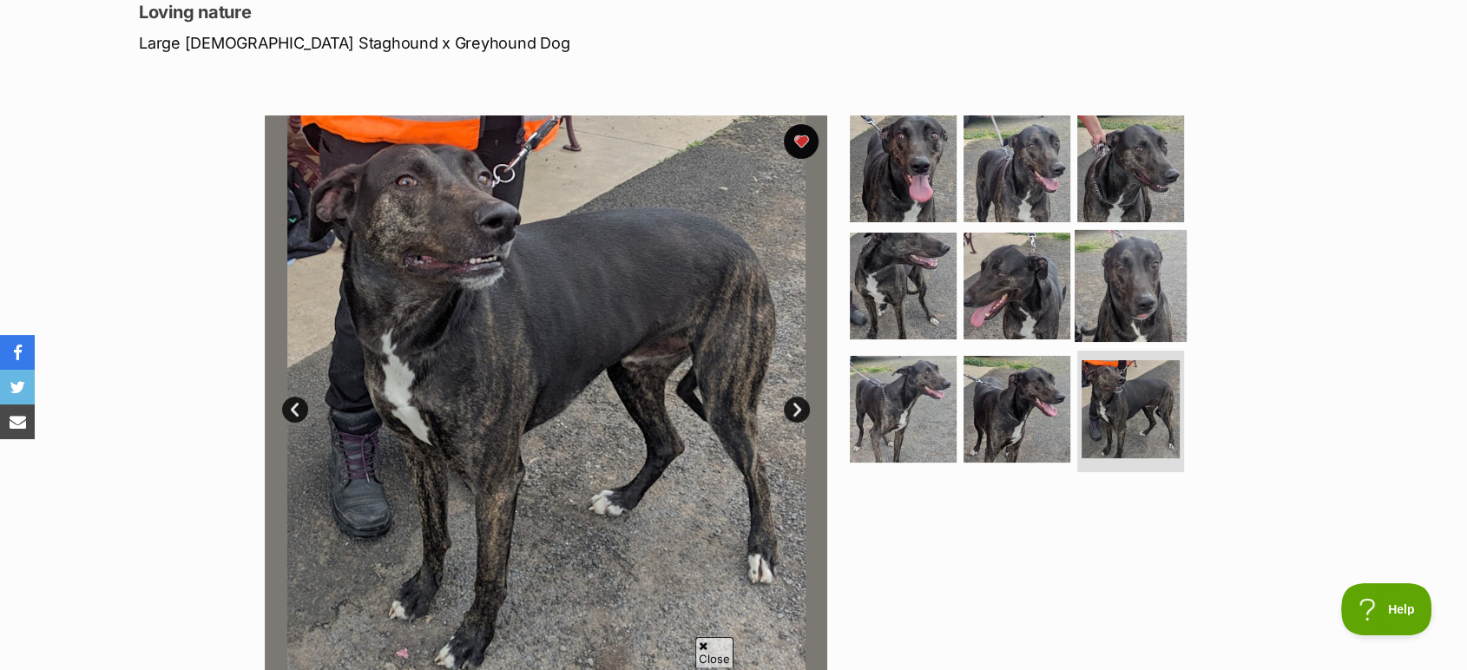
click at [1136, 299] on img at bounding box center [1130, 286] width 112 height 112
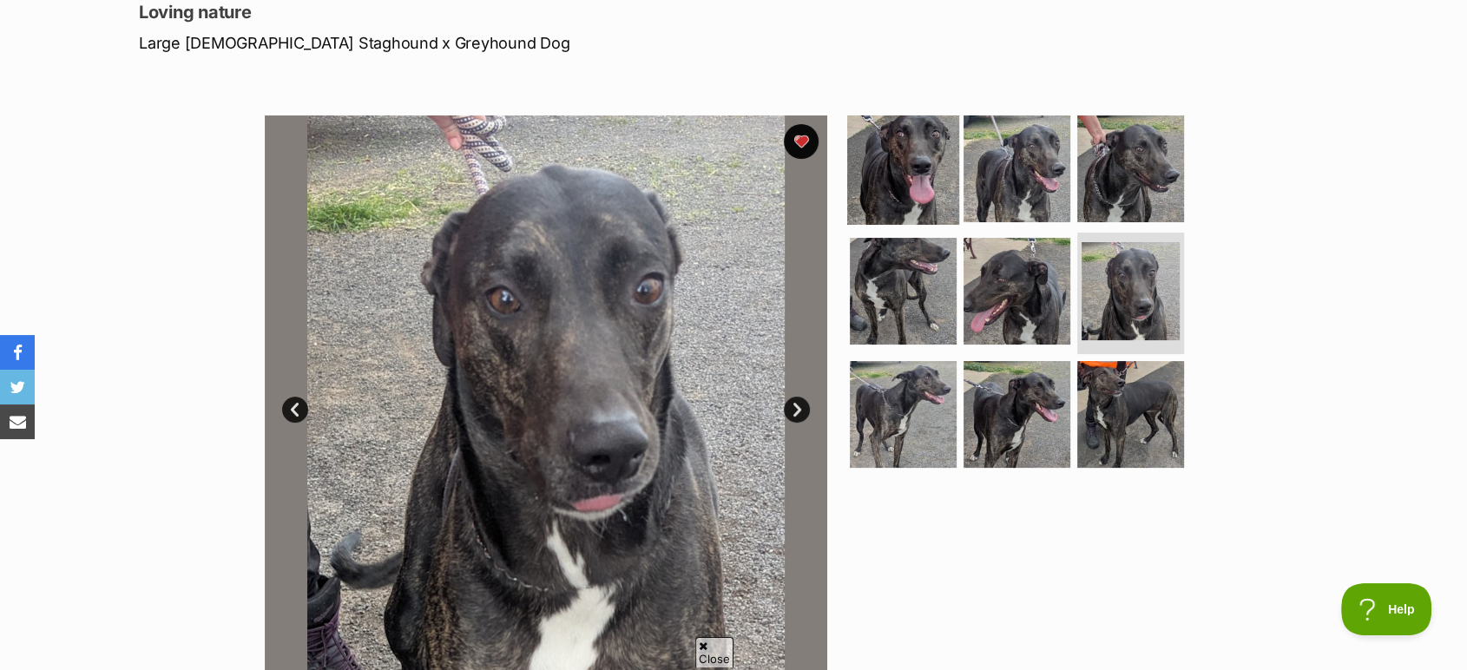
click at [891, 187] on img at bounding box center [903, 168] width 112 height 112
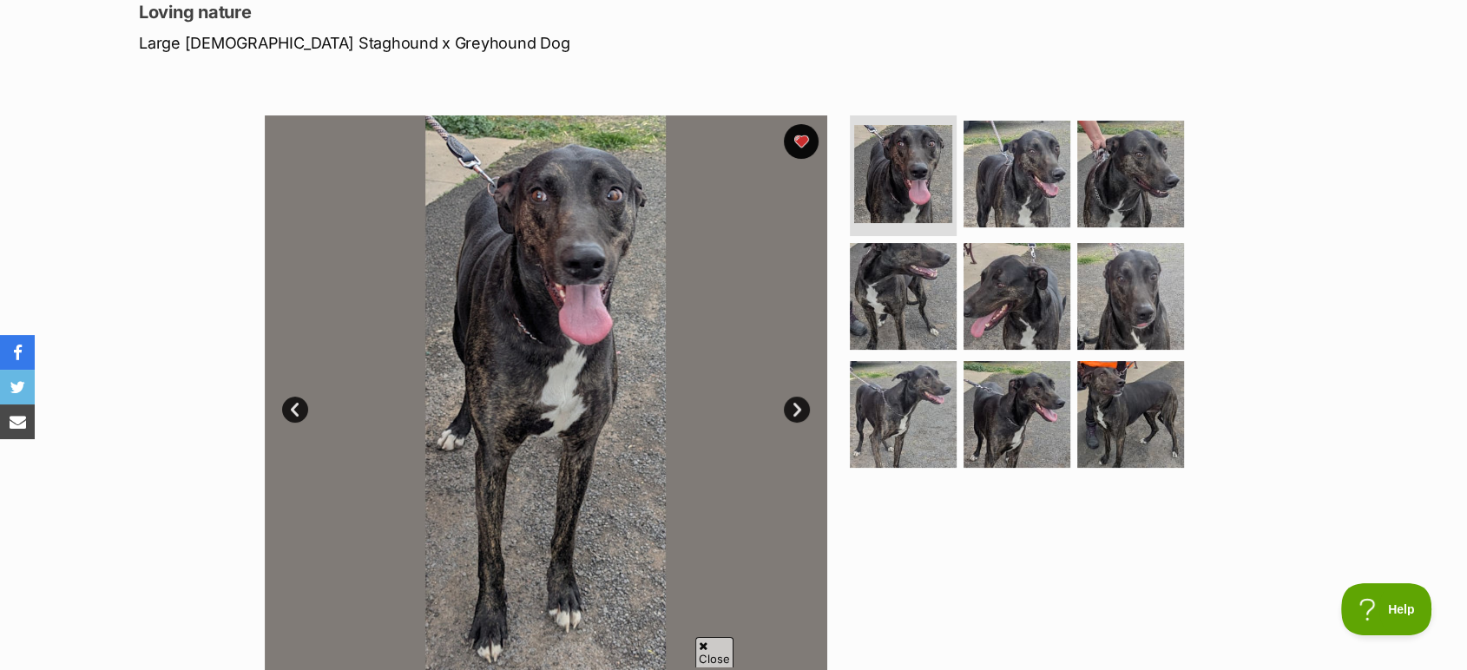
scroll to position [0, 0]
drag, startPoint x: 149, startPoint y: 0, endPoint x: 1320, endPoint y: 218, distance: 1190.8
click at [1320, 218] on div "Available 1 of 9 images 1 of 9 images 1 of 9 images 1 of 9 images 1 of 9 images…" at bounding box center [733, 383] width 1467 height 588
